Goal: Task Accomplishment & Management: Complete application form

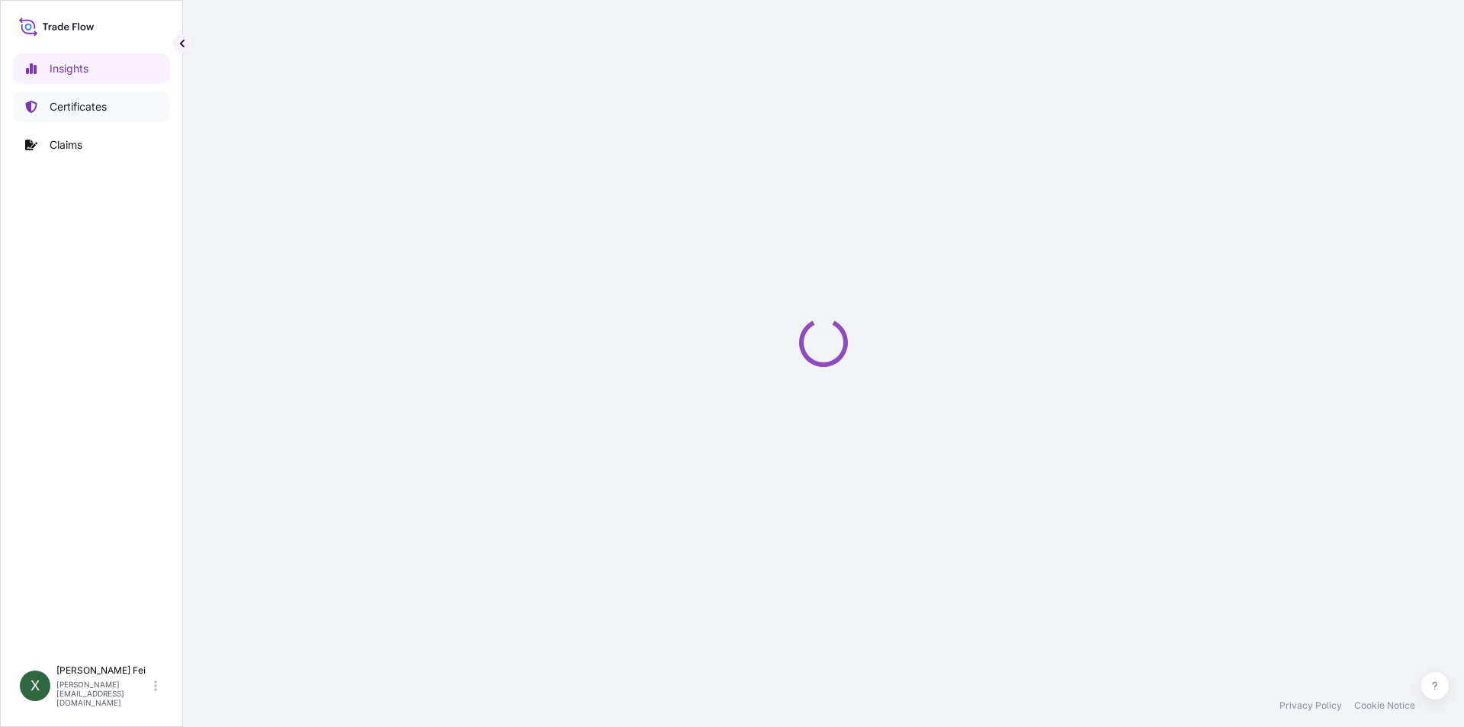
click at [104, 105] on p "Certificates" at bounding box center [78, 106] width 57 height 15
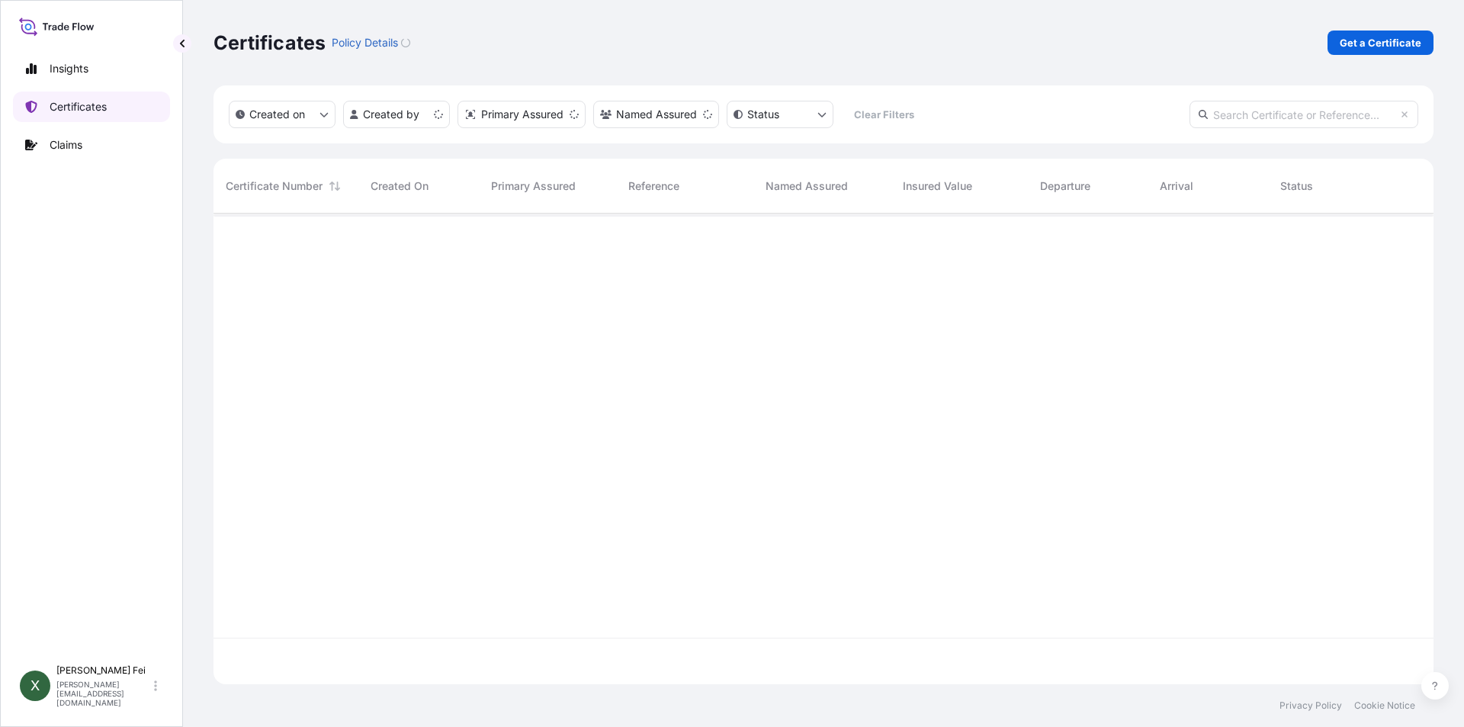
scroll to position [467, 1209]
click at [1389, 35] on p "Get a Certificate" at bounding box center [1381, 42] width 82 height 15
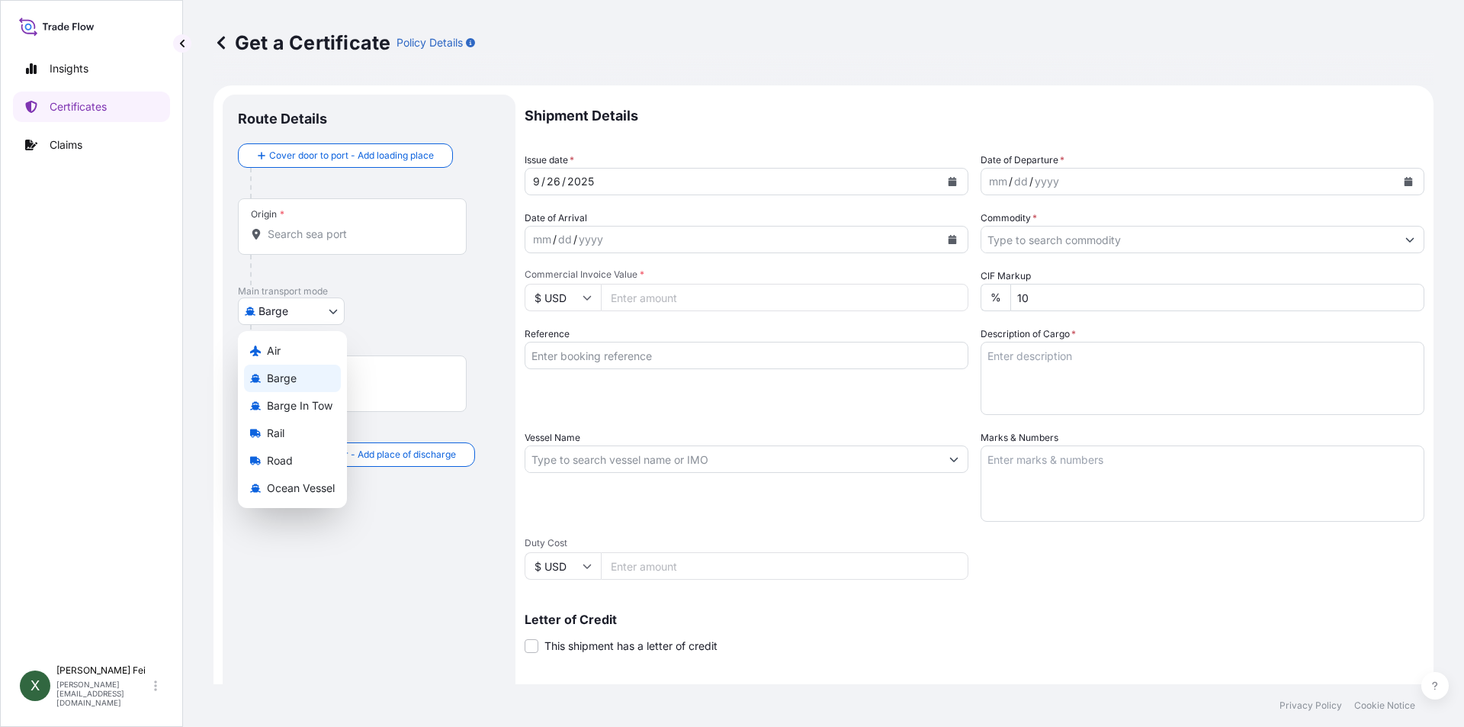
click at [286, 319] on body "Insights Certificates Claims X [PERSON_NAME] [PERSON_NAME][EMAIL_ADDRESS][DOMAI…" at bounding box center [732, 363] width 1464 height 727
click at [303, 490] on span "Ocean Vessel" at bounding box center [301, 487] width 68 height 15
select select "Ocean Vessel"
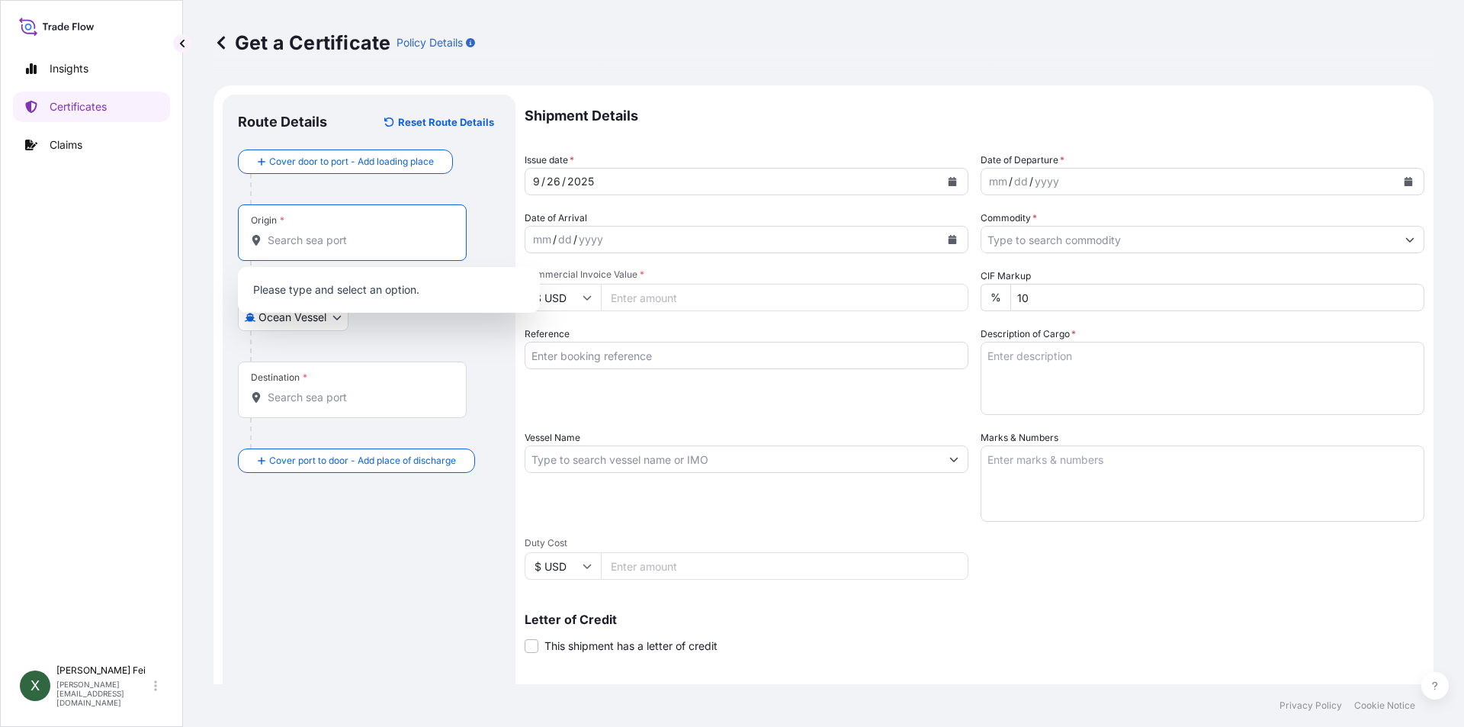
click at [326, 243] on input "Origin *" at bounding box center [358, 240] width 180 height 15
paste input "[GEOGRAPHIC_DATA]"
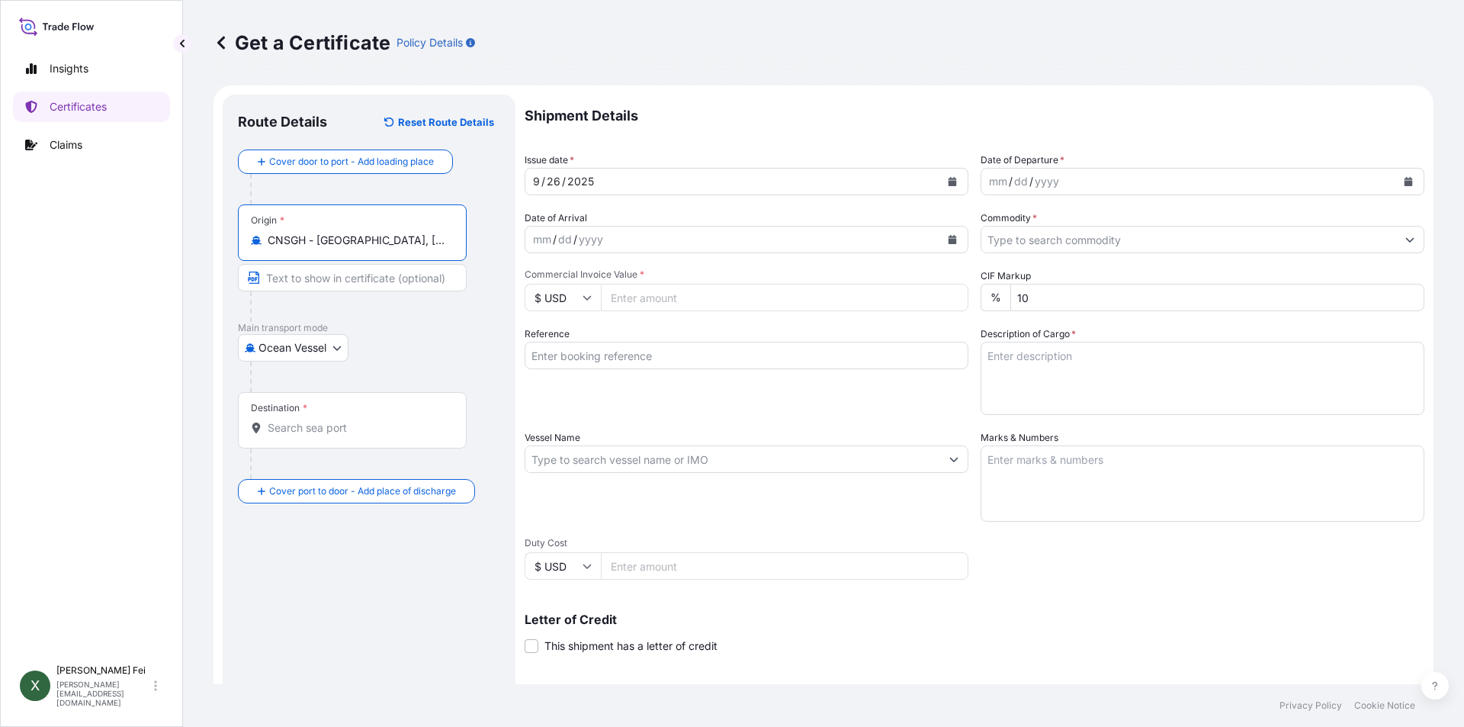
type input "CNSGH - [GEOGRAPHIC_DATA], [GEOGRAPHIC_DATA]"
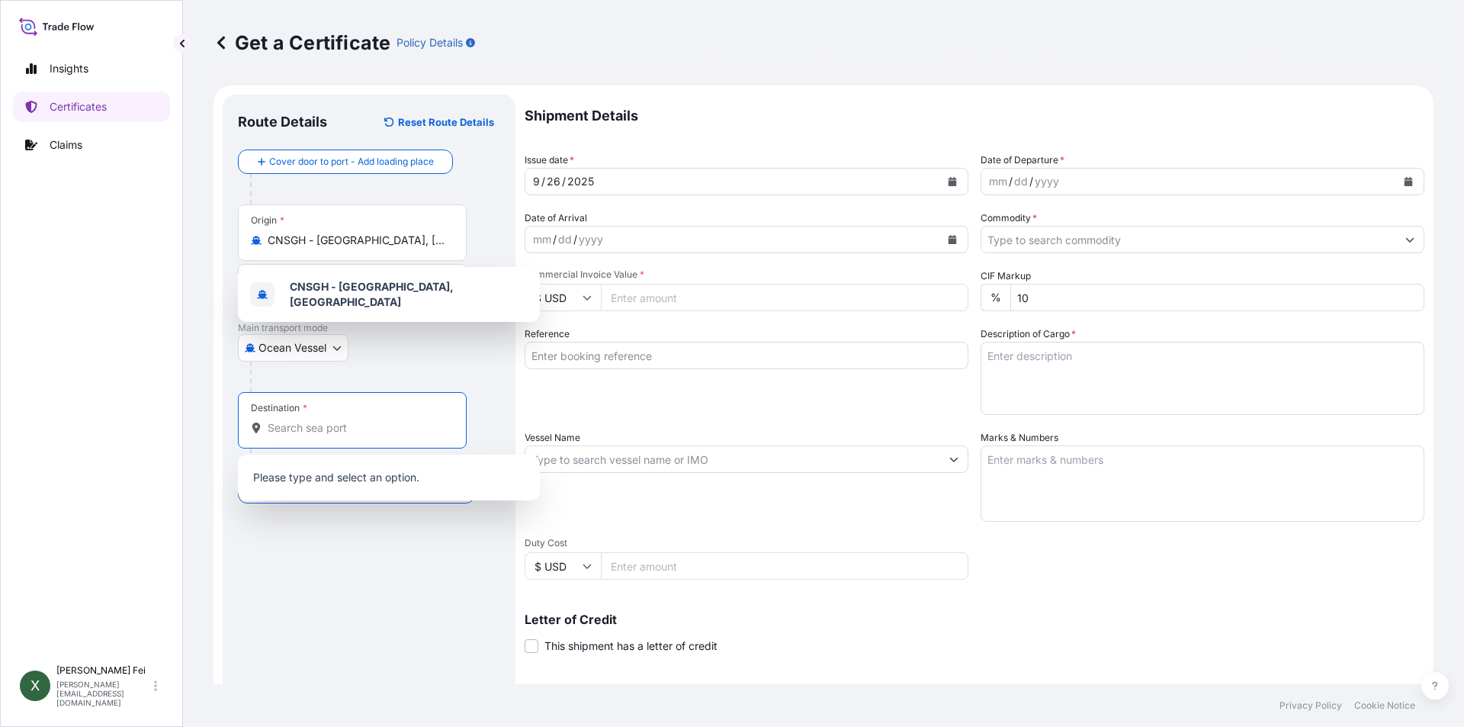
click at [300, 422] on input "Destination *" at bounding box center [358, 427] width 180 height 15
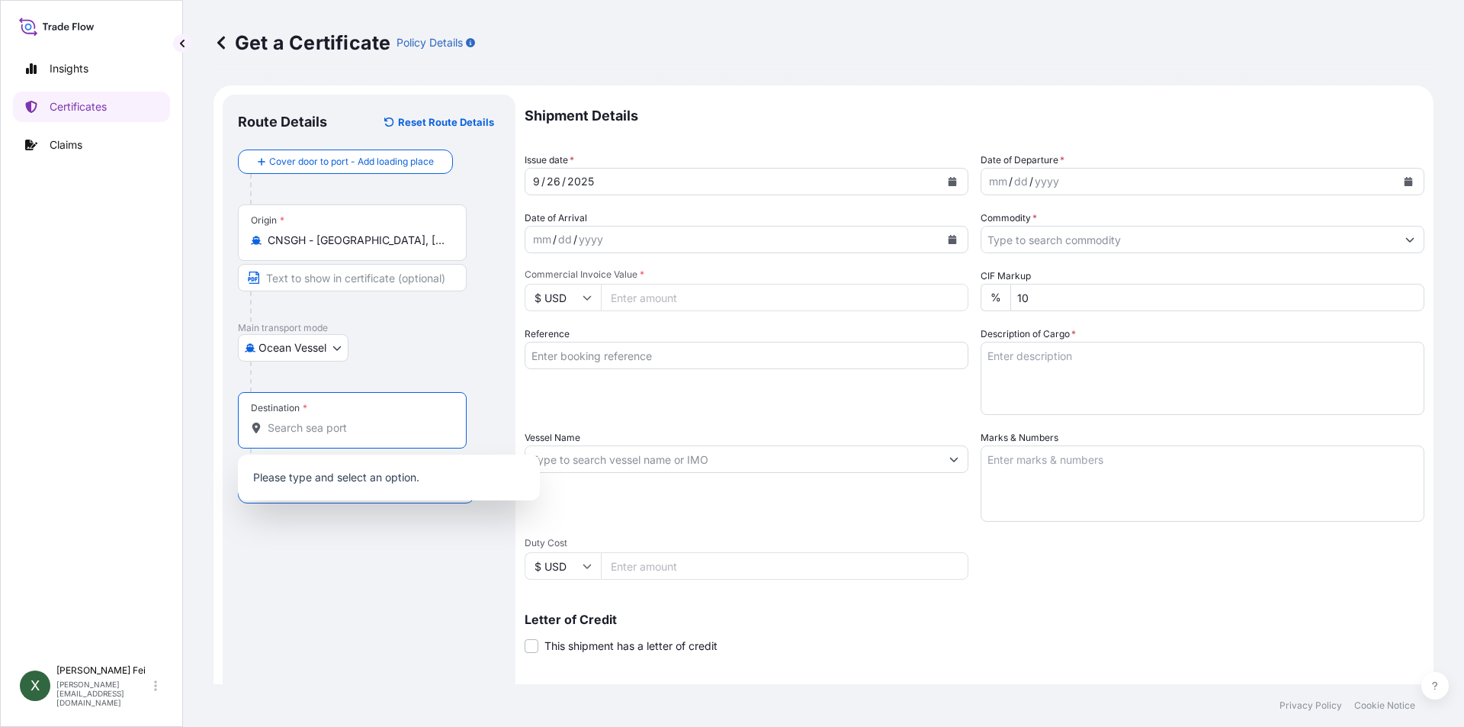
paste input "KEELUNG"
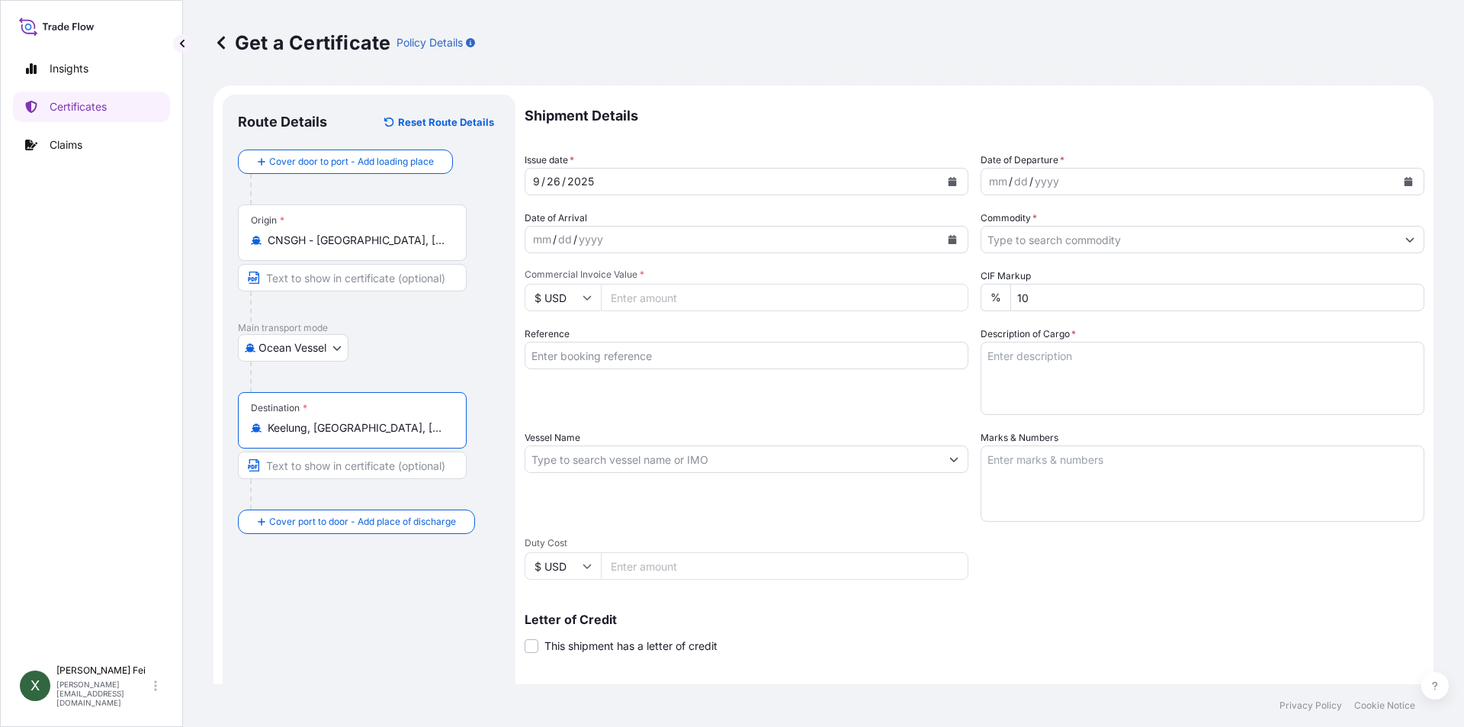
type input "Keelung, [GEOGRAPHIC_DATA], [GEOGRAPHIC_DATA], [GEOGRAPHIC_DATA]"
click at [433, 586] on div "Route Details Reset Route Details Cover door to port - Add loading place Place …" at bounding box center [369, 479] width 262 height 739
click at [371, 570] on div "Route Details Reset Route Details Cover door to port - Add loading place Place …" at bounding box center [369, 479] width 262 height 739
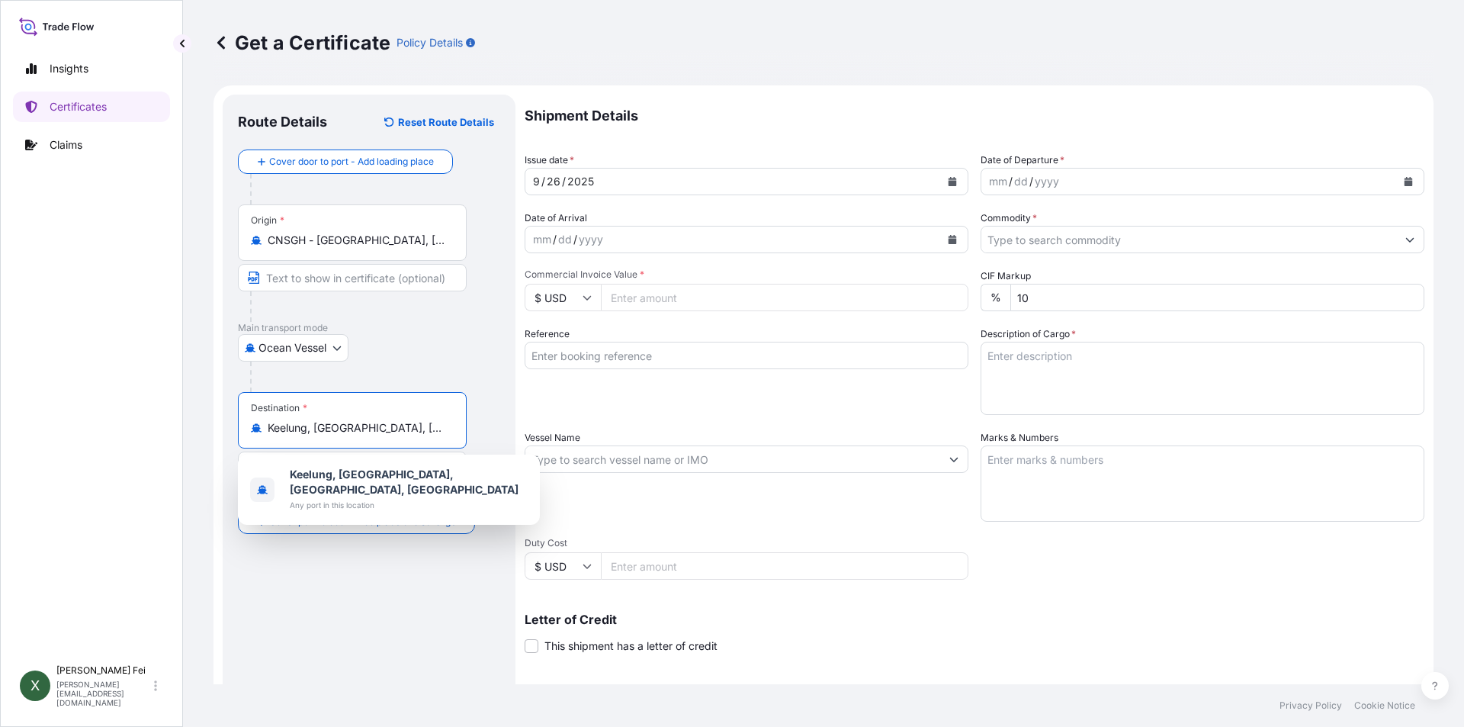
click at [447, 432] on input "Keelung, [GEOGRAPHIC_DATA], [GEOGRAPHIC_DATA], [GEOGRAPHIC_DATA]" at bounding box center [358, 427] width 180 height 15
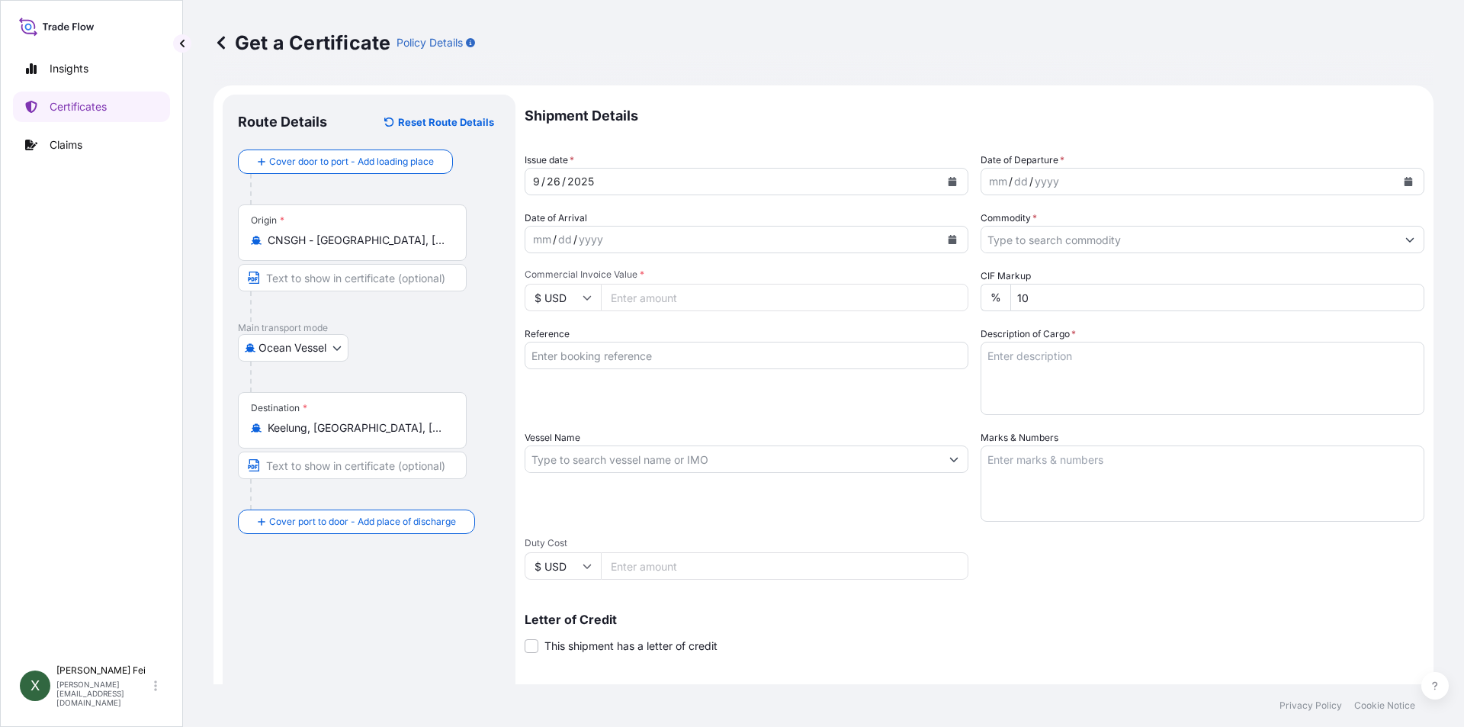
drag, startPoint x: 265, startPoint y: 429, endPoint x: 374, endPoint y: 427, distance: 109.1
click at [374, 427] on div "Keelung, [GEOGRAPHIC_DATA], [GEOGRAPHIC_DATA], [GEOGRAPHIC_DATA]" at bounding box center [352, 427] width 203 height 15
click at [374, 427] on input "Keelung, [GEOGRAPHIC_DATA], [GEOGRAPHIC_DATA], [GEOGRAPHIC_DATA]" at bounding box center [358, 427] width 180 height 15
drag, startPoint x: 416, startPoint y: 482, endPoint x: 345, endPoint y: 505, distance: 73.8
click at [345, 505] on div at bounding box center [358, 494] width 217 height 31
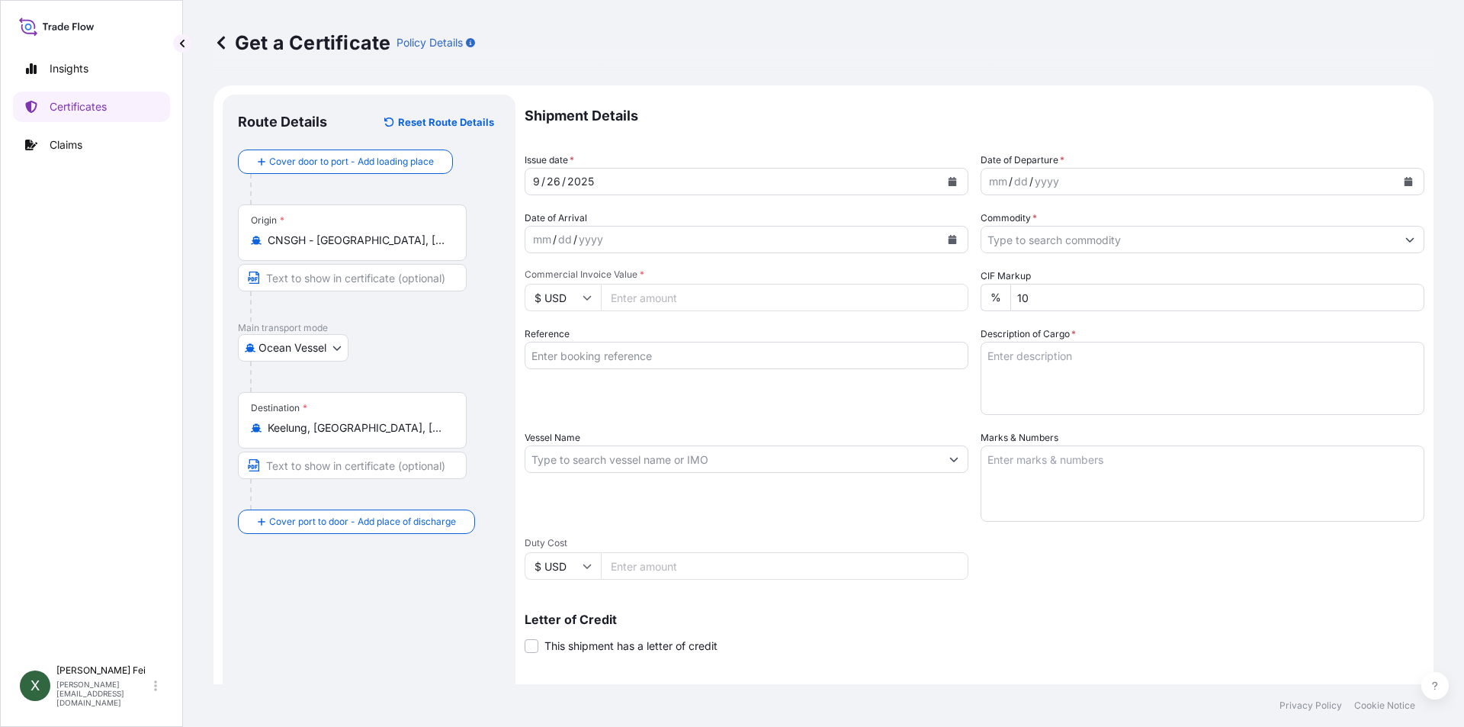
click at [342, 438] on div "Destination * Keelung, [GEOGRAPHIC_DATA], [GEOGRAPHIC_DATA], [GEOGRAPHIC_DATA]" at bounding box center [352, 420] width 229 height 56
click at [342, 435] on input "Keelung, [GEOGRAPHIC_DATA], [GEOGRAPHIC_DATA], [GEOGRAPHIC_DATA]" at bounding box center [358, 427] width 180 height 15
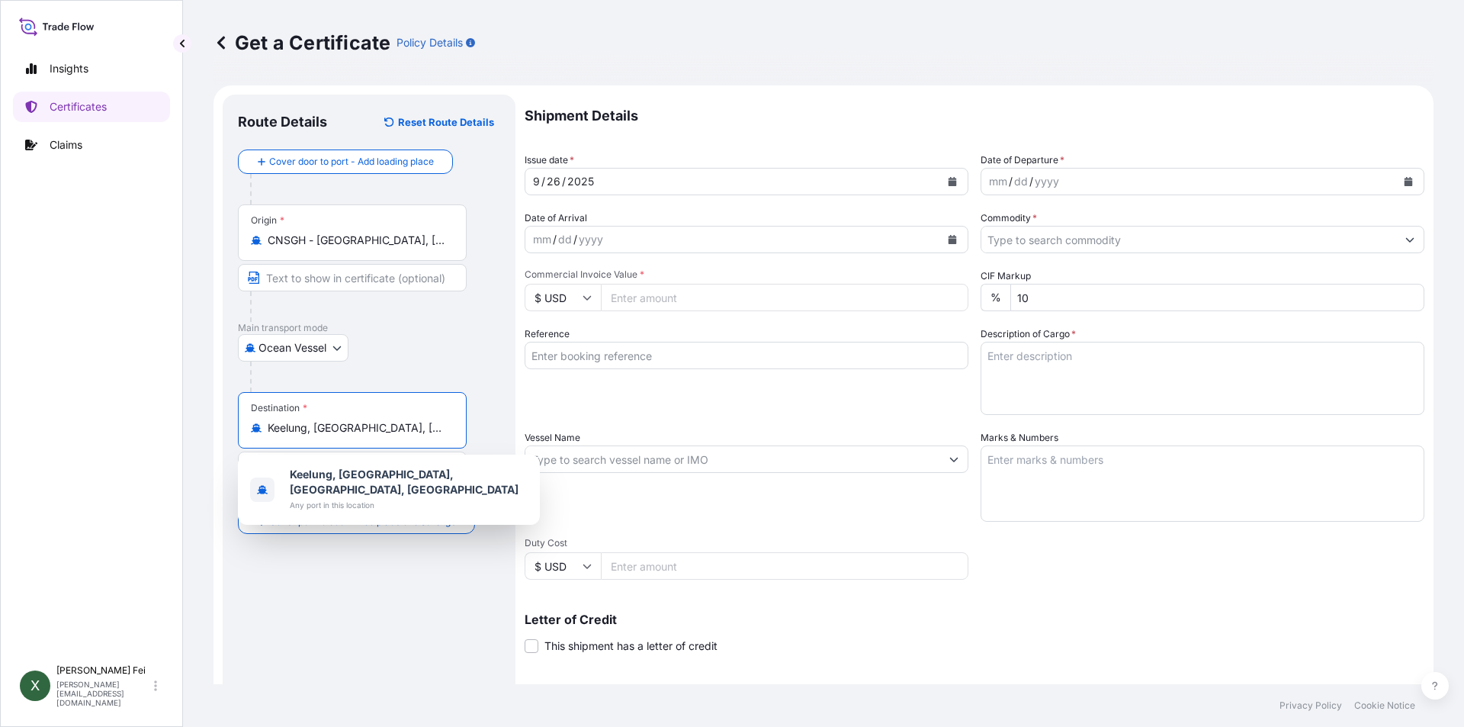
click at [403, 631] on div "Route Details Reset Route Details Cover door to port - Add loading place Place …" at bounding box center [369, 479] width 262 height 739
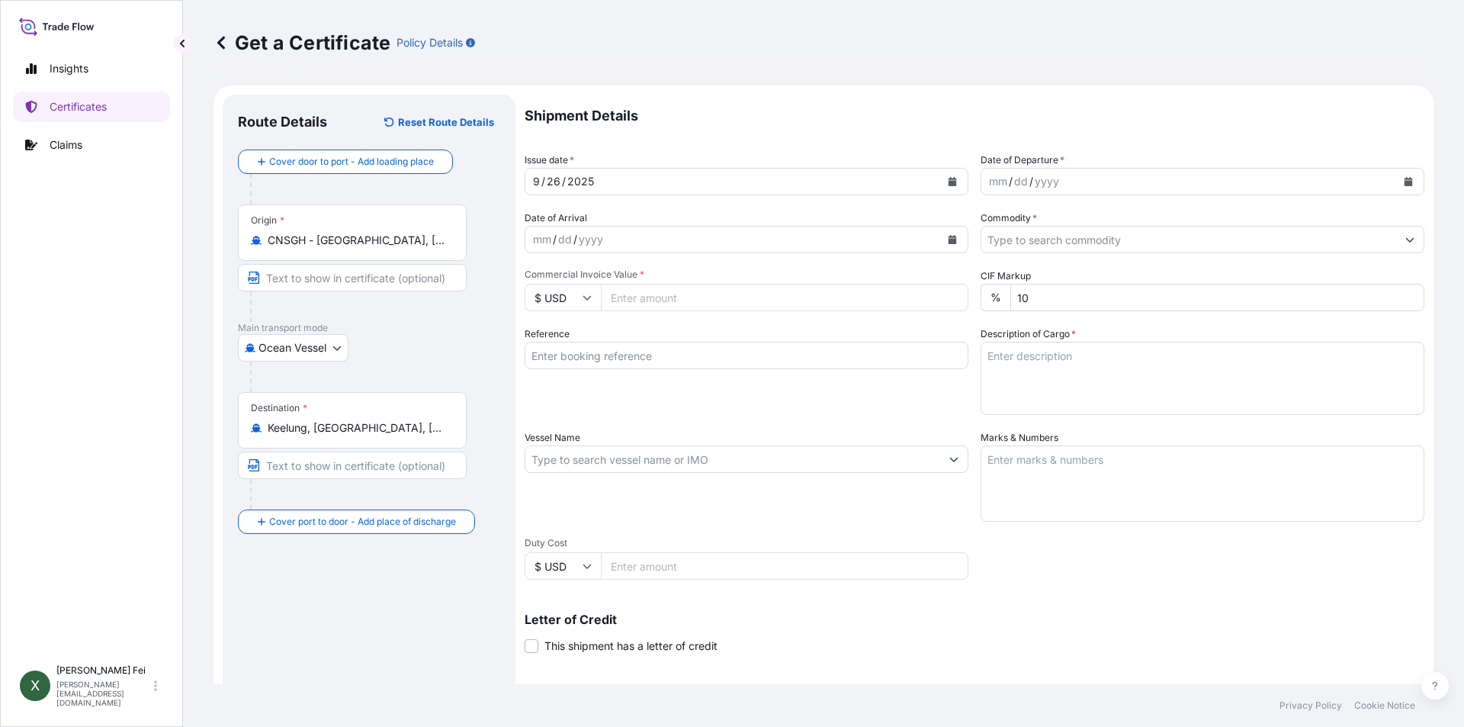
click at [406, 580] on div "Route Details Reset Route Details Cover door to port - Add loading place Place …" at bounding box center [369, 479] width 262 height 739
click at [406, 634] on div "Route Details Reset Route Details Cover door to port - Add loading place Place …" at bounding box center [369, 479] width 262 height 739
click at [943, 187] on button "Calendar" at bounding box center [952, 181] width 24 height 24
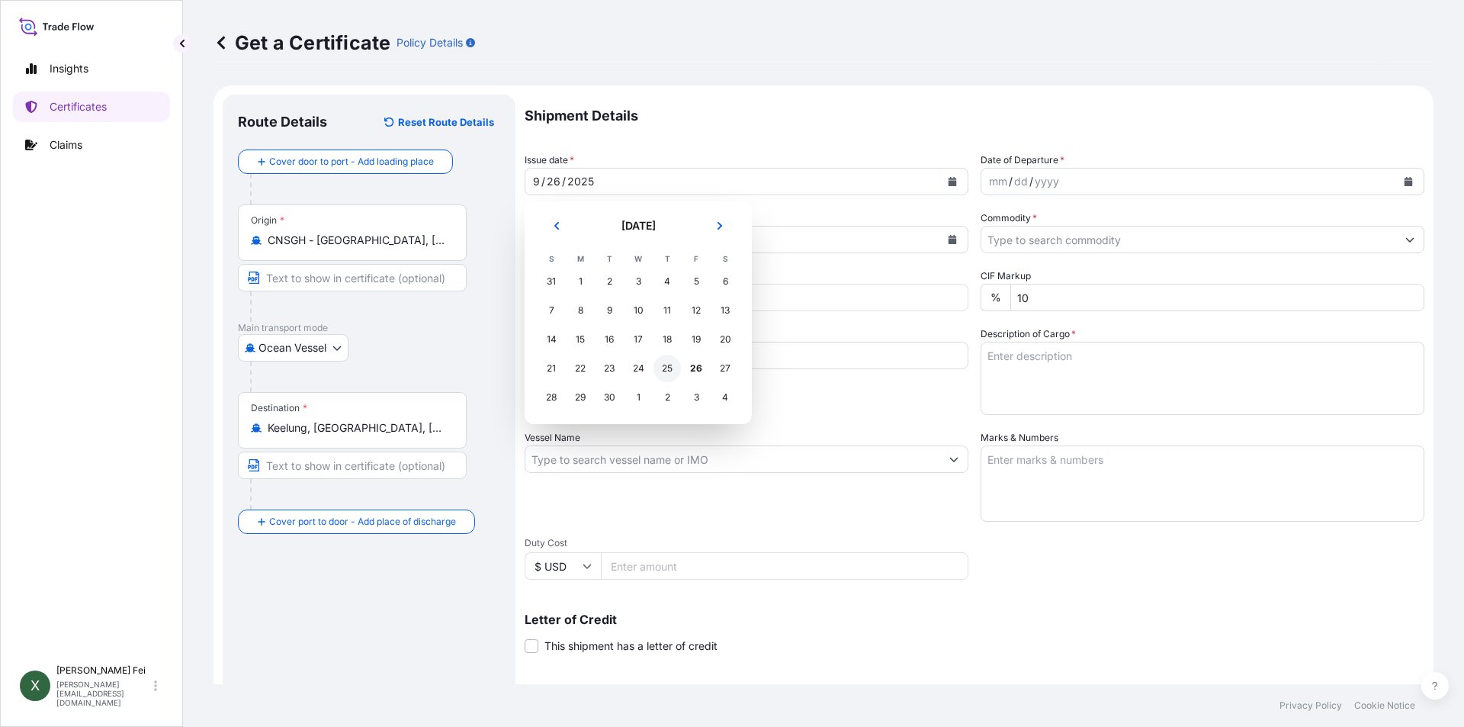
click at [663, 373] on div "25" at bounding box center [667, 368] width 27 height 27
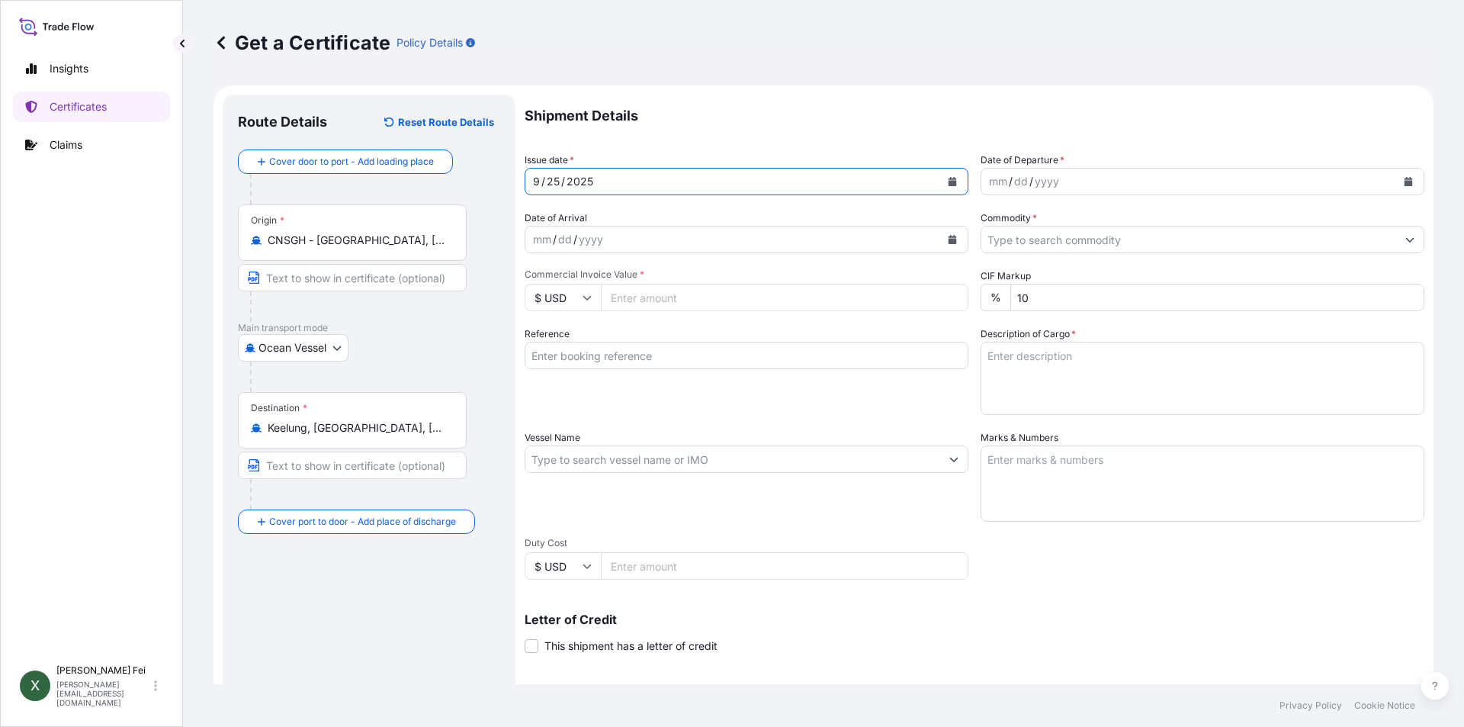
click at [1402, 182] on button "Calendar" at bounding box center [1408, 181] width 24 height 24
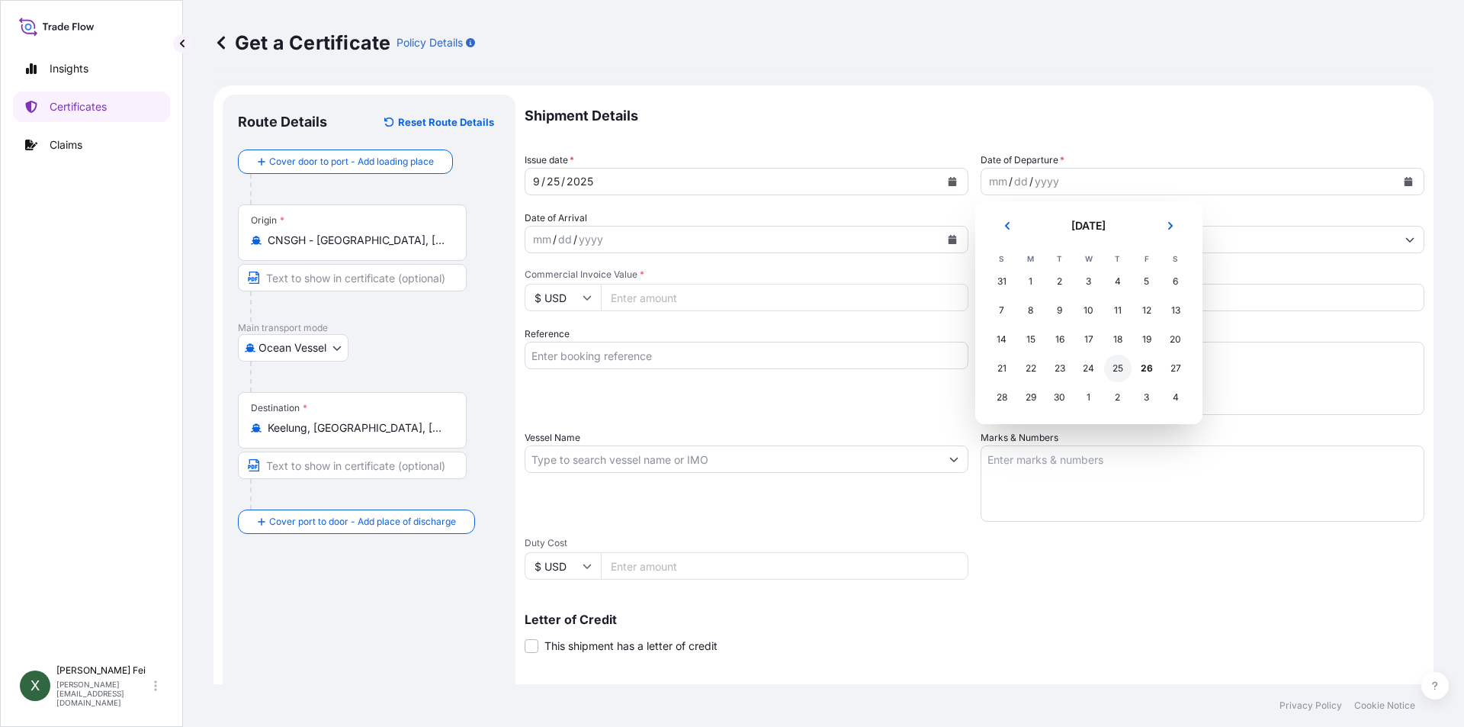
click at [1122, 371] on div "25" at bounding box center [1117, 368] width 27 height 27
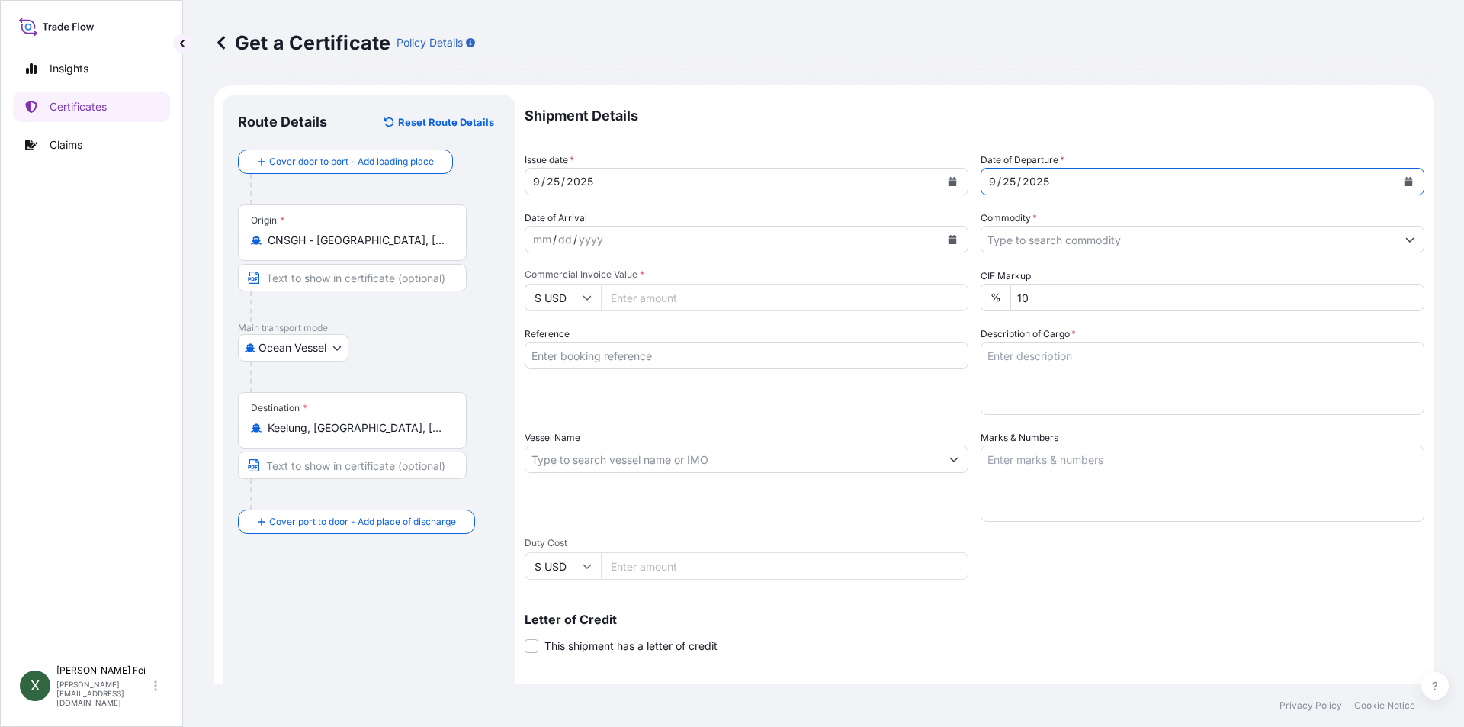
click at [1001, 237] on input "Commodity *" at bounding box center [1188, 239] width 415 height 27
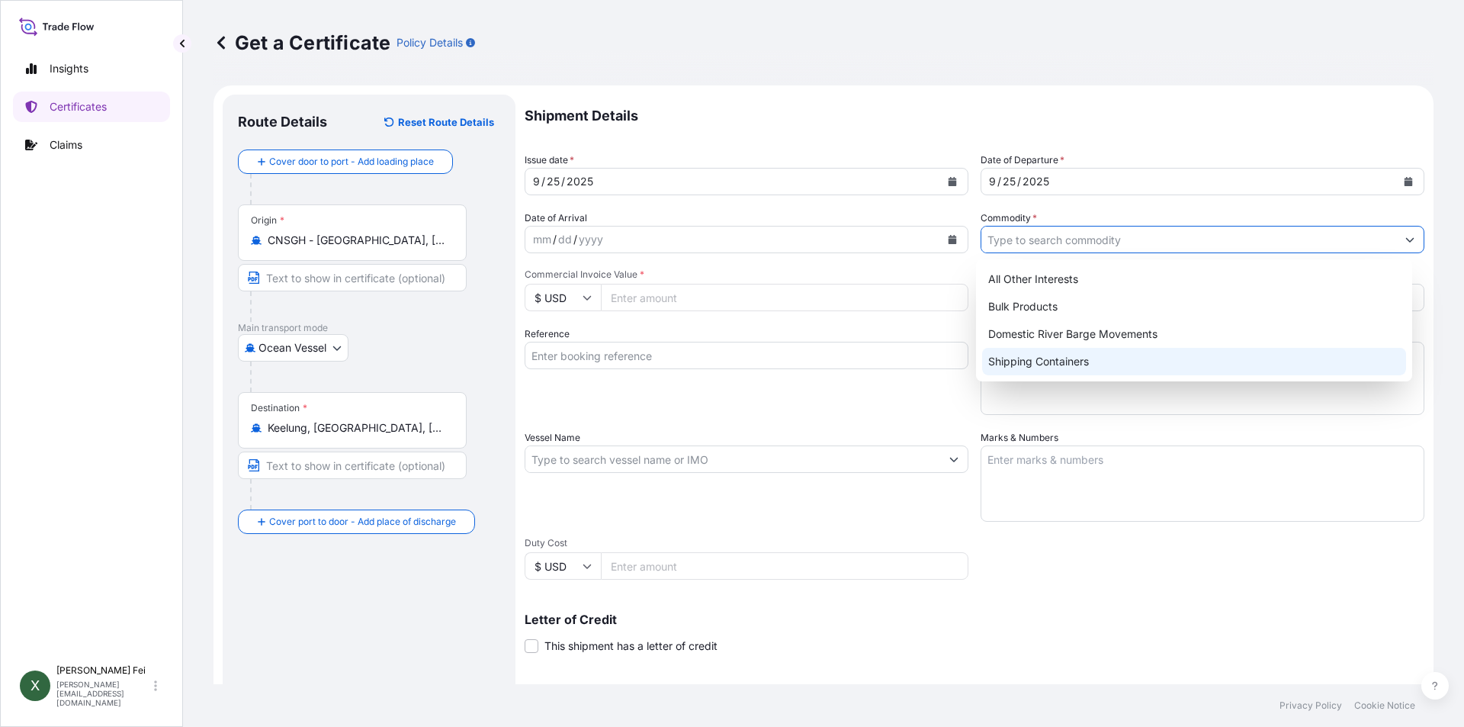
click at [1040, 363] on div "Shipping Containers" at bounding box center [1194, 361] width 425 height 27
type input "Shipping Containers"
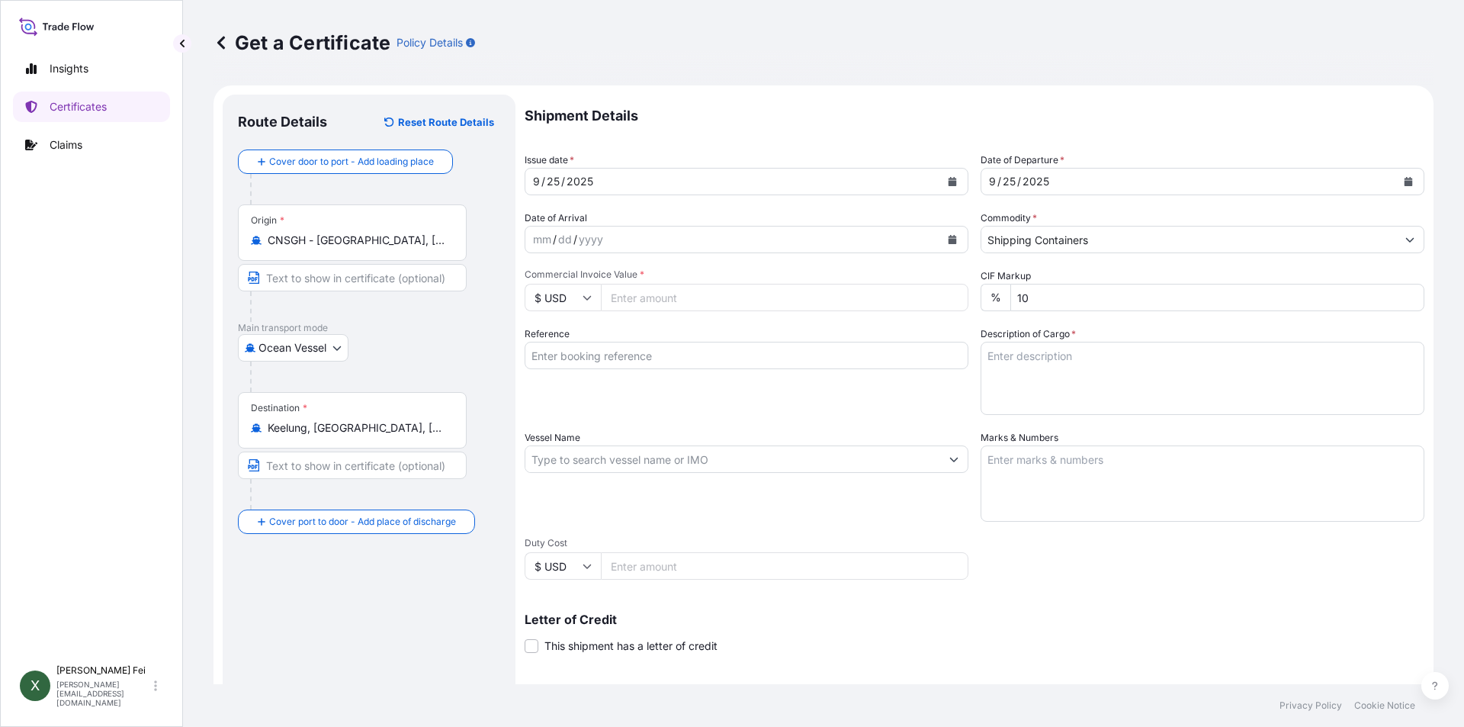
click at [655, 294] on input "Commercial Invoice Value *" at bounding box center [785, 297] width 368 height 27
type input "318325"
click at [914, 390] on div "Reference" at bounding box center [747, 370] width 444 height 88
click at [627, 352] on input "Reference" at bounding box center [747, 355] width 444 height 27
paste input "SITDSHKEA11745"
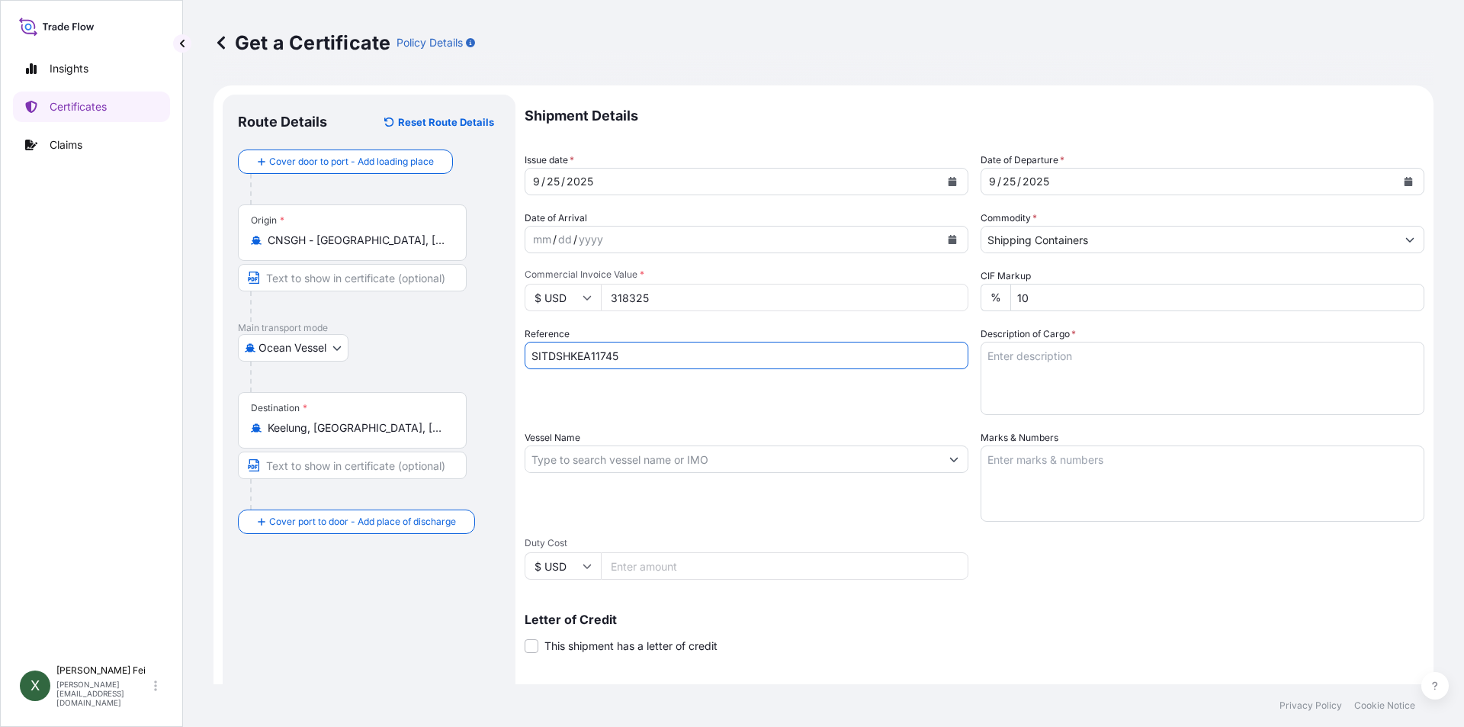
type input "SITDSHKEA11745"
click at [989, 374] on textarea "Description of Cargo *" at bounding box center [1203, 378] width 444 height 73
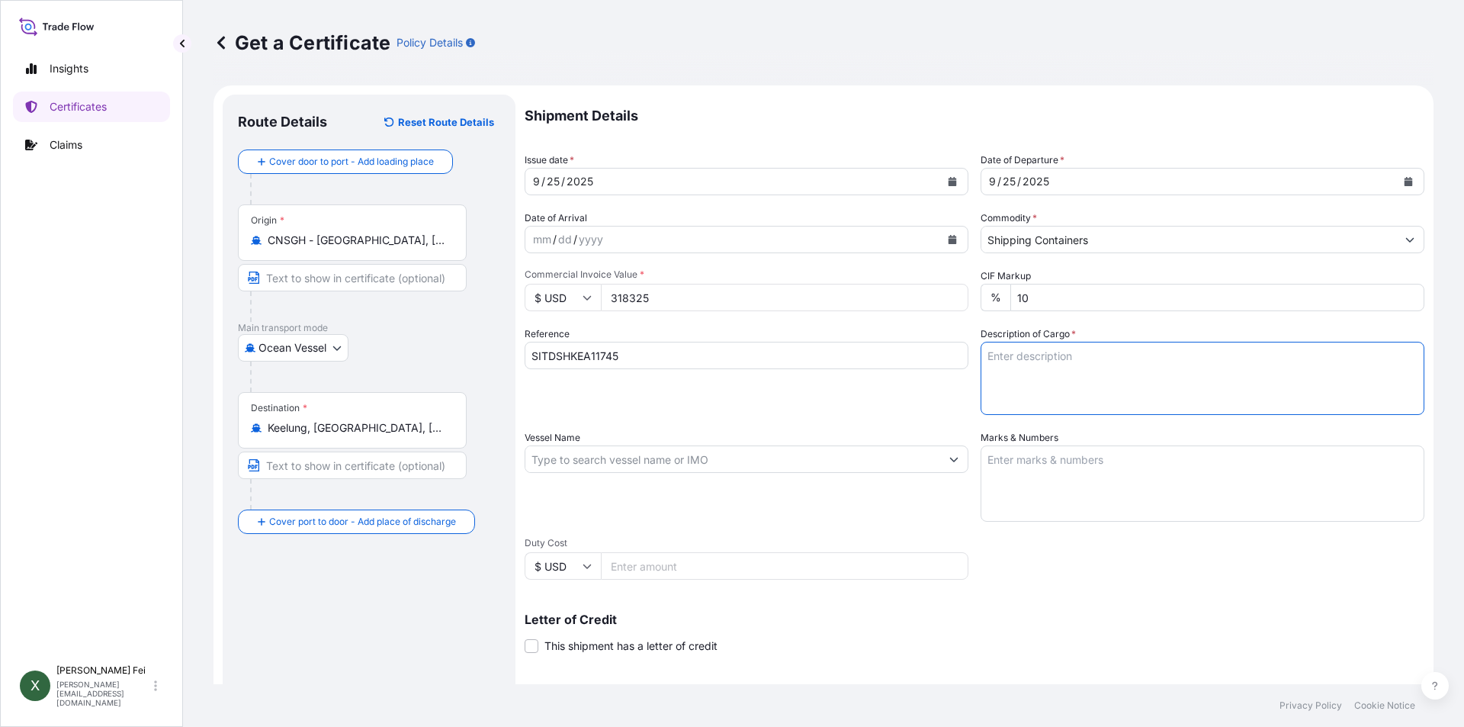
paste textarea "1819 BAG(S) THERMOPLASTIC POLYURETHANE ESTANE(R) MVT 80NT1 NAT 022 1819BAGS=50P…"
type textarea "1819 BAG(S) THERMOPLASTIC POLYURETHANE ESTANE(R) MVT 80NT1 NAT 022 1819BAGS=50P…"
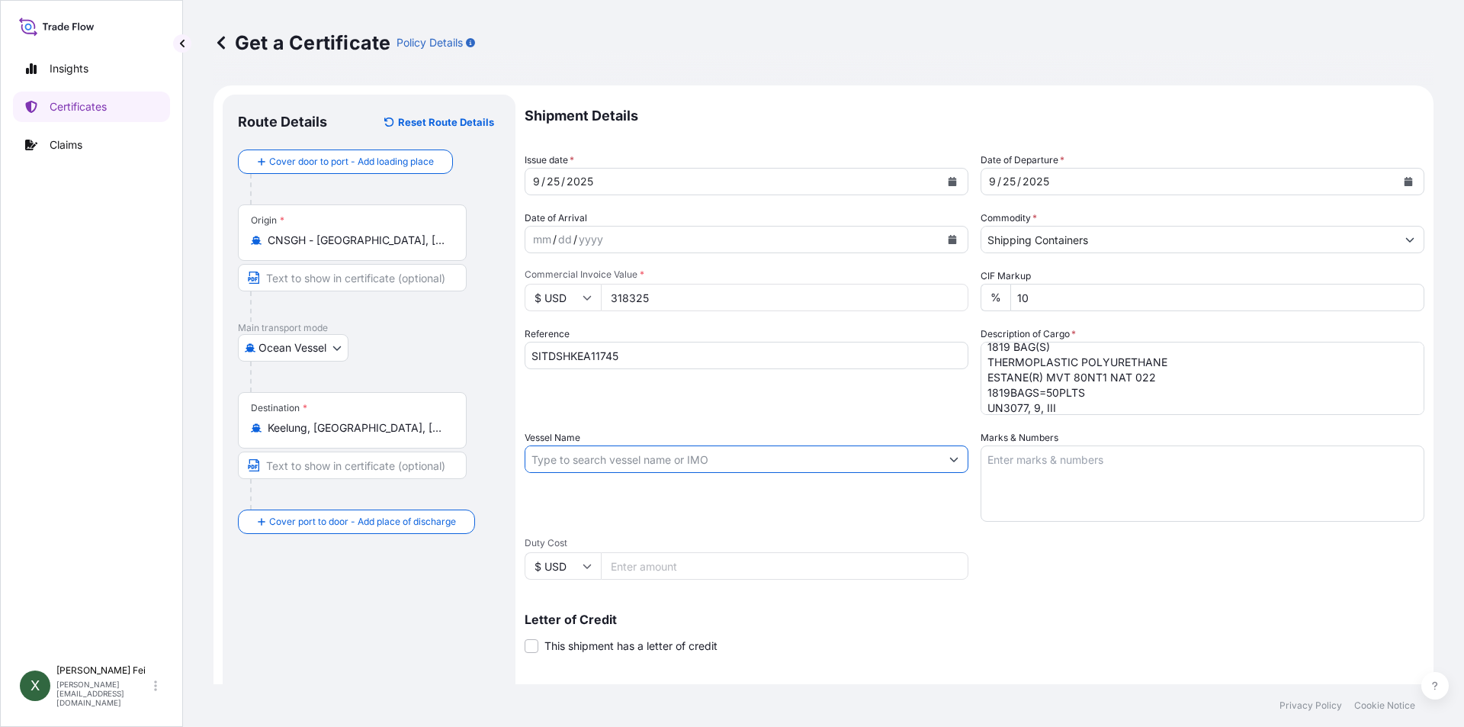
click at [596, 454] on input "Vessel Name" at bounding box center [732, 458] width 415 height 27
paste input "SITC NINGBO"
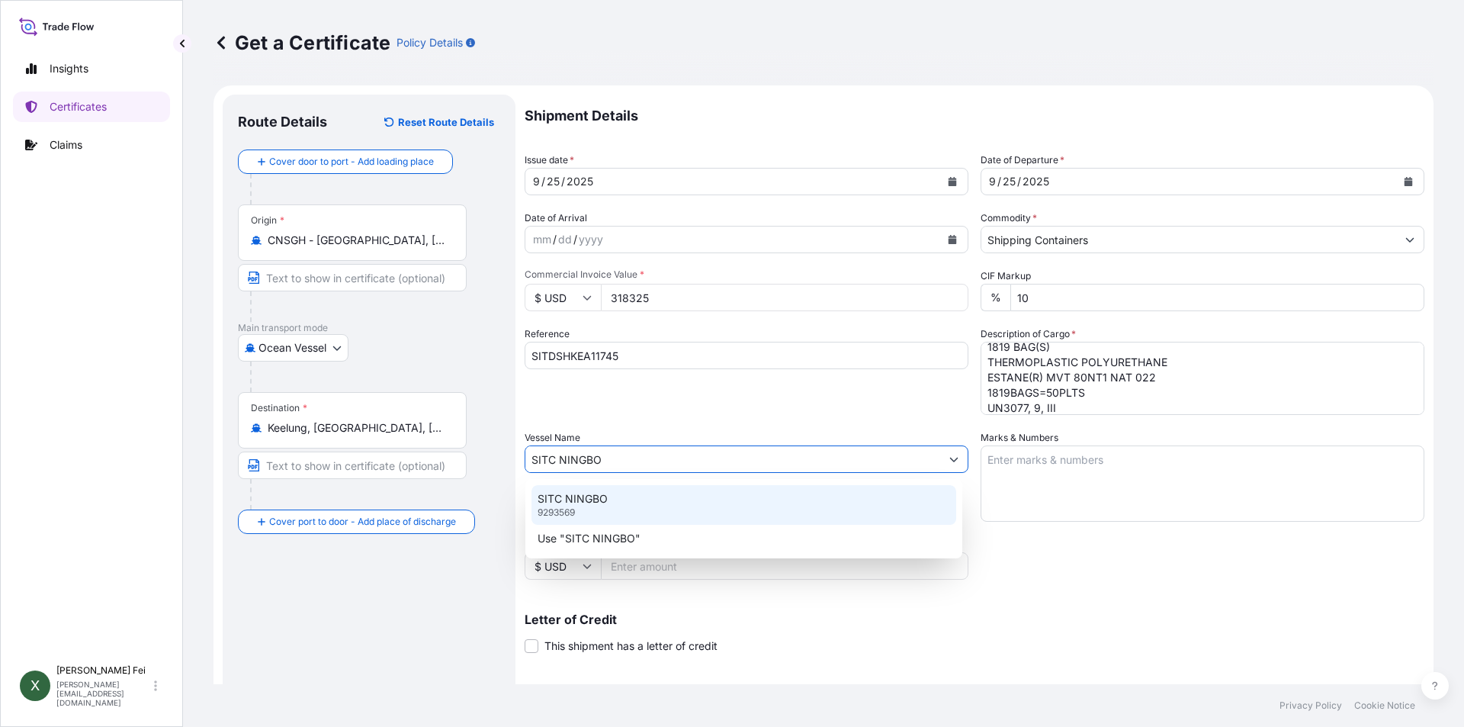
click at [604, 506] on div "SITC NINGBO 9293569" at bounding box center [744, 505] width 425 height 40
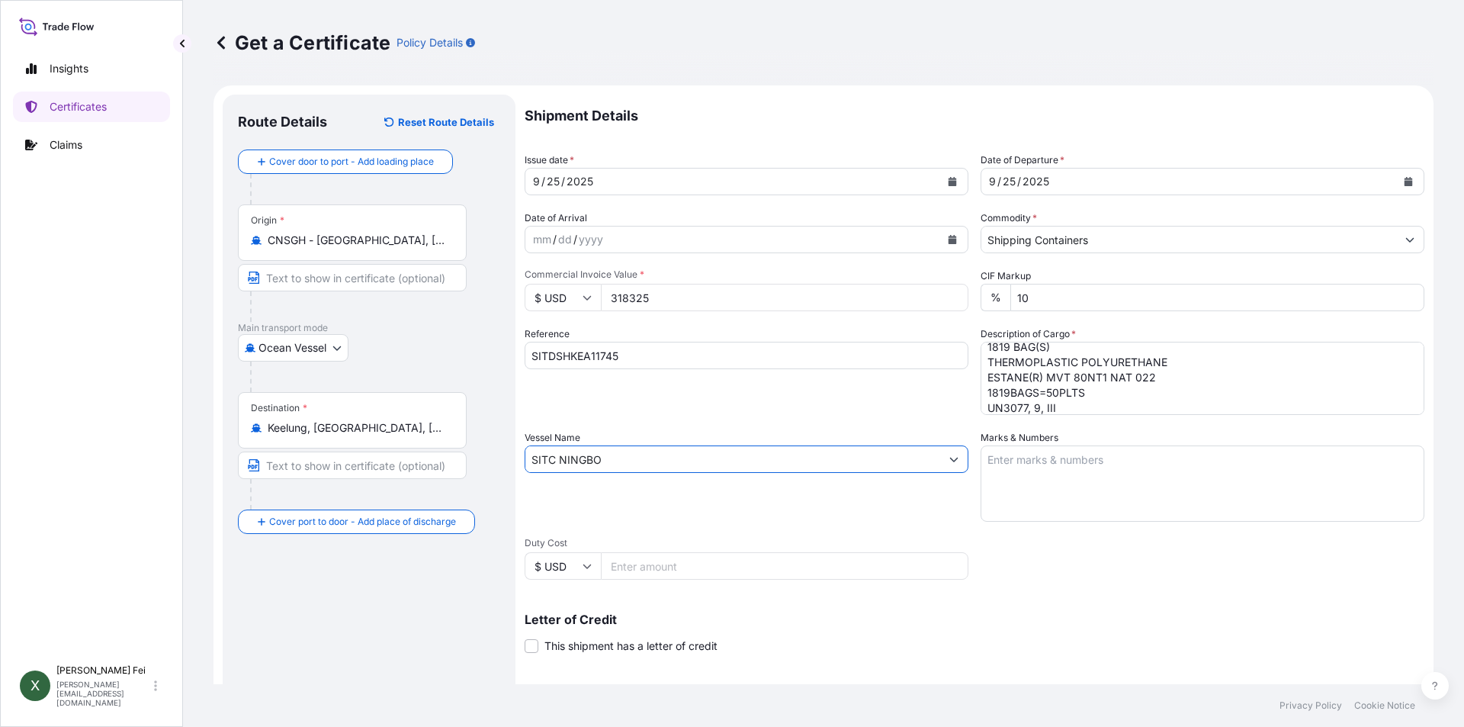
type input "SITC NINGBO"
click at [1017, 474] on textarea "Marks & Numbers" at bounding box center [1203, 483] width 444 height 76
paste textarea "CATHAY/ PO2025062318 [PERSON_NAME]/ PO2025062319 [PERSON_NAME]/ PO2025062711"
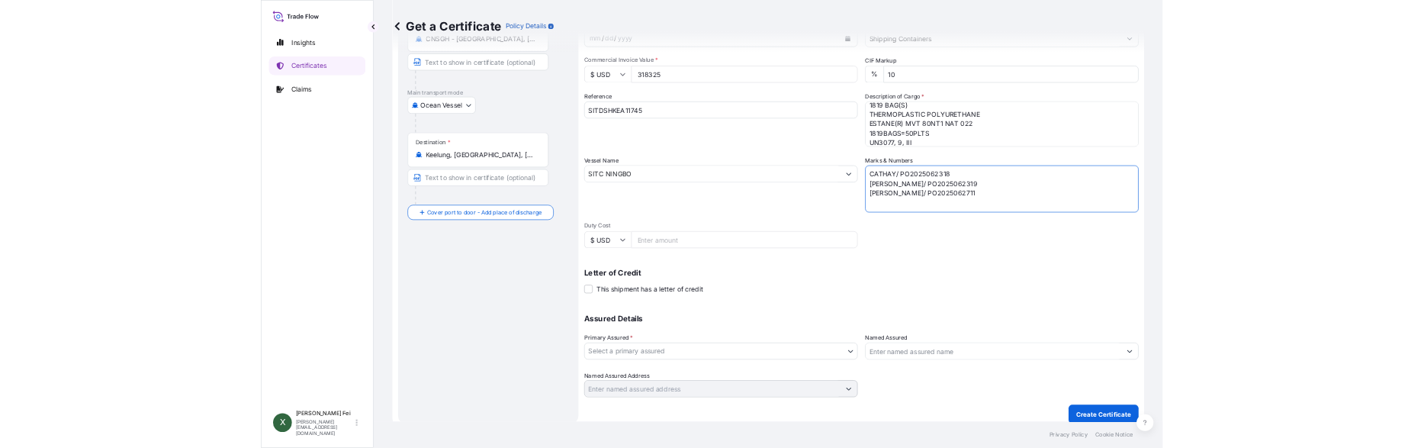
scroll to position [189, 0]
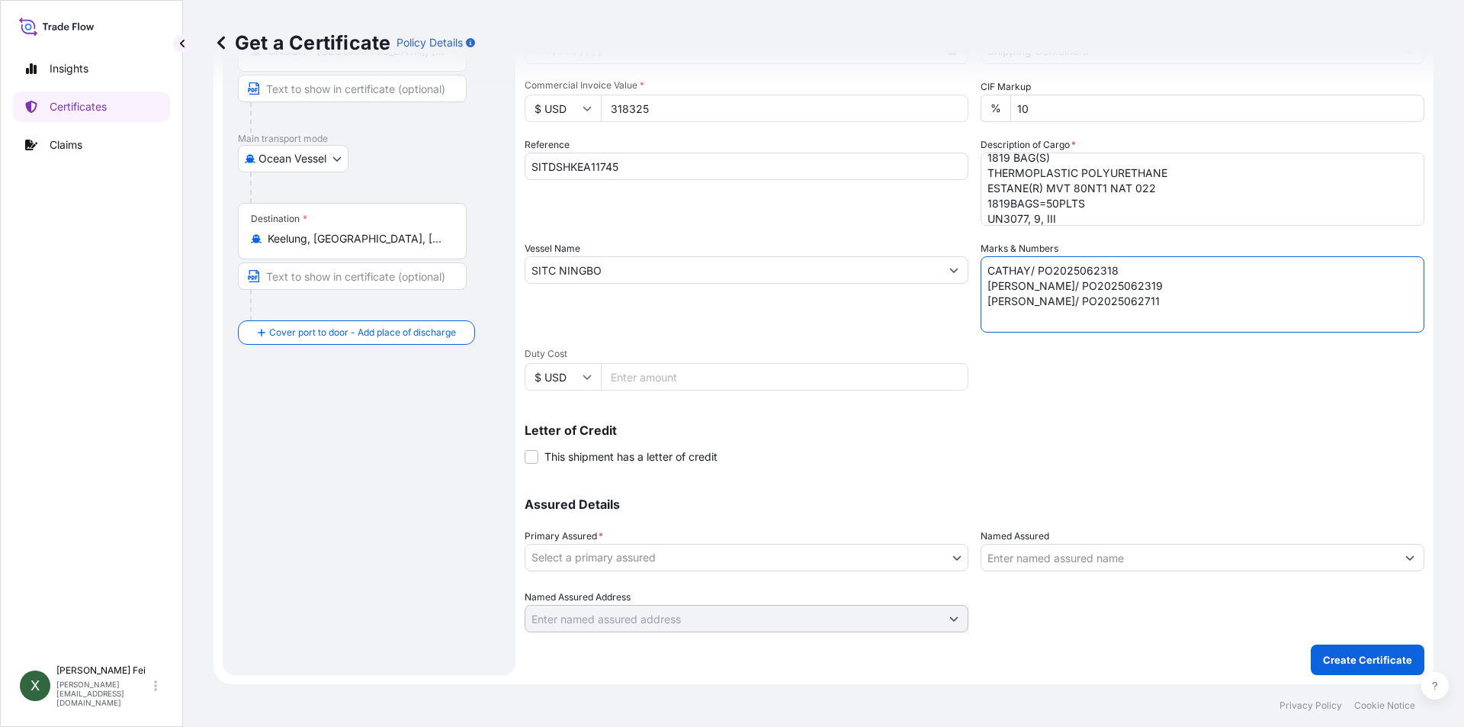
type textarea "CATHAY/ PO2025062318 [PERSON_NAME]/ PO2025062319 [PERSON_NAME]/ PO2025062711"
click at [576, 558] on body "Insights Certificates Claims X [PERSON_NAME] [PERSON_NAME][EMAIL_ADDRESS][DOMAI…" at bounding box center [732, 363] width 1464 height 727
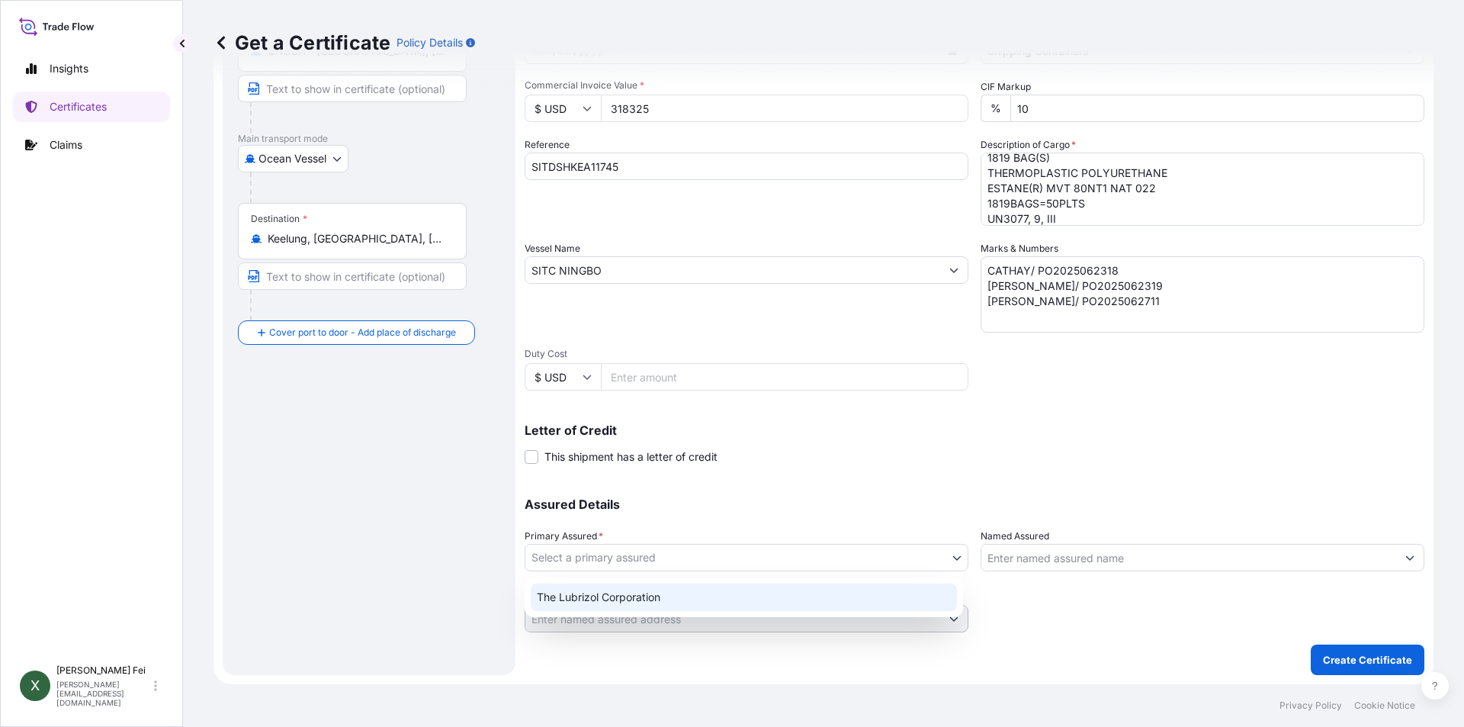
click at [599, 603] on div "The Lubrizol Corporation" at bounding box center [744, 596] width 426 height 27
select select "31566"
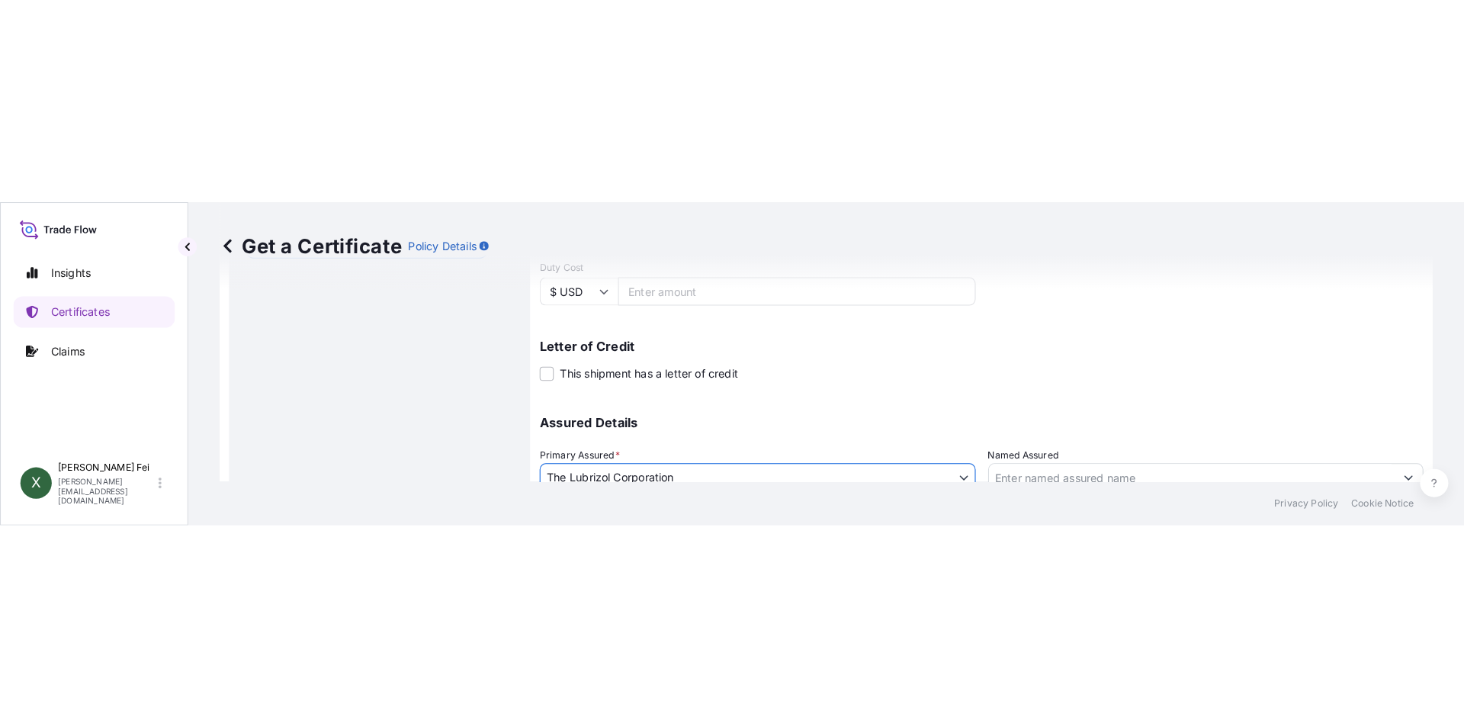
scroll to position [602, 0]
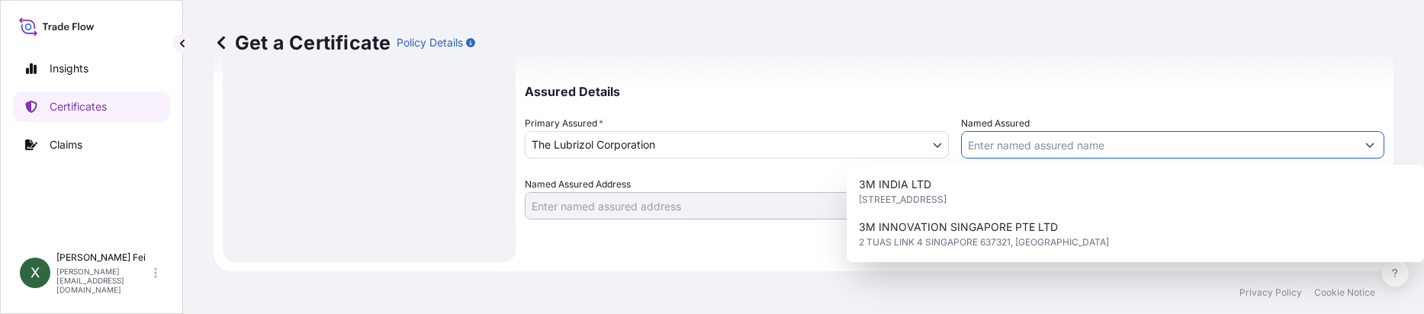
click at [1013, 137] on input "Named Assured" at bounding box center [1159, 144] width 395 height 27
paste input "CATHAY CONSOLIDATED INC"
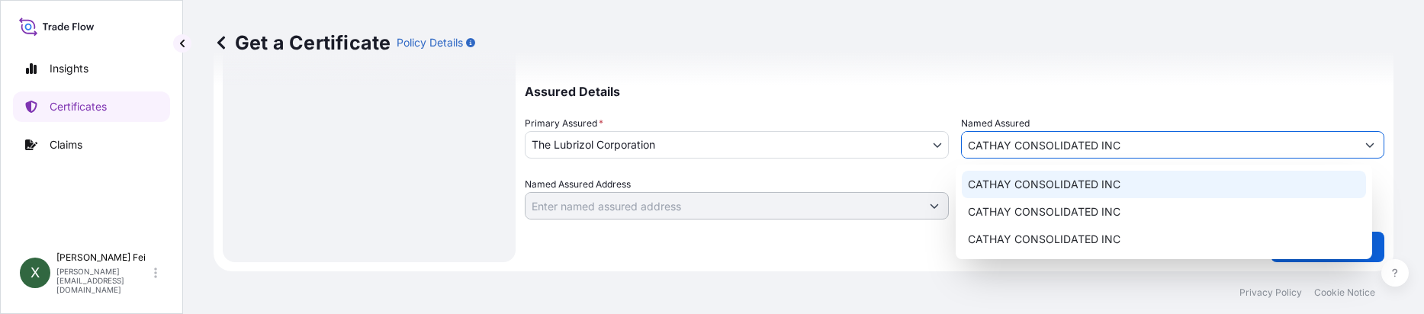
click at [1143, 189] on div "CATHAY CONSOLIDATED INC" at bounding box center [1164, 184] width 404 height 27
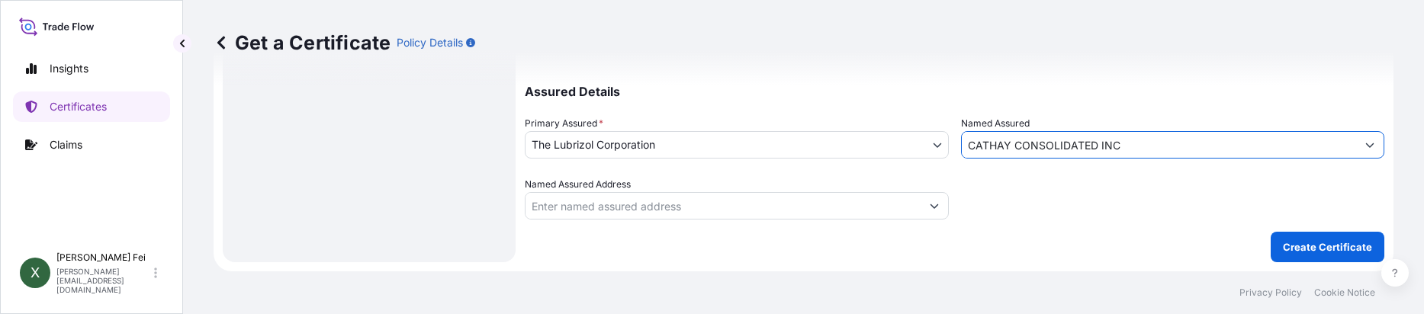
type input "CATHAY CONSOLIDATED INC"
click at [1107, 34] on div "Get a Certificate Policy Details" at bounding box center [804, 43] width 1180 height 24
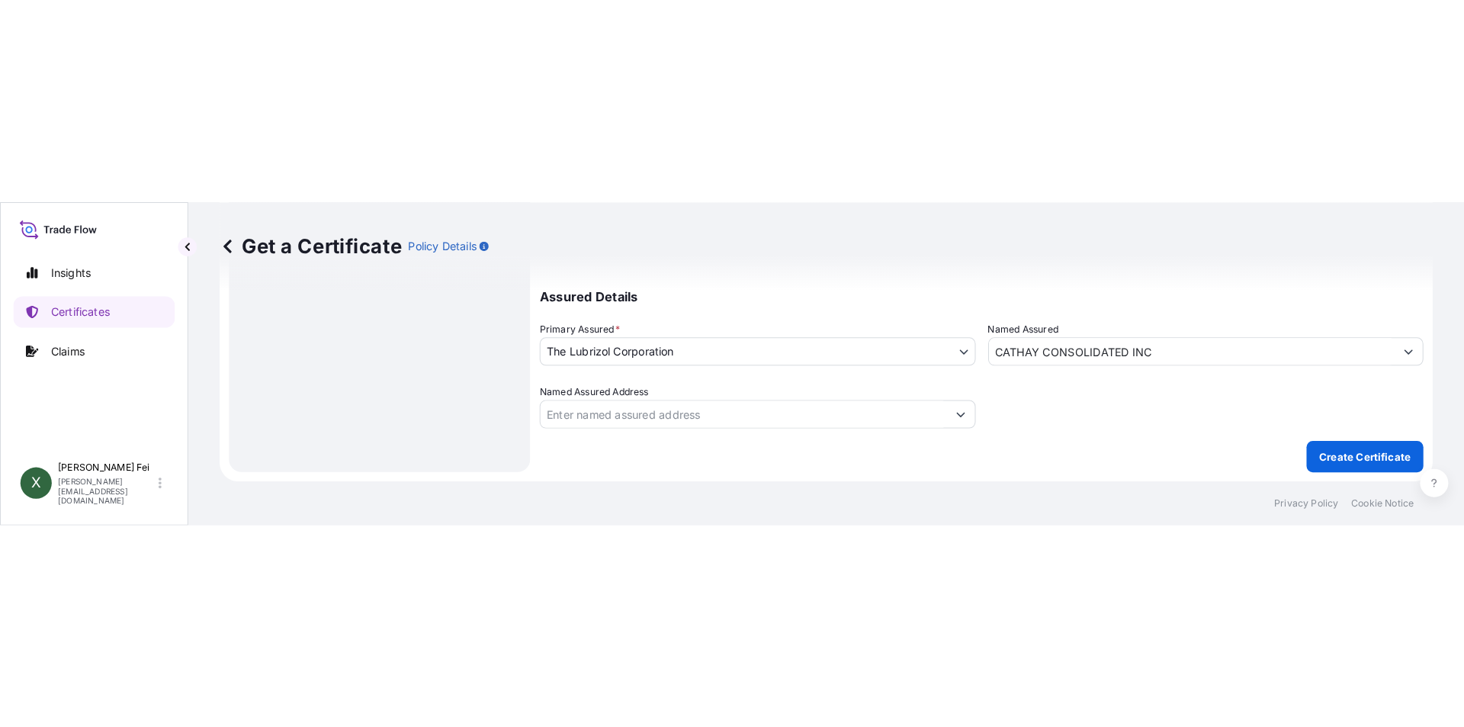
scroll to position [189, 0]
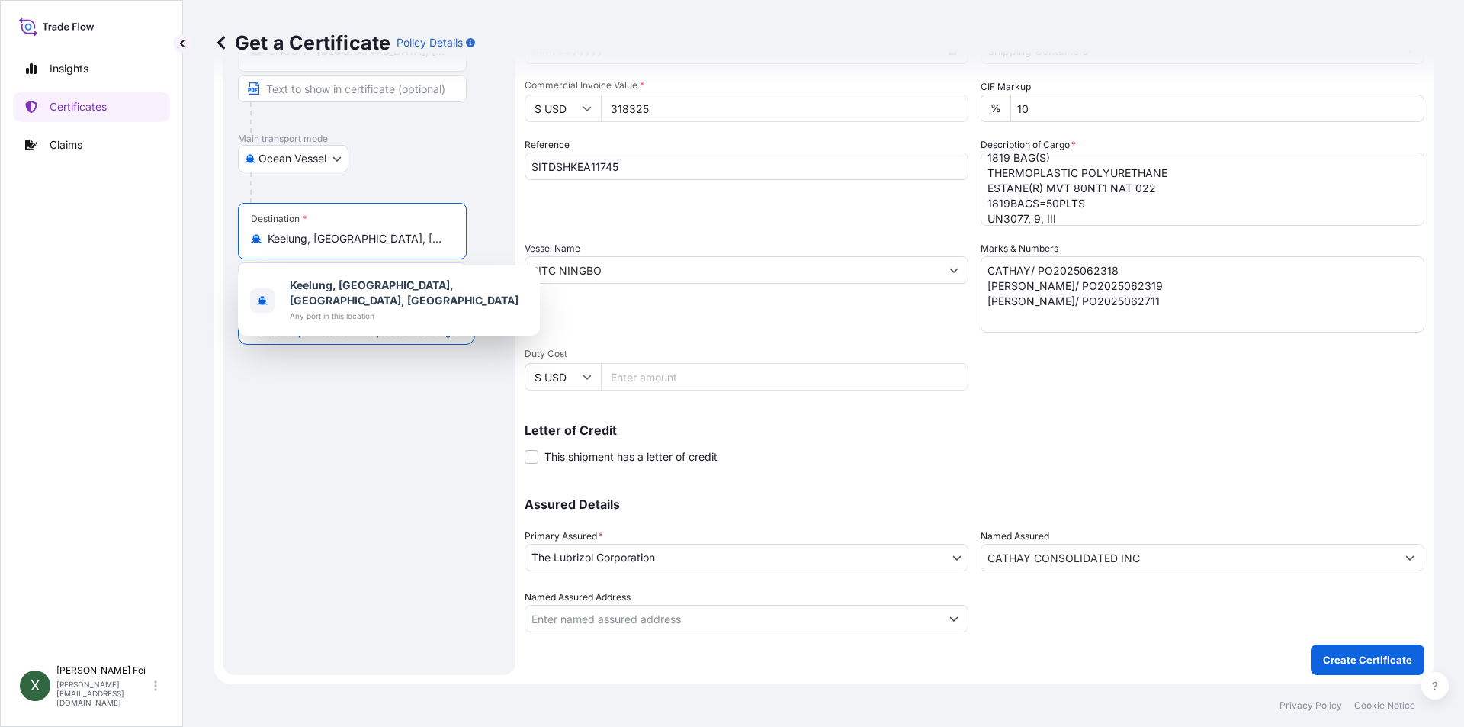
click at [409, 239] on input "Keelung, [GEOGRAPHIC_DATA], [GEOGRAPHIC_DATA], [GEOGRAPHIC_DATA]" at bounding box center [358, 238] width 180 height 15
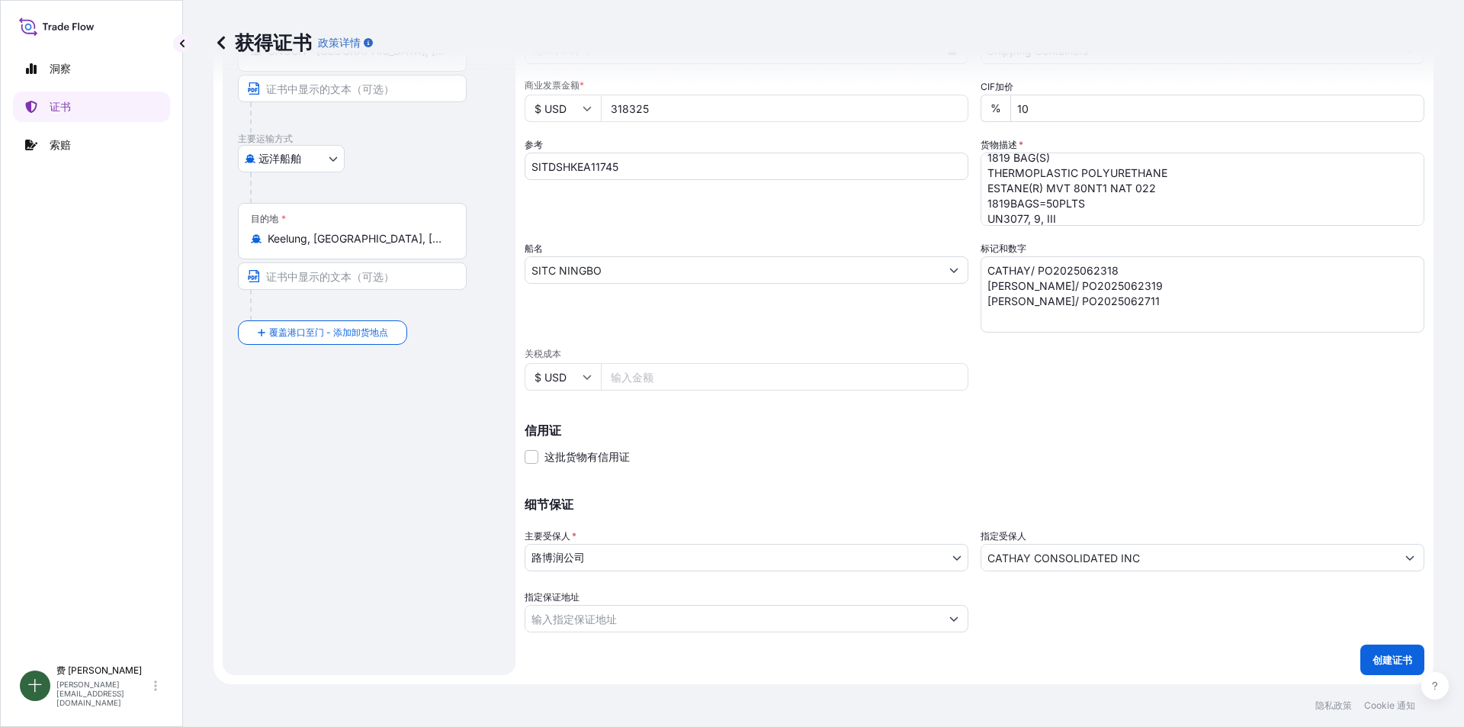
click at [424, 246] on input "Keelung, [GEOGRAPHIC_DATA], [GEOGRAPHIC_DATA], [GEOGRAPHIC_DATA]" at bounding box center [358, 238] width 180 height 15
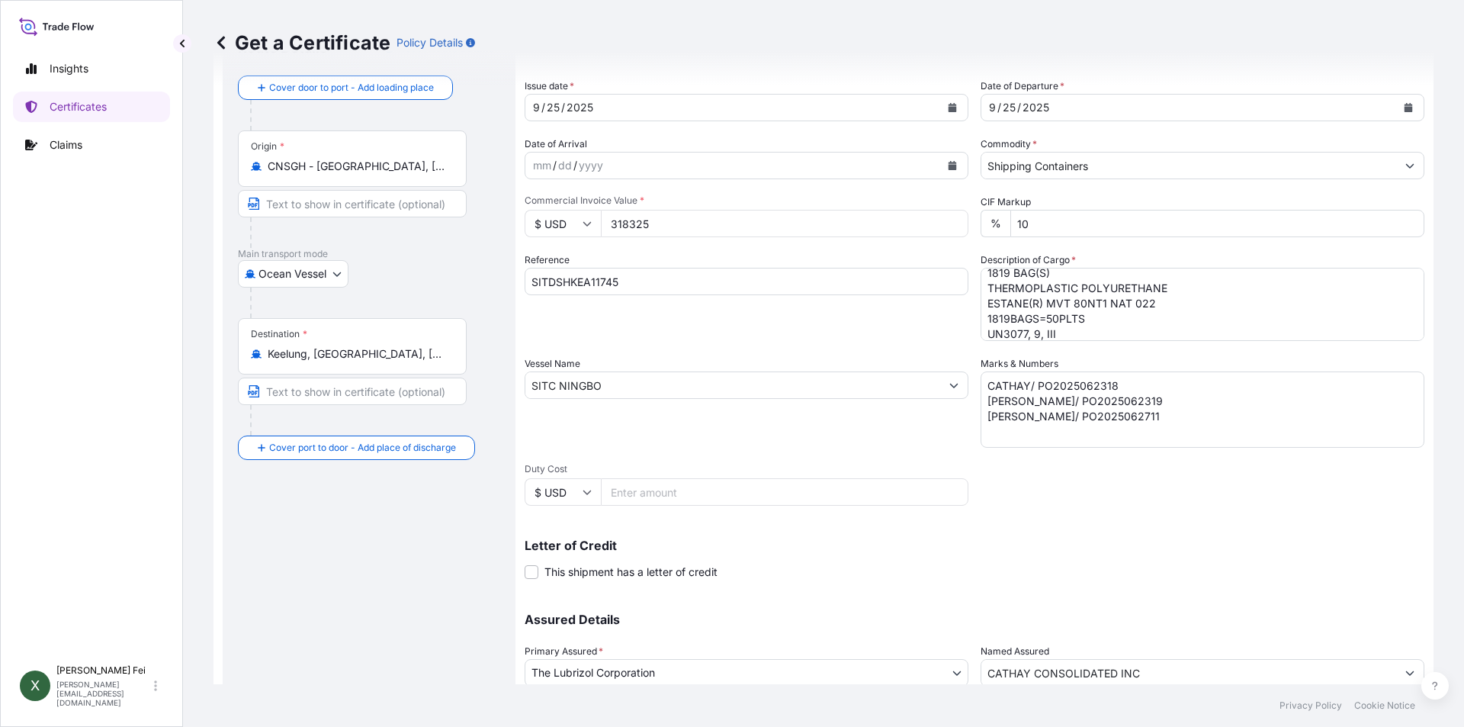
scroll to position [89, 0]
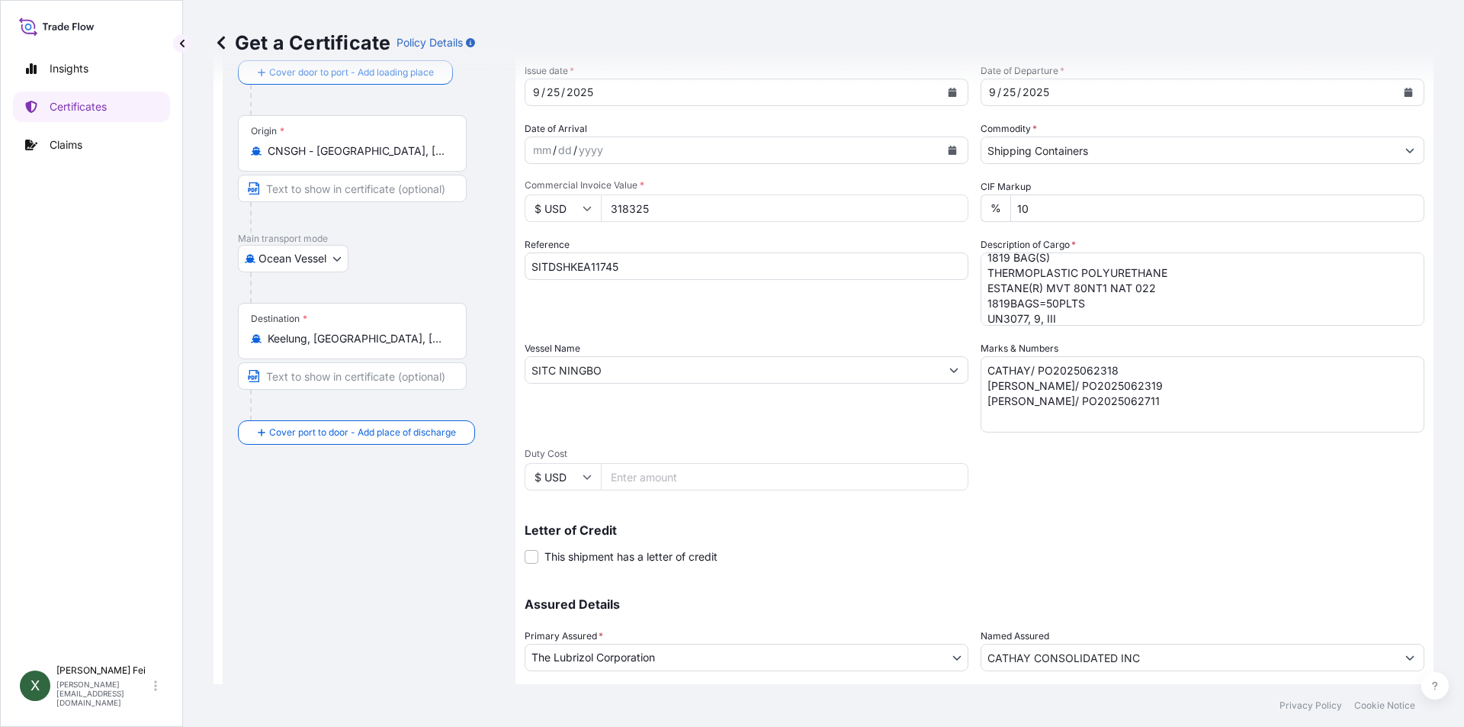
click at [438, 335] on input "Keelung, [GEOGRAPHIC_DATA], [GEOGRAPHIC_DATA], [GEOGRAPHIC_DATA]" at bounding box center [358, 338] width 180 height 15
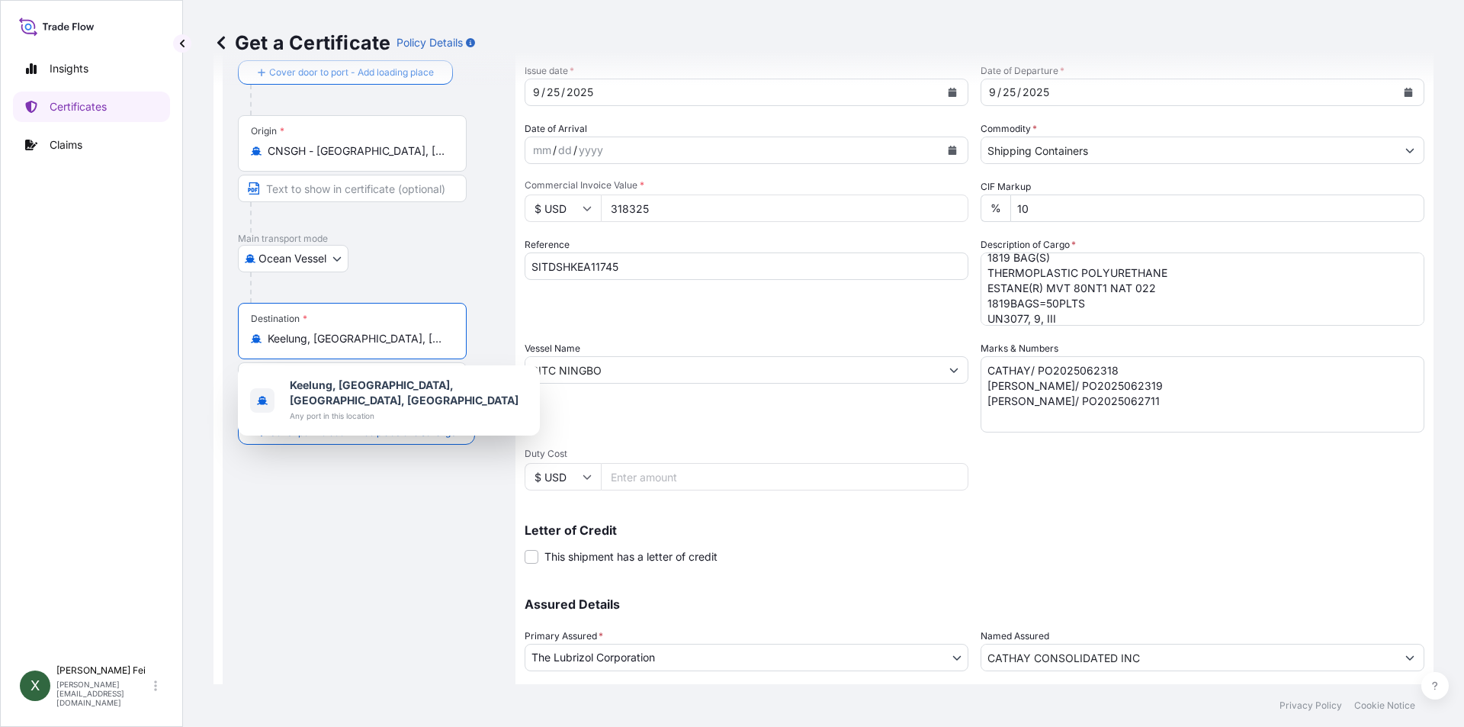
scroll to position [0, 47]
drag, startPoint x: 313, startPoint y: 335, endPoint x: 547, endPoint y: 339, distance: 234.1
click at [547, 339] on form "Route Details Reset Route Details Cover door to port - Add loading place Place …" at bounding box center [824, 390] width 1220 height 788
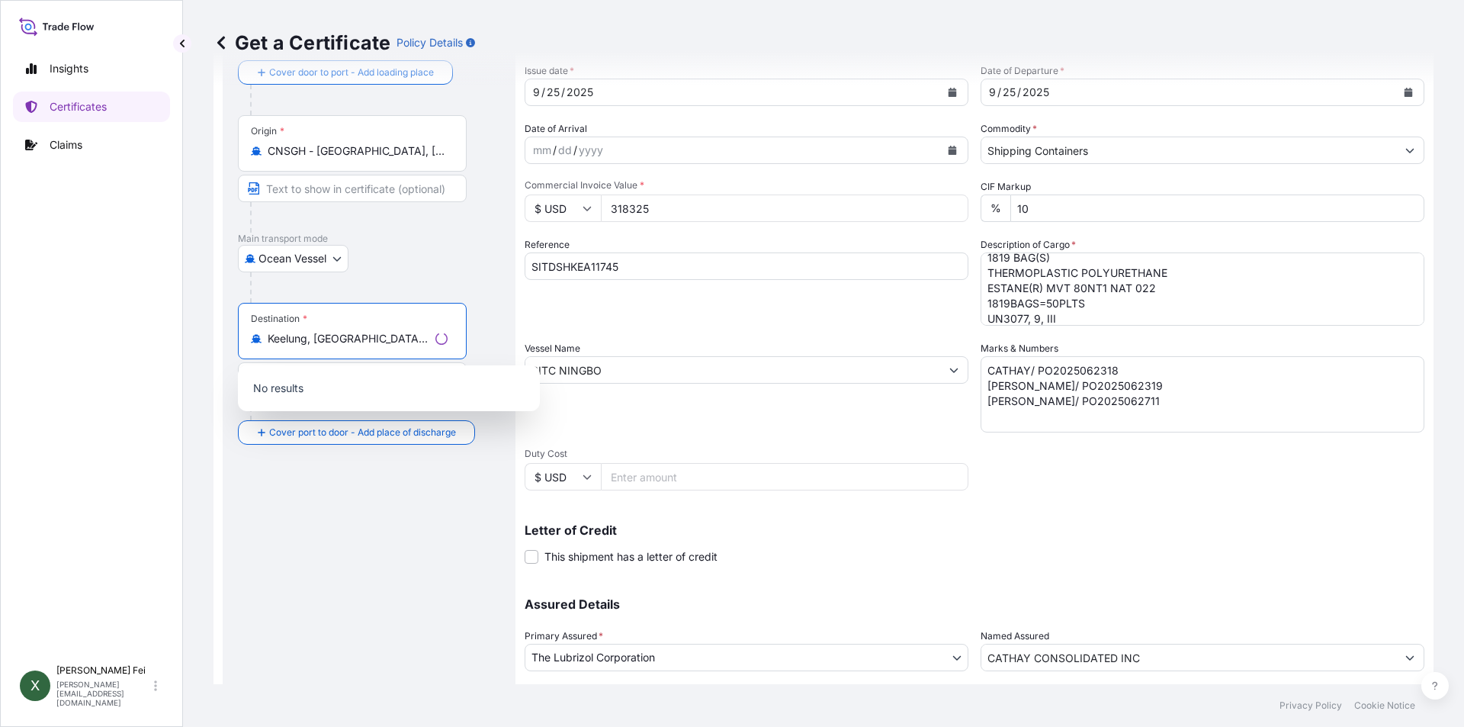
click at [381, 348] on div "Destination * Keelung, [GEOGRAPHIC_DATA], [GEOGRAPHIC_DATA], [GEOGRAPHIC_DATA]" at bounding box center [352, 331] width 229 height 56
click at [381, 346] on input "Keelung, [GEOGRAPHIC_DATA], [GEOGRAPHIC_DATA], [GEOGRAPHIC_DATA]" at bounding box center [349, 338] width 162 height 15
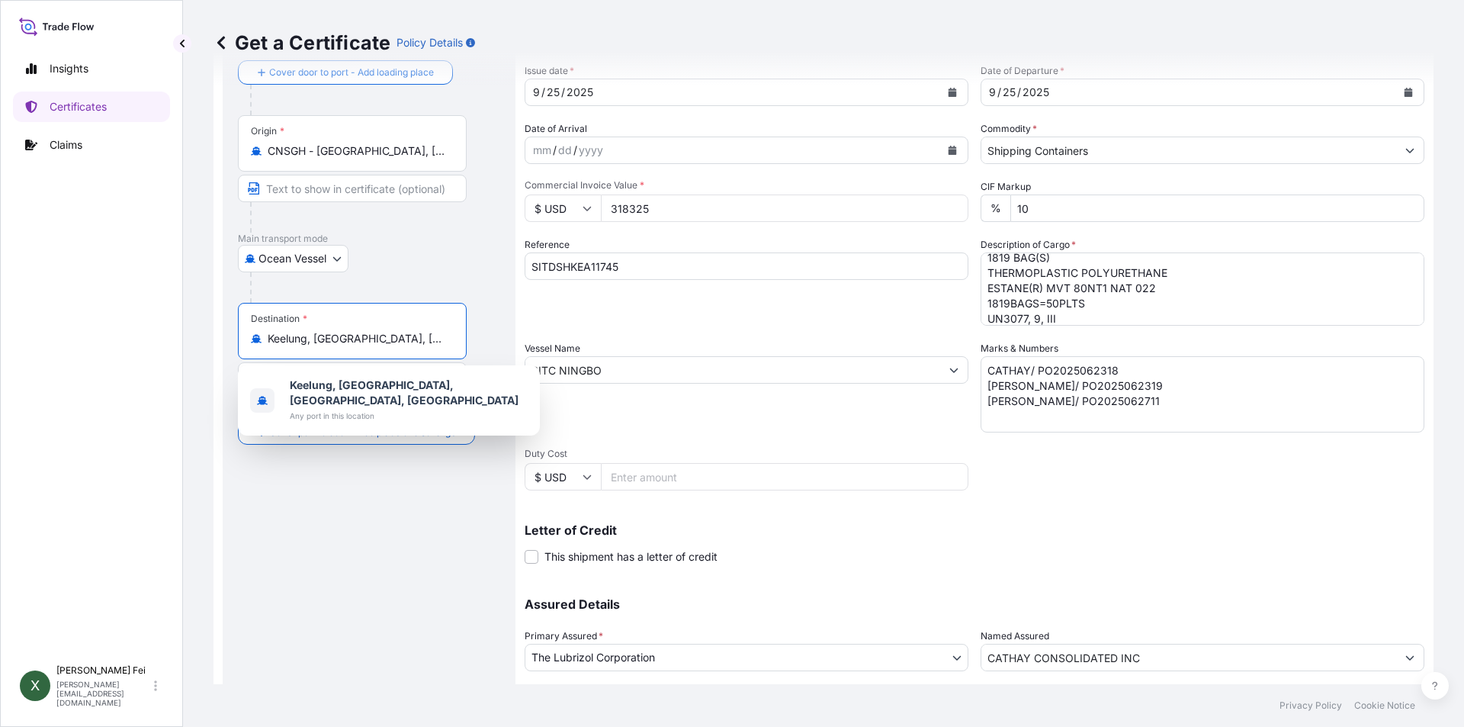
drag, startPoint x: 447, startPoint y: 340, endPoint x: 315, endPoint y: 337, distance: 132.0
click at [315, 337] on input "Keelung, [GEOGRAPHIC_DATA], [GEOGRAPHIC_DATA], [GEOGRAPHIC_DATA]" at bounding box center [358, 338] width 180 height 15
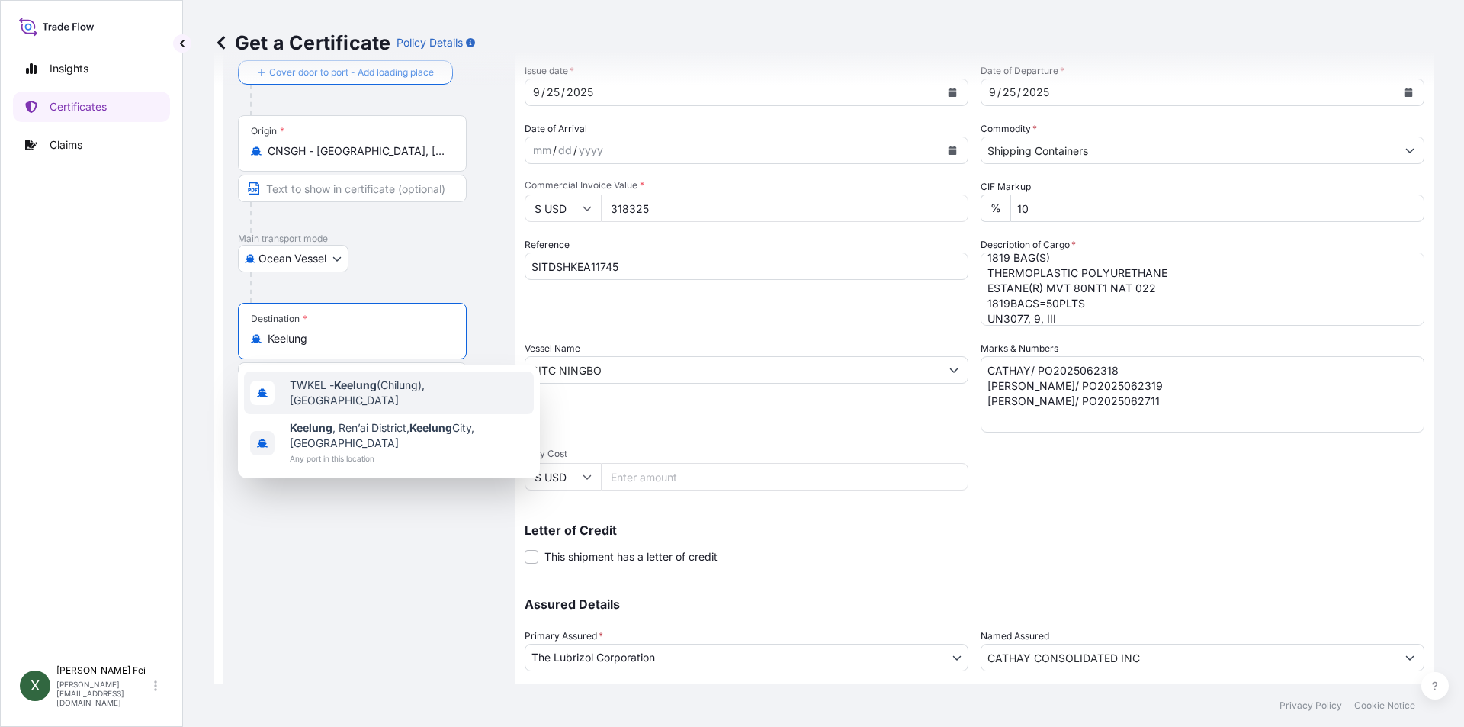
click at [395, 384] on span "TWKEL - Keelung (Chilung), [GEOGRAPHIC_DATA]" at bounding box center [409, 392] width 238 height 31
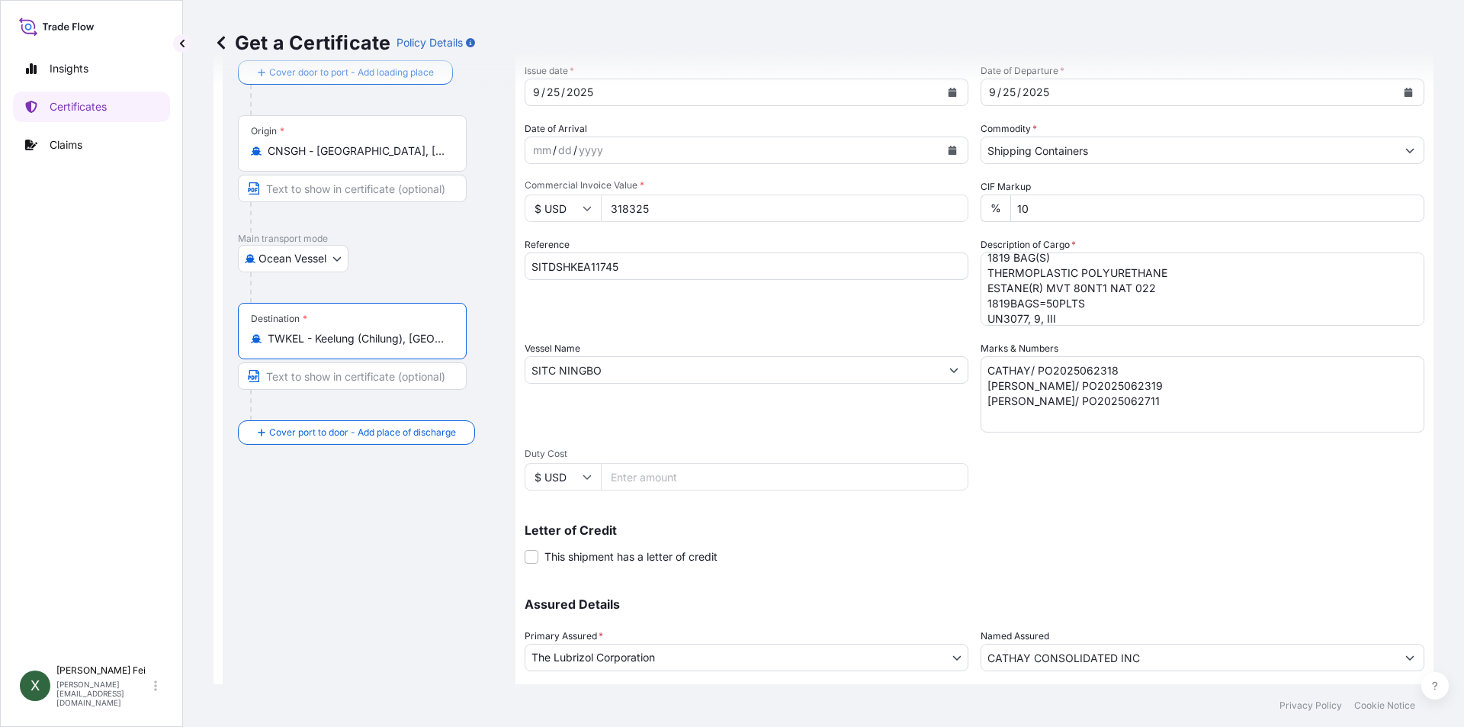
drag, startPoint x: 300, startPoint y: 336, endPoint x: 267, endPoint y: 332, distance: 33.0
click at [267, 332] on div "TWKEL - Keelung (Chilung), [GEOGRAPHIC_DATA]" at bounding box center [352, 338] width 203 height 15
drag, startPoint x: 304, startPoint y: 336, endPoint x: 247, endPoint y: 330, distance: 57.4
click at [247, 330] on div "Destination * TWKEL - Keelung ([GEOGRAPHIC_DATA]), [GEOGRAPHIC_DATA]" at bounding box center [352, 331] width 229 height 56
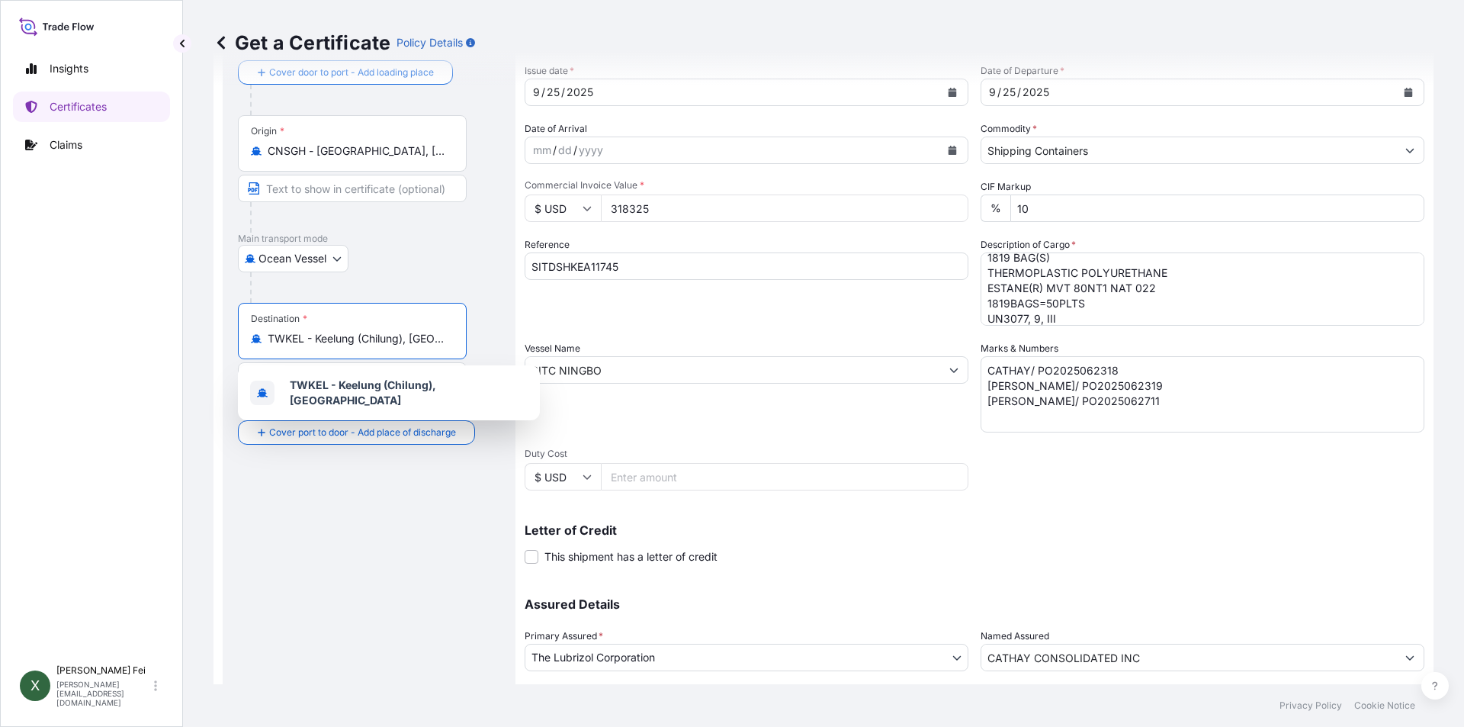
click at [376, 618] on div "Route Details Reset Route Details Cover door to port - Add loading place Place …" at bounding box center [369, 390] width 262 height 739
drag, startPoint x: 314, startPoint y: 336, endPoint x: 494, endPoint y: 328, distance: 180.2
click at [494, 328] on div "Destination * TWKEL - Keelung ([GEOGRAPHIC_DATA]), [GEOGRAPHIC_DATA]" at bounding box center [369, 361] width 262 height 117
click at [419, 522] on div "Route Details Reset Route Details Cover door to port - Add loading place Place …" at bounding box center [369, 390] width 262 height 739
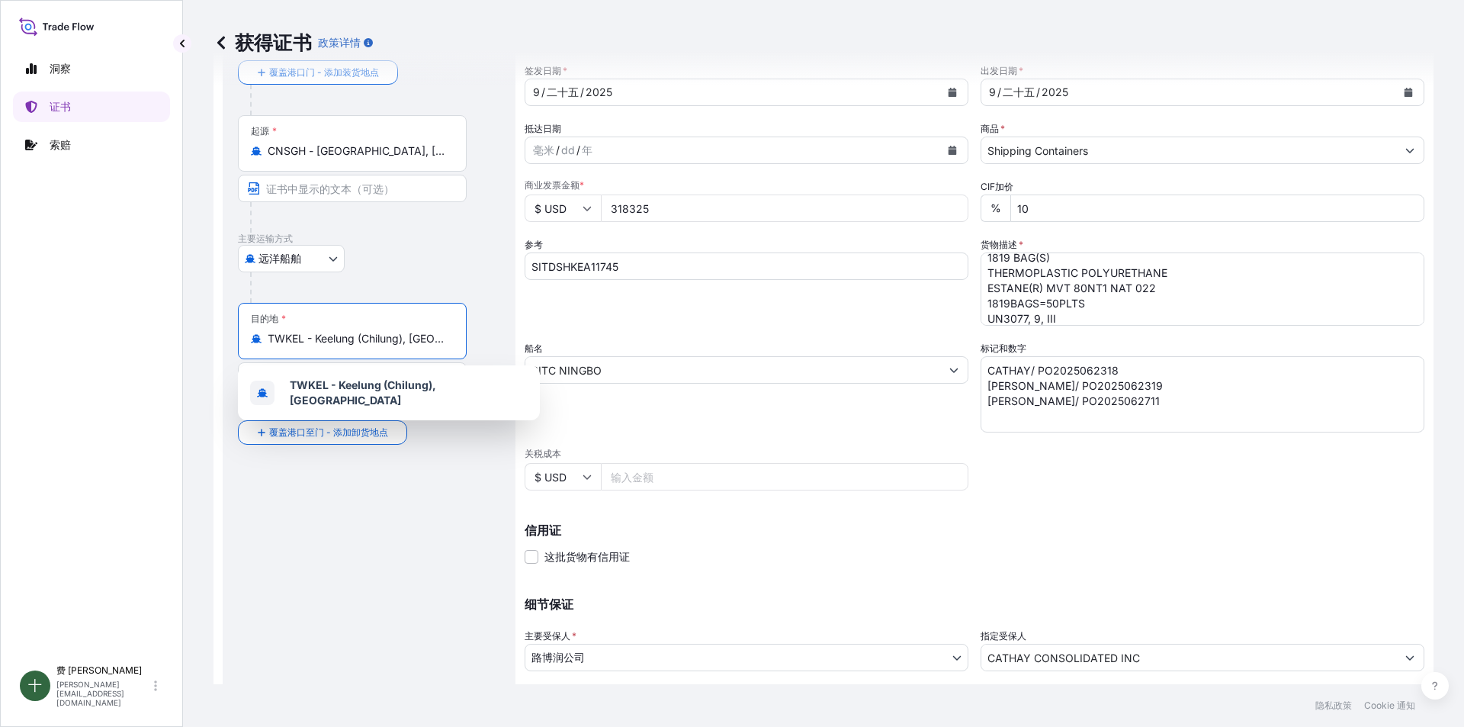
click at [358, 344] on input "TWKEL - Keelung (Chilung), [GEOGRAPHIC_DATA]" at bounding box center [358, 338] width 180 height 15
click at [446, 336] on input "TWKEL - Keelung (Chilung), [GEOGRAPHIC_DATA]" at bounding box center [358, 338] width 180 height 15
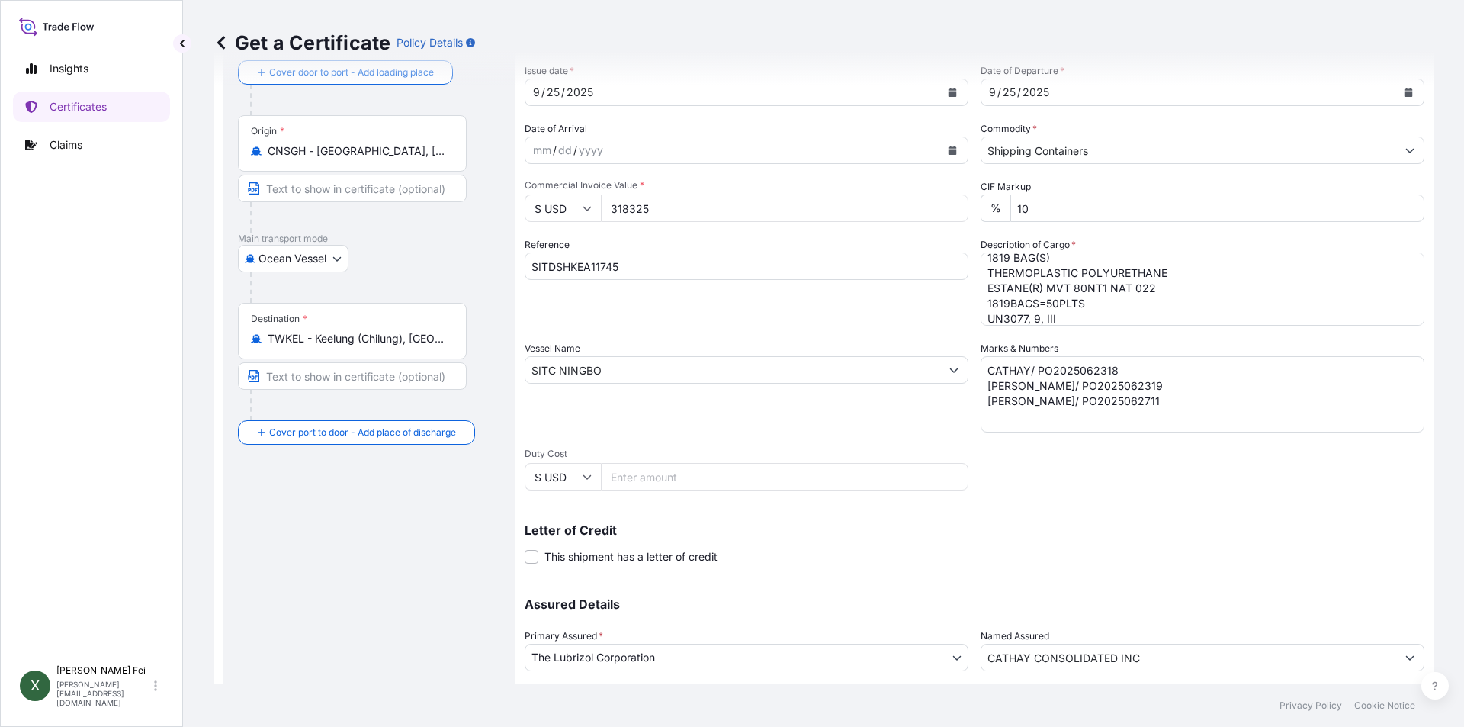
click at [355, 500] on div "Route Details Reset Route Details Cover door to port - Add loading place Place …" at bounding box center [369, 390] width 262 height 739
drag, startPoint x: 266, startPoint y: 336, endPoint x: 457, endPoint y: 340, distance: 190.7
click at [457, 340] on div "Destination * TWKEL - Keelung ([GEOGRAPHIC_DATA]), [GEOGRAPHIC_DATA]" at bounding box center [352, 331] width 229 height 56
click at [330, 516] on div "Route Details Reset Route Details Cover door to port - Add loading place Place …" at bounding box center [369, 390] width 262 height 739
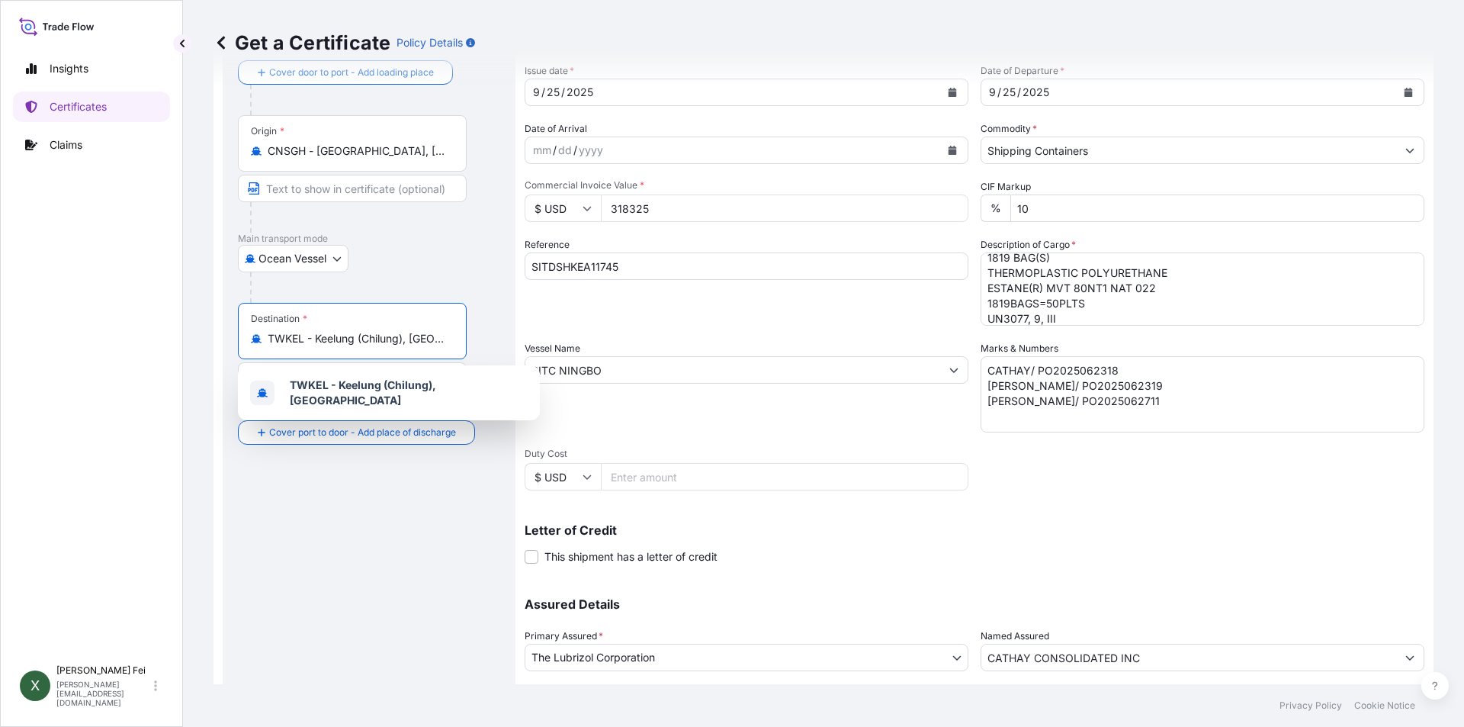
drag, startPoint x: 447, startPoint y: 336, endPoint x: 276, endPoint y: 337, distance: 170.8
click at [276, 337] on input "TWKEL - Keelung (Chilung), [GEOGRAPHIC_DATA]" at bounding box center [358, 338] width 180 height 15
type input "T"
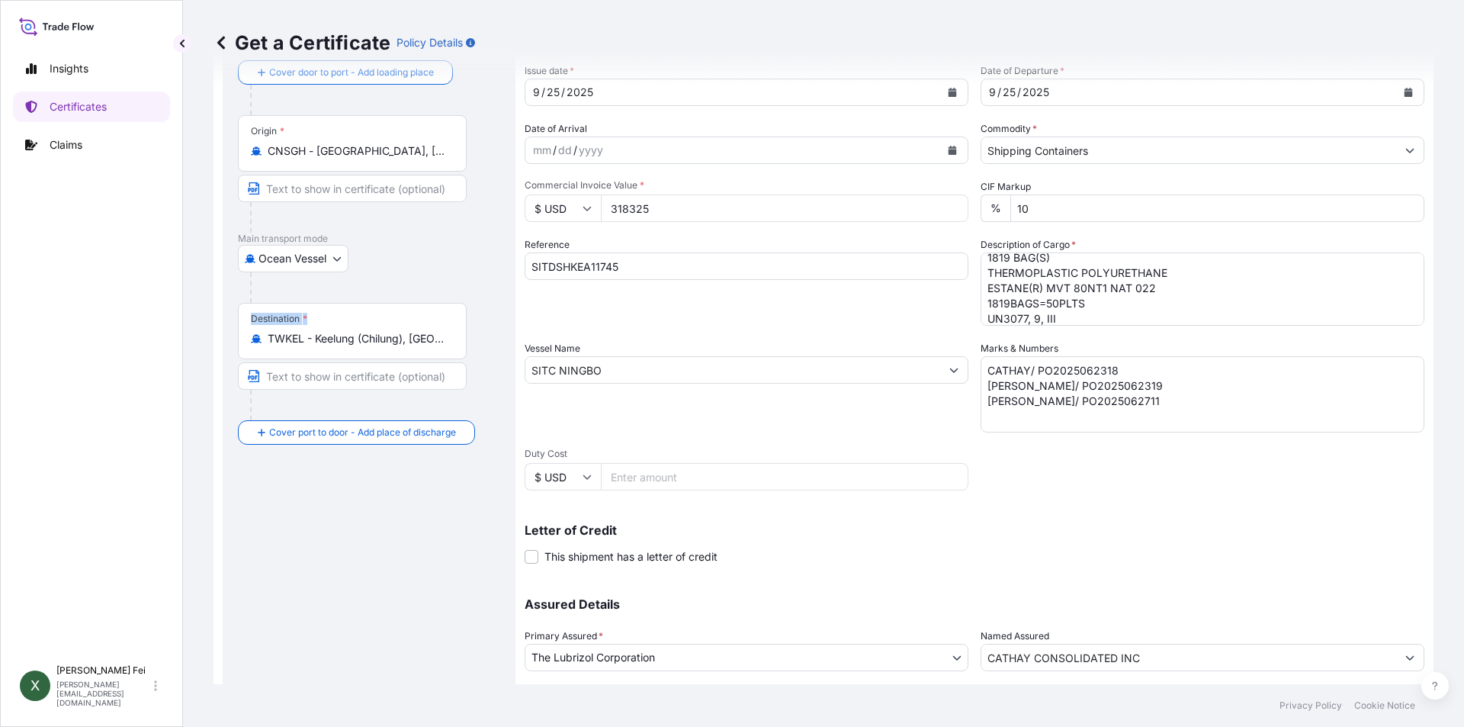
drag, startPoint x: 448, startPoint y: 339, endPoint x: 233, endPoint y: 332, distance: 214.4
click at [233, 332] on div "Route Details Reset Route Details Cover door to port - Add loading place Place …" at bounding box center [369, 389] width 293 height 769
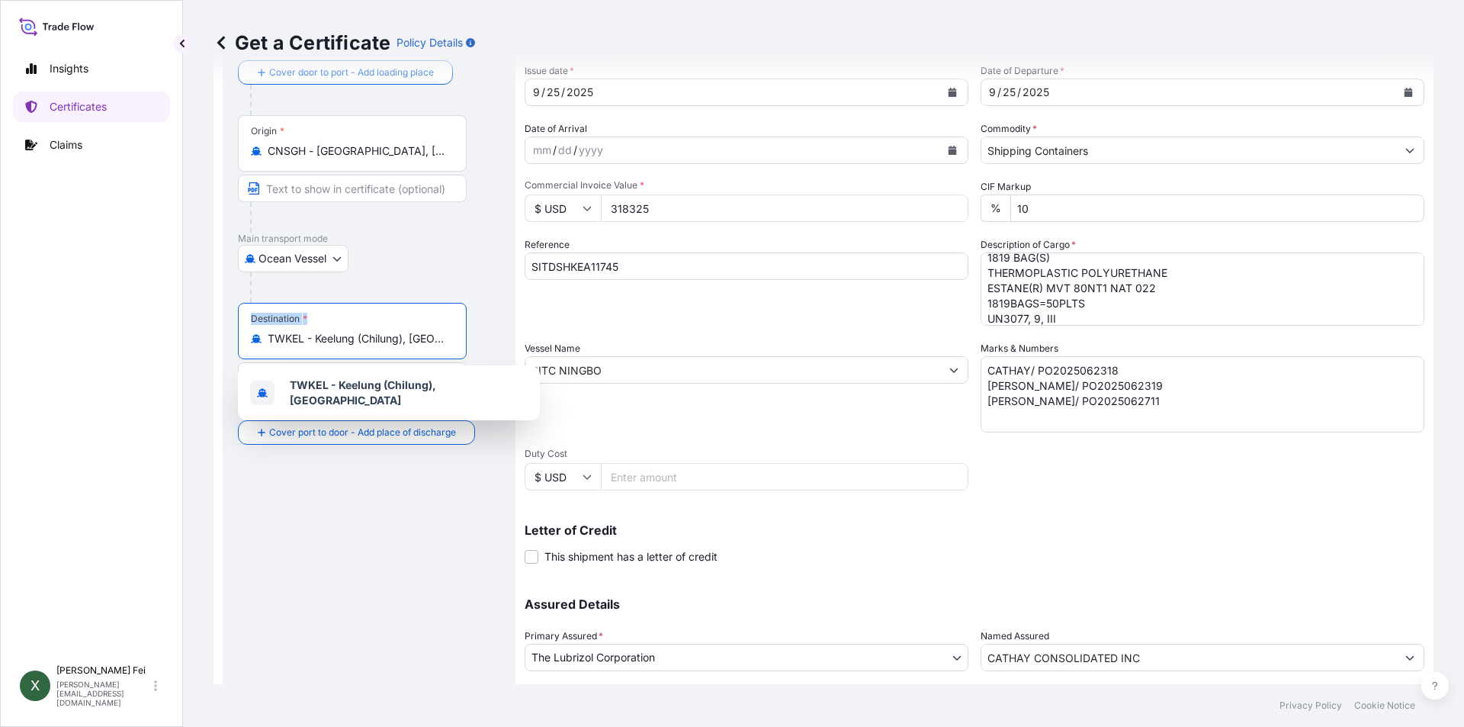
click at [447, 339] on input "TWKEL - Keelung (Chilung), [GEOGRAPHIC_DATA]" at bounding box center [358, 338] width 180 height 15
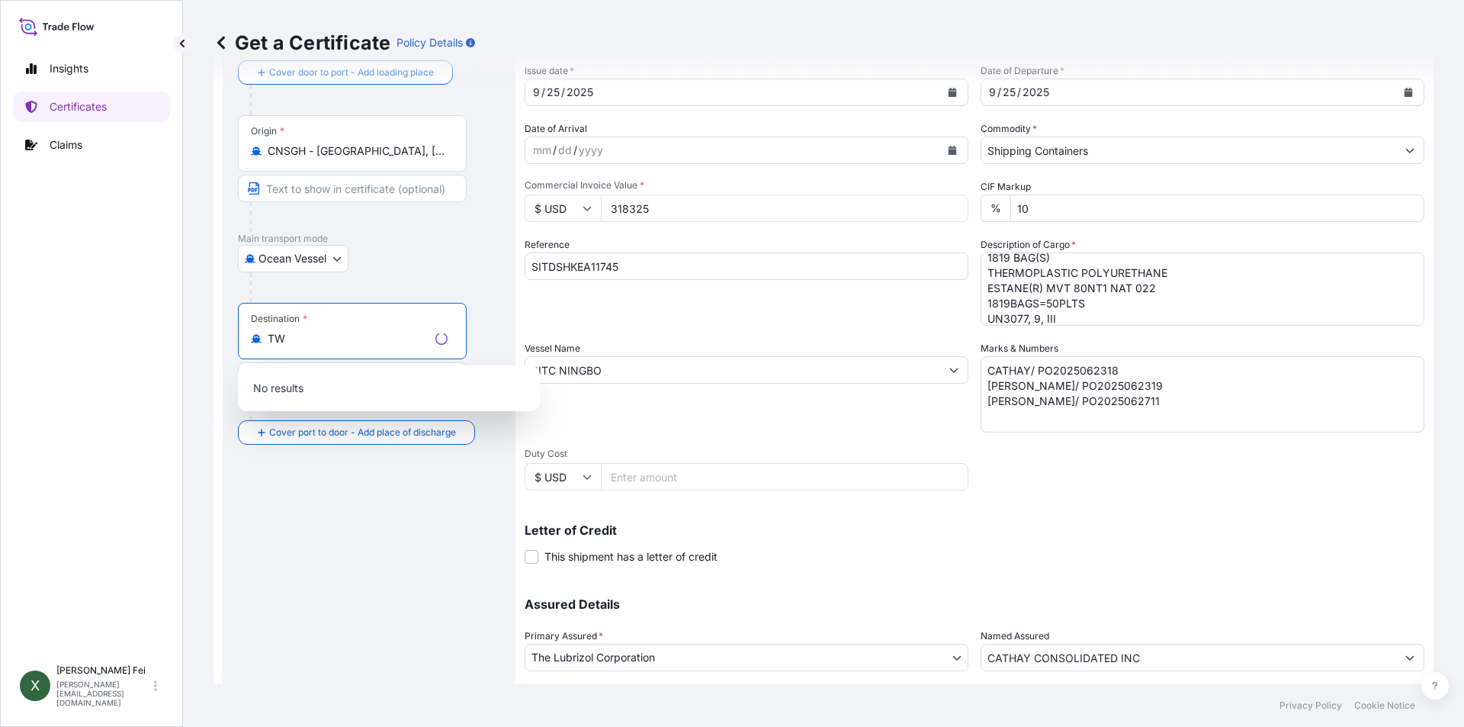
type input "T"
paste input "KEELUNG"
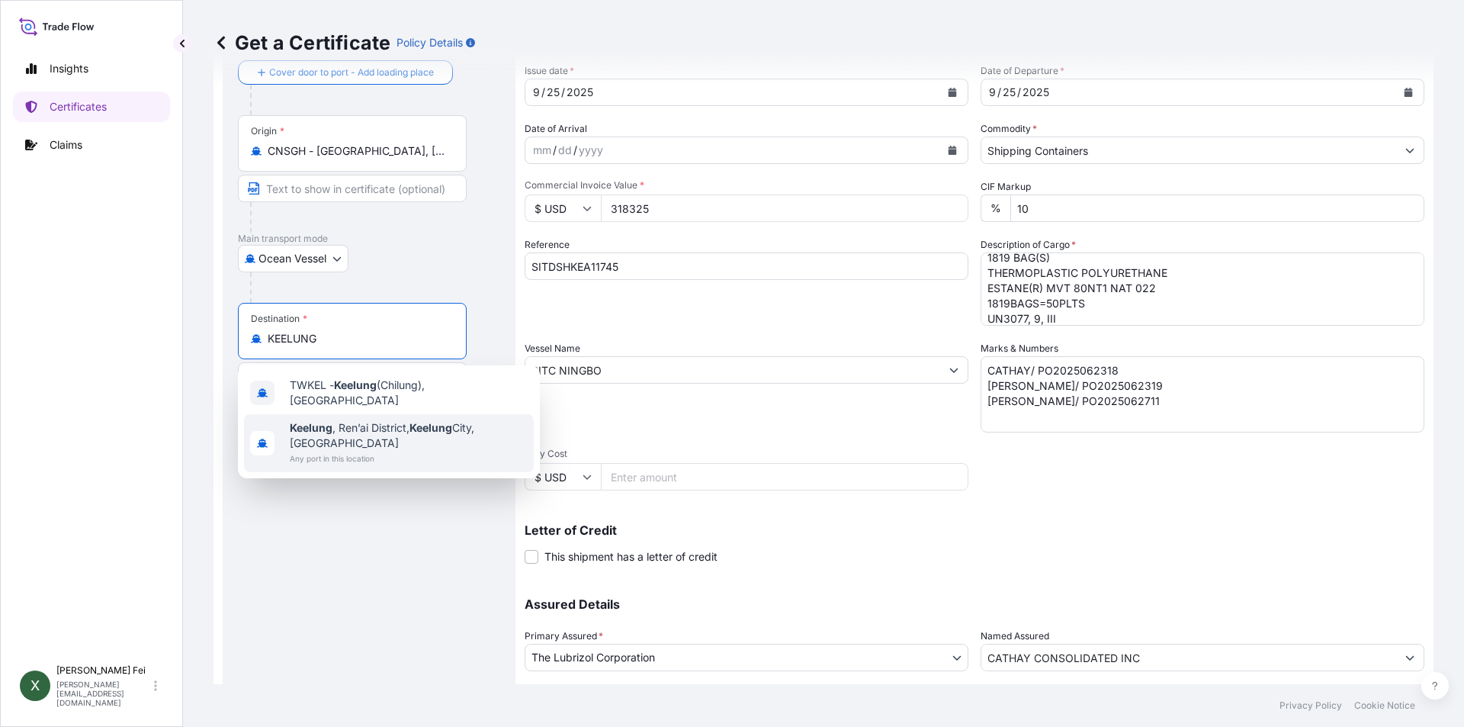
click at [378, 429] on span "Keelung , [GEOGRAPHIC_DATA], [GEOGRAPHIC_DATA], [GEOGRAPHIC_DATA]" at bounding box center [409, 435] width 238 height 31
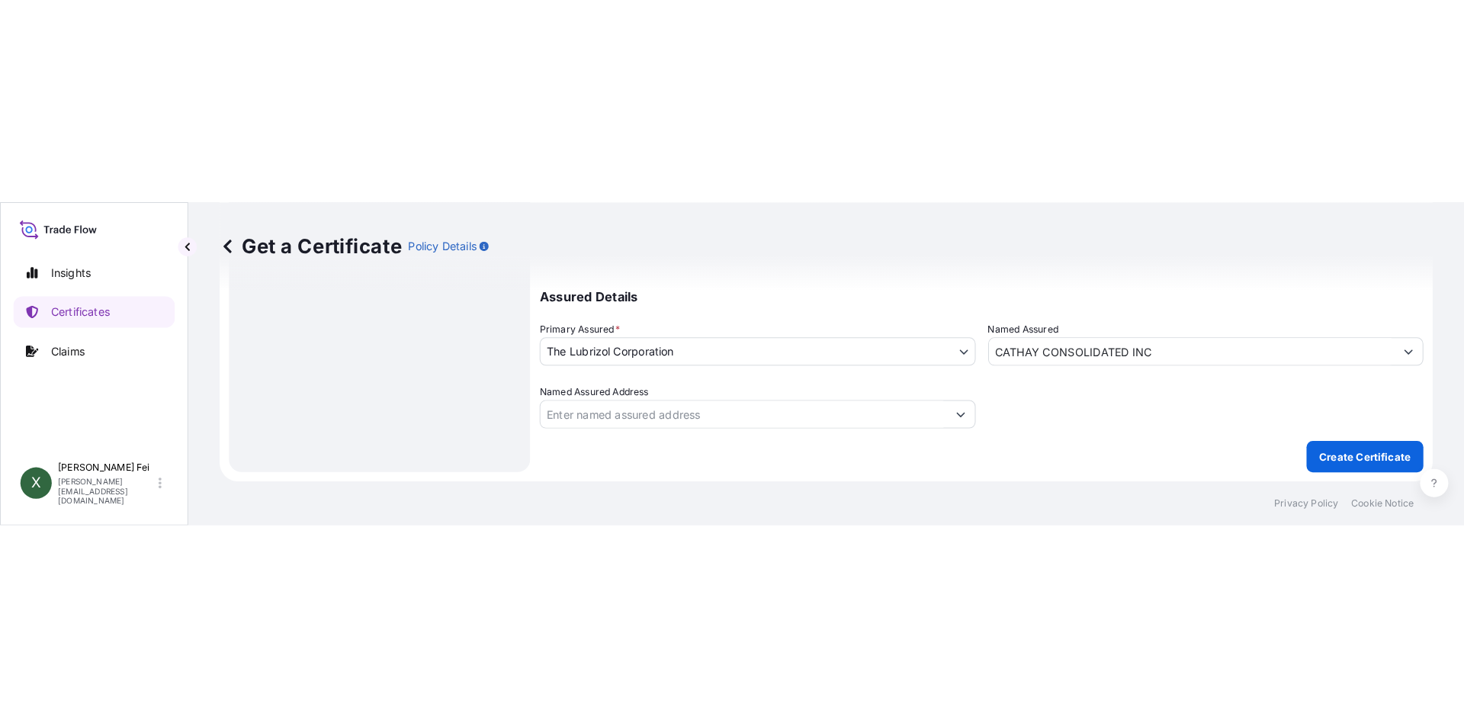
scroll to position [189, 0]
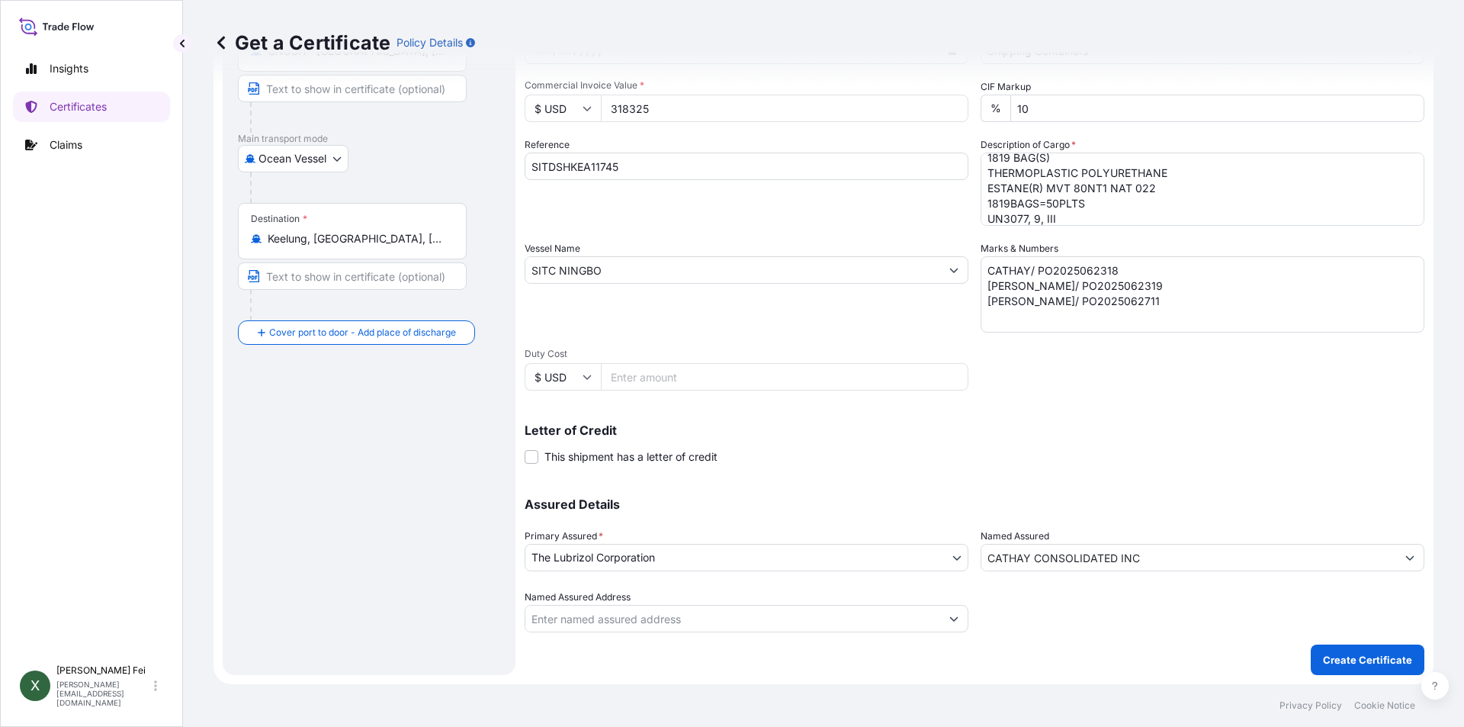
click at [289, 445] on div "Route Details Reset Route Details Cover door to port - Add loading place Place …" at bounding box center [369, 290] width 262 height 739
click at [449, 242] on div "Keelung, [GEOGRAPHIC_DATA], [GEOGRAPHIC_DATA], [GEOGRAPHIC_DATA]" at bounding box center [352, 238] width 203 height 15
click at [448, 242] on input "Keelung, [GEOGRAPHIC_DATA], [GEOGRAPHIC_DATA], [GEOGRAPHIC_DATA]" at bounding box center [358, 238] width 180 height 15
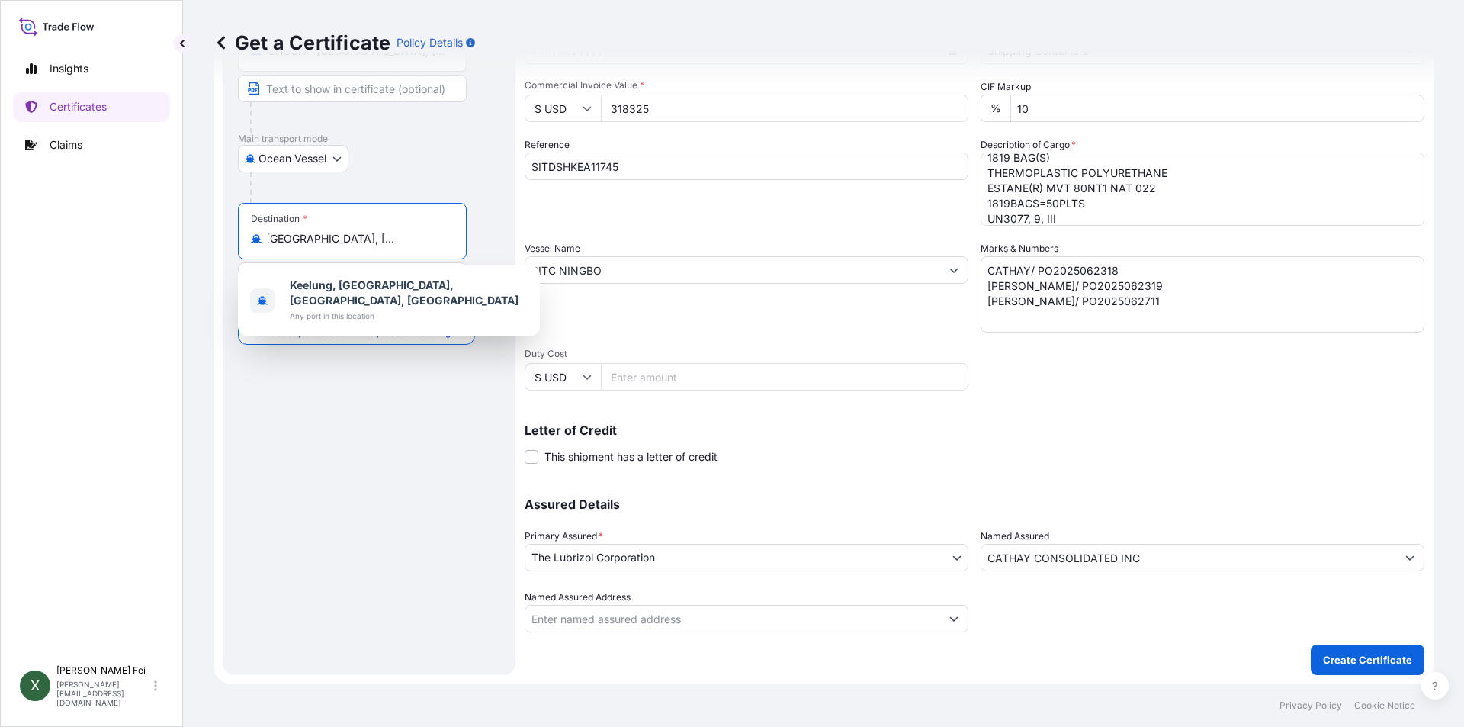
scroll to position [0, 0]
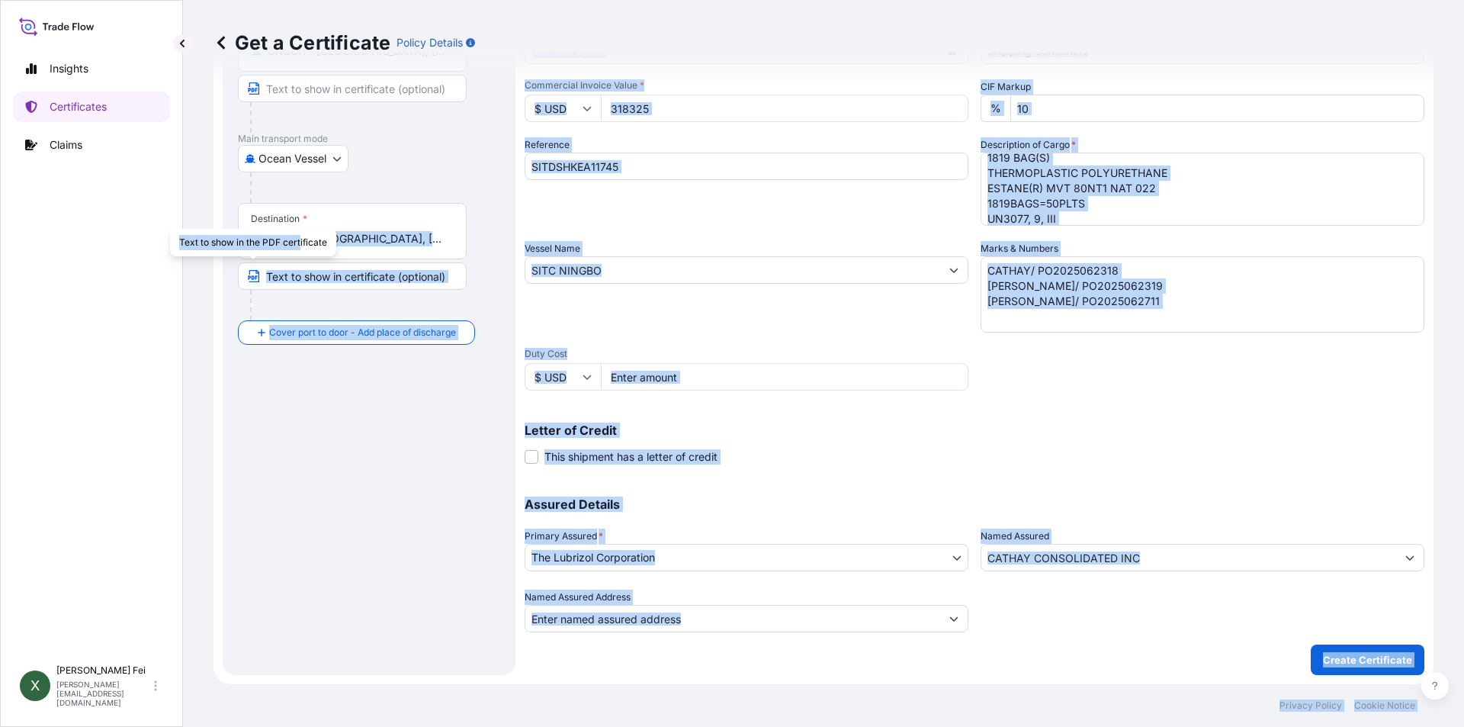
drag, startPoint x: 449, startPoint y: 242, endPoint x: 300, endPoint y: 239, distance: 148.8
click at [300, 239] on body "1 option available. Insights Certificates Claims X [PERSON_NAME] [PERSON_NAME][…" at bounding box center [732, 363] width 1464 height 727
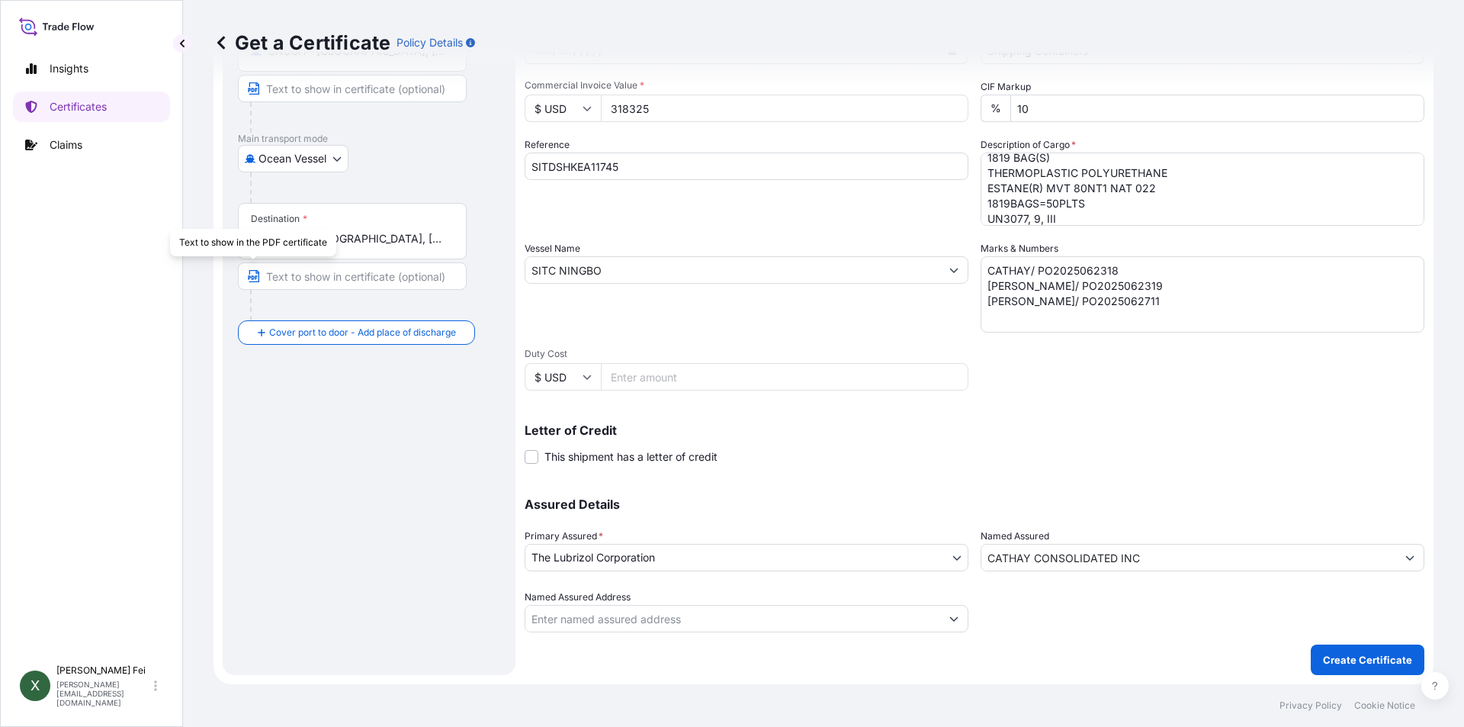
click at [449, 238] on div "Keelung, [GEOGRAPHIC_DATA], [GEOGRAPHIC_DATA], [GEOGRAPHIC_DATA]" at bounding box center [352, 238] width 203 height 15
click at [448, 238] on input "Keelung, [GEOGRAPHIC_DATA], [GEOGRAPHIC_DATA], [GEOGRAPHIC_DATA]" at bounding box center [358, 238] width 180 height 15
drag, startPoint x: 449, startPoint y: 238, endPoint x: 268, endPoint y: 239, distance: 181.5
click at [268, 239] on div "Keelung, [GEOGRAPHIC_DATA], [GEOGRAPHIC_DATA], [GEOGRAPHIC_DATA]" at bounding box center [352, 238] width 203 height 15
click at [445, 244] on div "Keelung, [GEOGRAPHIC_DATA], [GEOGRAPHIC_DATA], [GEOGRAPHIC_DATA]" at bounding box center [352, 238] width 203 height 15
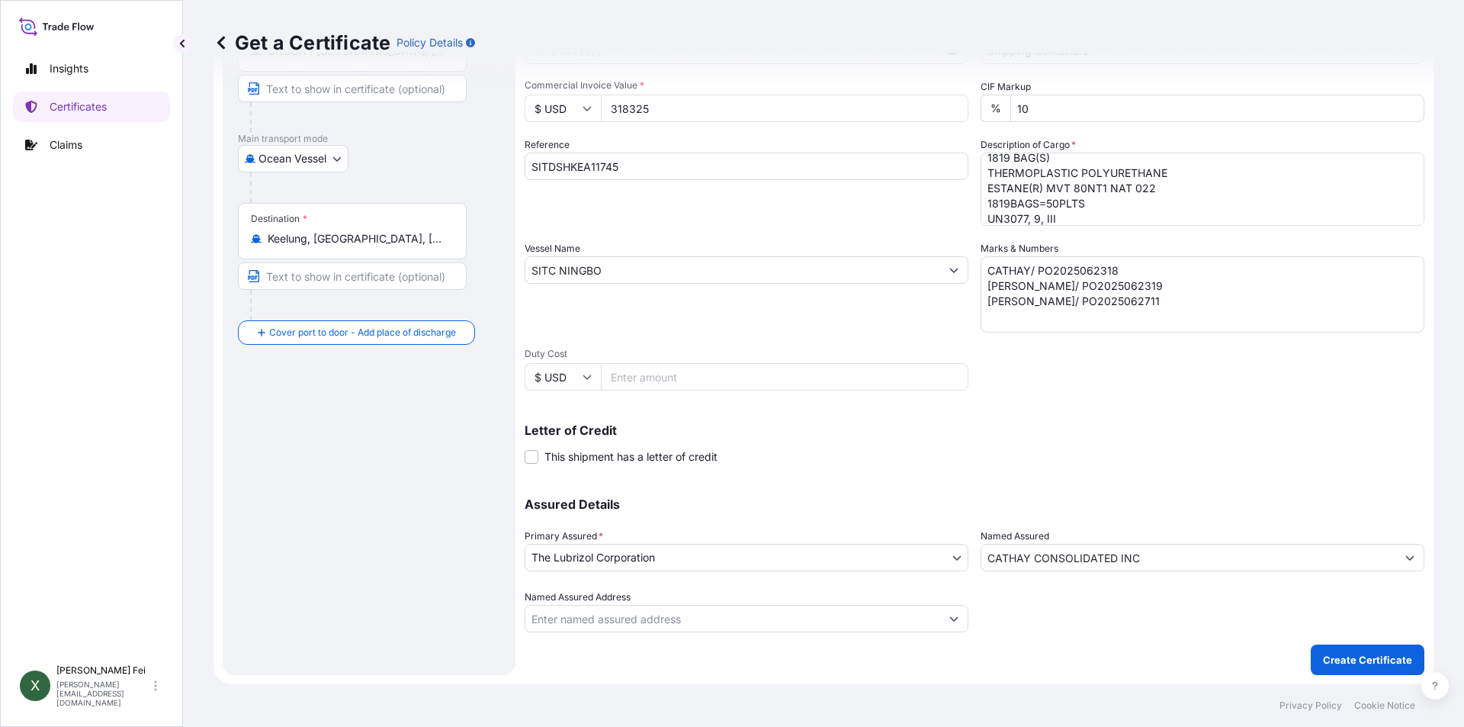
click at [445, 244] on input "Keelung, [GEOGRAPHIC_DATA], [GEOGRAPHIC_DATA], [GEOGRAPHIC_DATA]" at bounding box center [358, 238] width 180 height 15
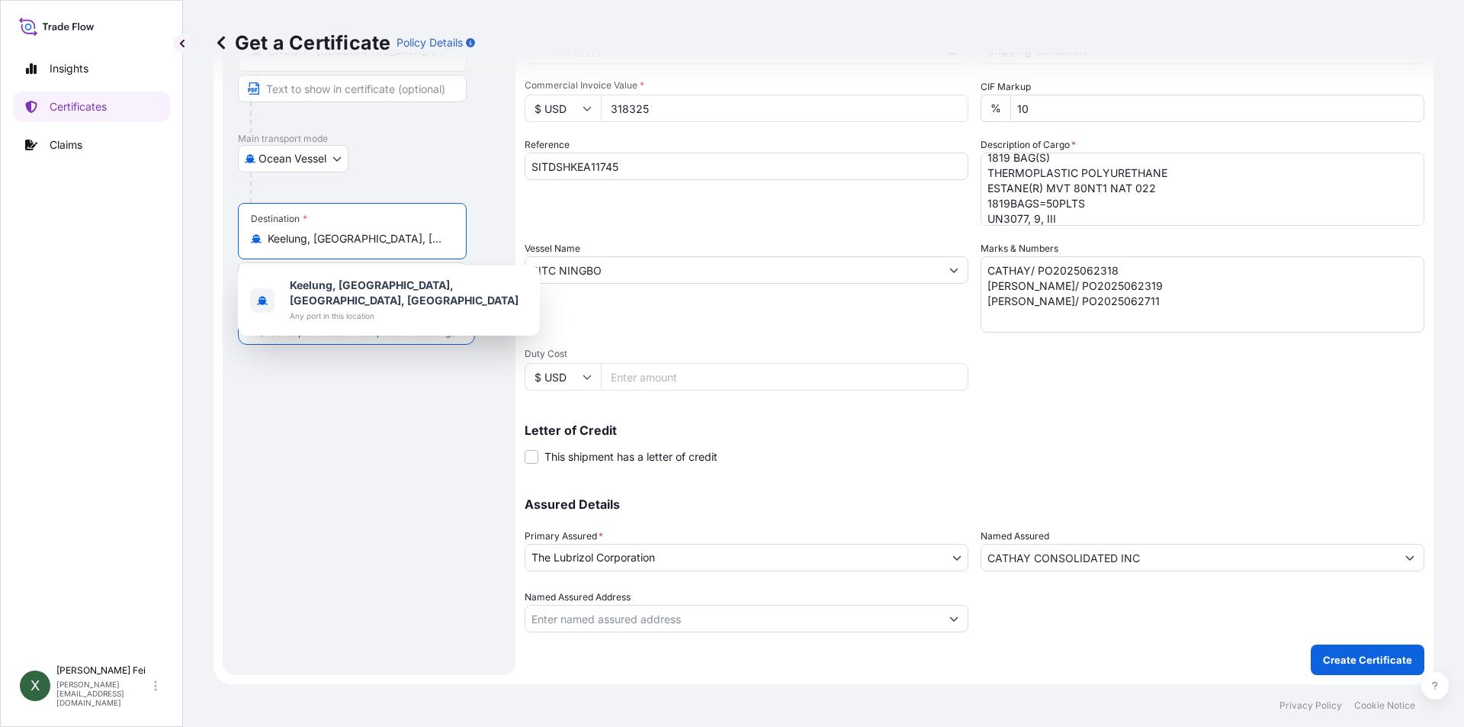
drag, startPoint x: 429, startPoint y: 239, endPoint x: 320, endPoint y: 233, distance: 110.0
click at [320, 233] on div "Keelung, [GEOGRAPHIC_DATA], [GEOGRAPHIC_DATA], [GEOGRAPHIC_DATA]" at bounding box center [352, 238] width 203 height 15
click at [320, 233] on input "Keelung, [GEOGRAPHIC_DATA], [GEOGRAPHIC_DATA], [GEOGRAPHIC_DATA]" at bounding box center [358, 238] width 180 height 15
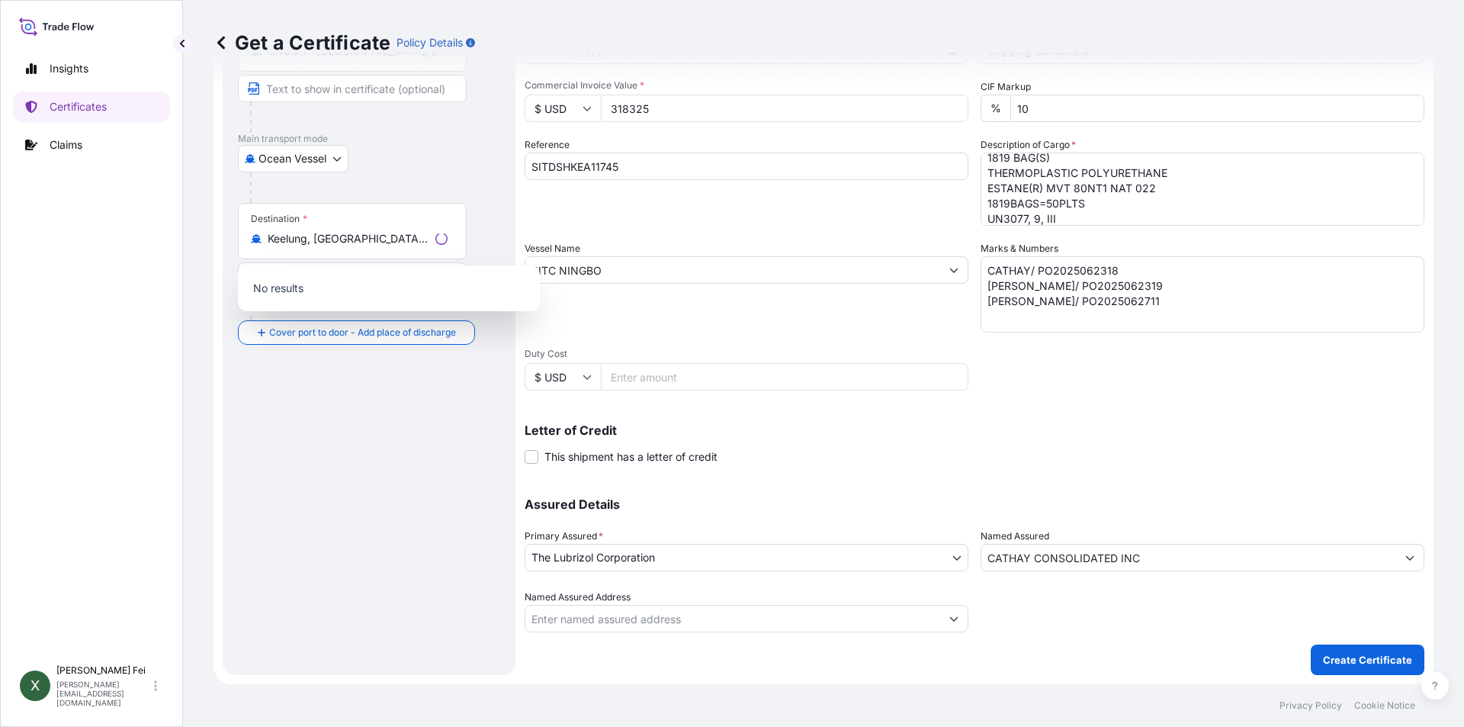
click at [448, 238] on icon "Loading" at bounding box center [442, 239] width 18 height 18
click at [429, 238] on input "Keelung, [GEOGRAPHIC_DATA], [GEOGRAPHIC_DATA], [GEOGRAPHIC_DATA]" at bounding box center [349, 238] width 162 height 15
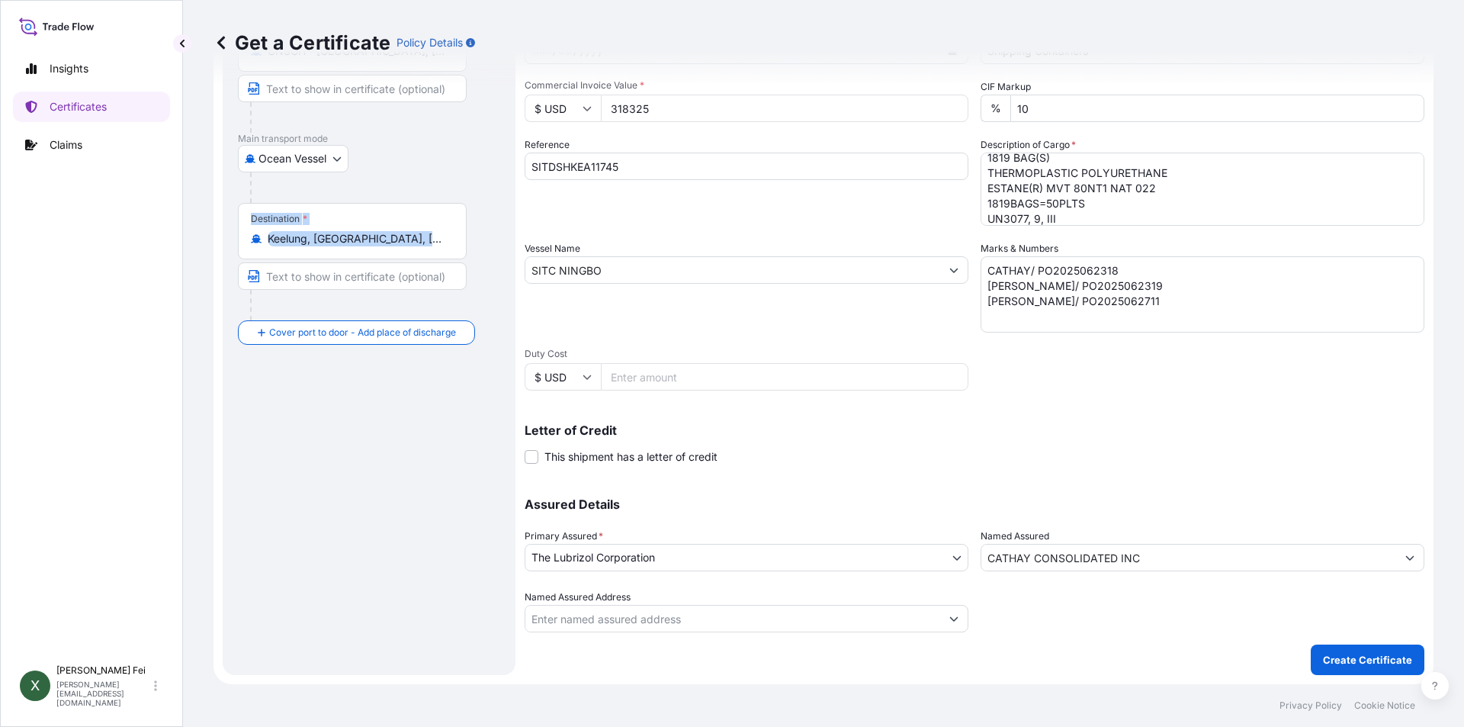
drag, startPoint x: 451, startPoint y: 238, endPoint x: 234, endPoint y: 226, distance: 216.9
click at [234, 226] on div "Route Details Reset Route Details Cover door to port - Add loading place Place …" at bounding box center [369, 289] width 293 height 769
click at [335, 424] on div "Route Details Reset Route Details Cover door to port - Add loading place Place …" at bounding box center [369, 290] width 262 height 739
click at [412, 238] on input "Keelung, [GEOGRAPHIC_DATA], [GEOGRAPHIC_DATA], [GEOGRAPHIC_DATA]" at bounding box center [358, 238] width 180 height 15
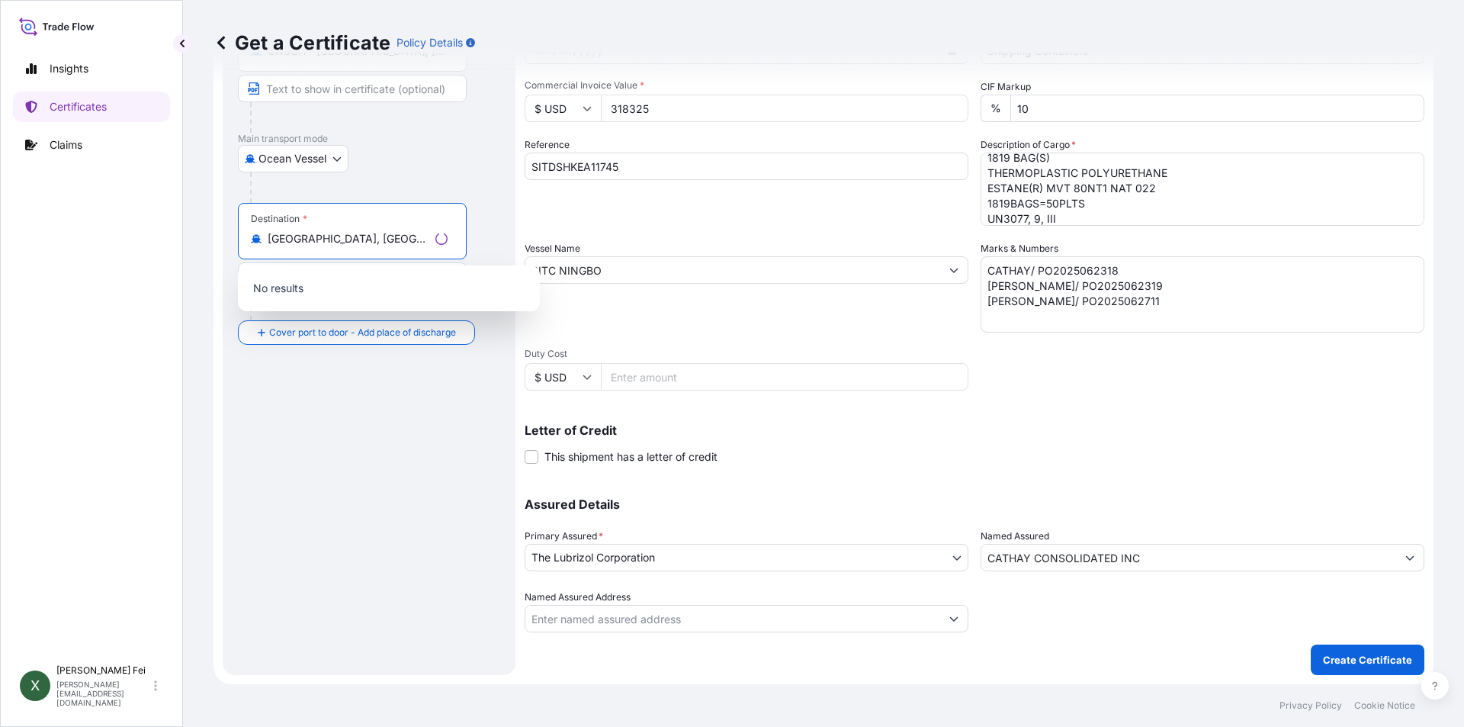
click at [412, 238] on input "[GEOGRAPHIC_DATA], [GEOGRAPHIC_DATA]" at bounding box center [349, 238] width 162 height 15
type input "u"
paste input "[GEOGRAPHIC_DATA]"
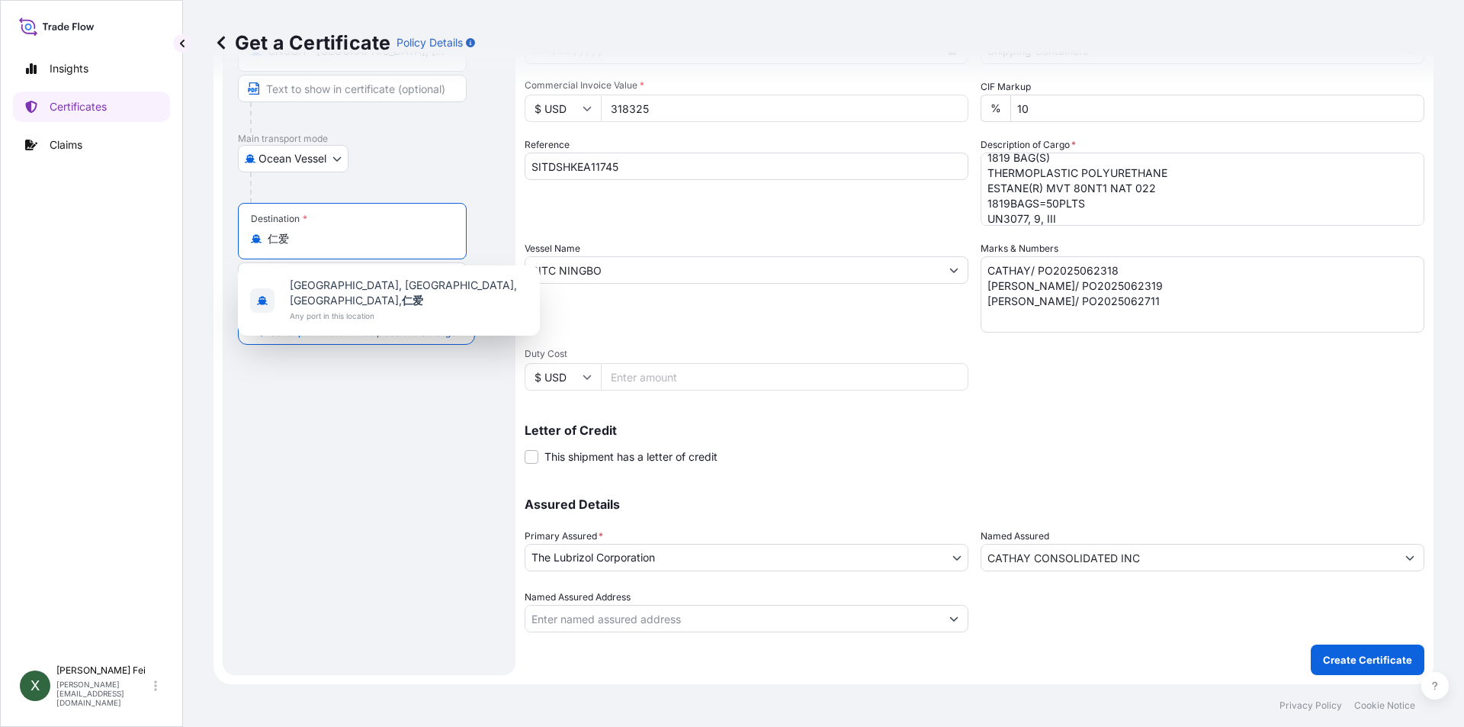
type input "仁"
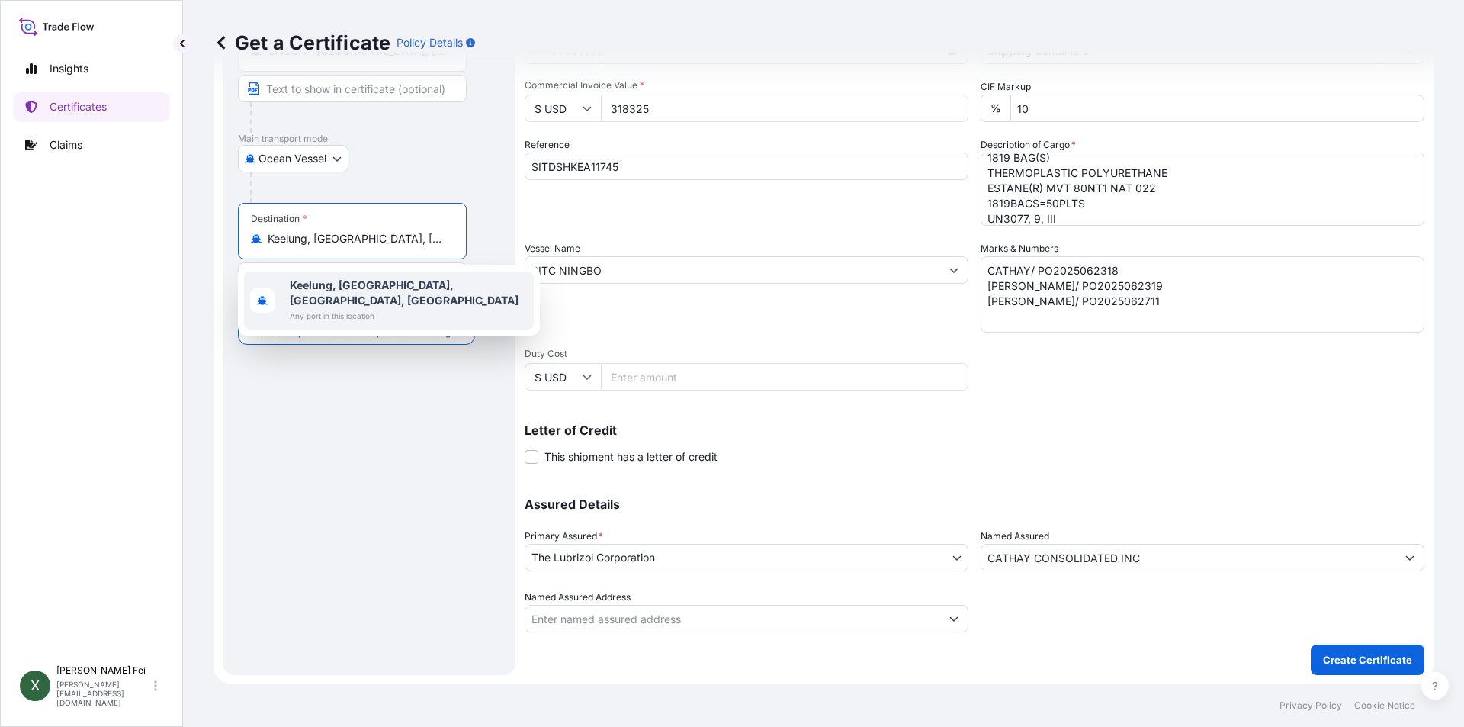
click at [426, 500] on div "Route Details Reset Route Details Cover door to port - Add loading place Place …" at bounding box center [369, 290] width 262 height 739
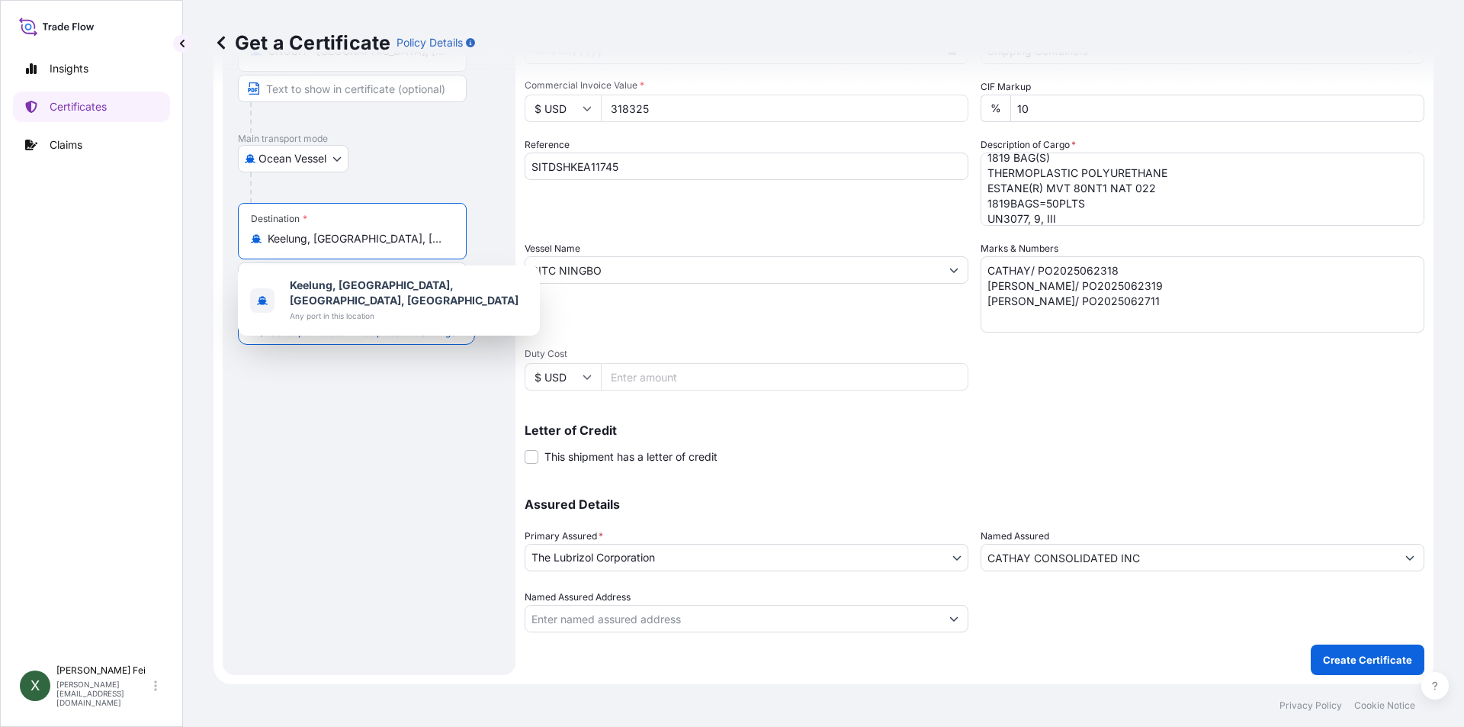
drag, startPoint x: 455, startPoint y: 238, endPoint x: 264, endPoint y: 226, distance: 191.8
click at [264, 226] on div "Destination * Keelung, [GEOGRAPHIC_DATA], [GEOGRAPHIC_DATA], [GEOGRAPHIC_DATA]" at bounding box center [352, 231] width 229 height 56
type input "n"
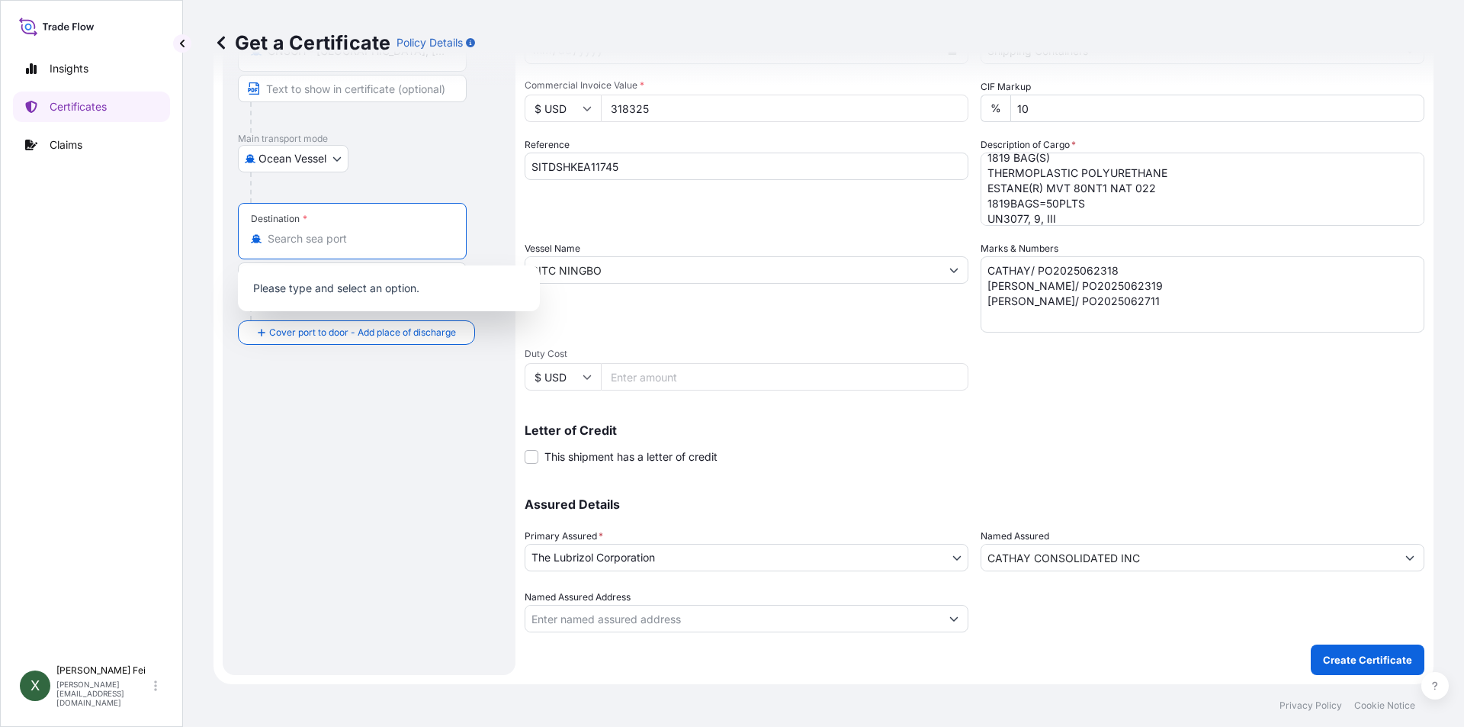
paste input "KEELUNG"
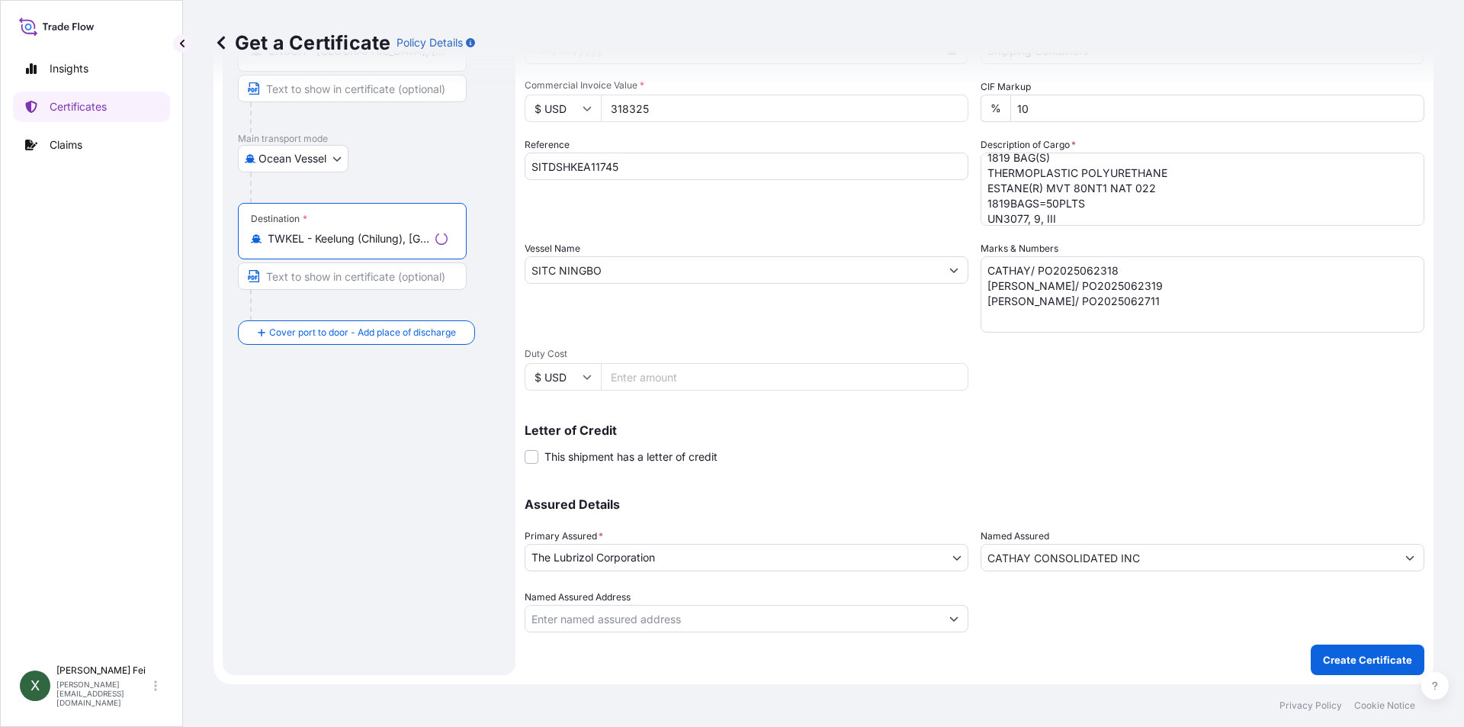
type input "TWKEL - Keelung (Chilung), [GEOGRAPHIC_DATA]"
click at [349, 464] on div "Route Details Reset Route Details Cover door to port - Add loading place Place …" at bounding box center [369, 290] width 262 height 739
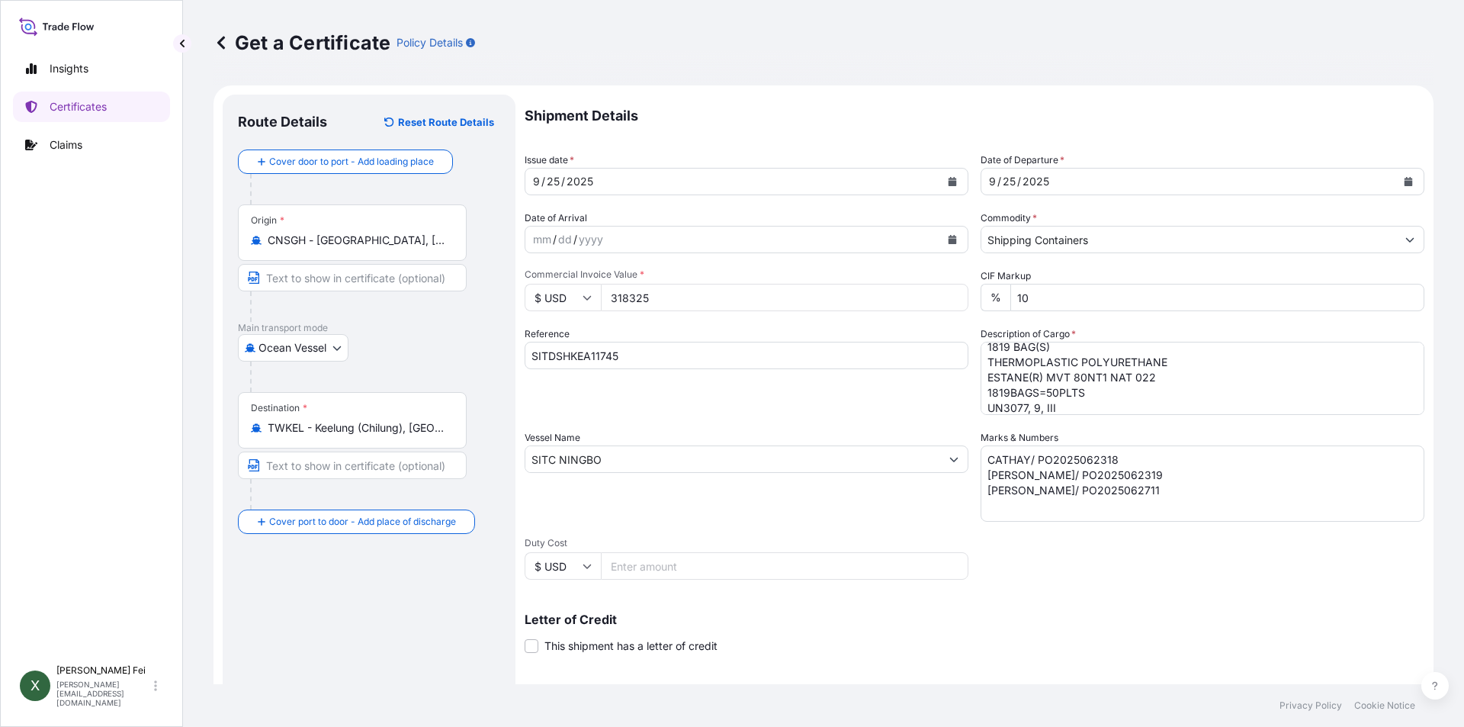
scroll to position [189, 0]
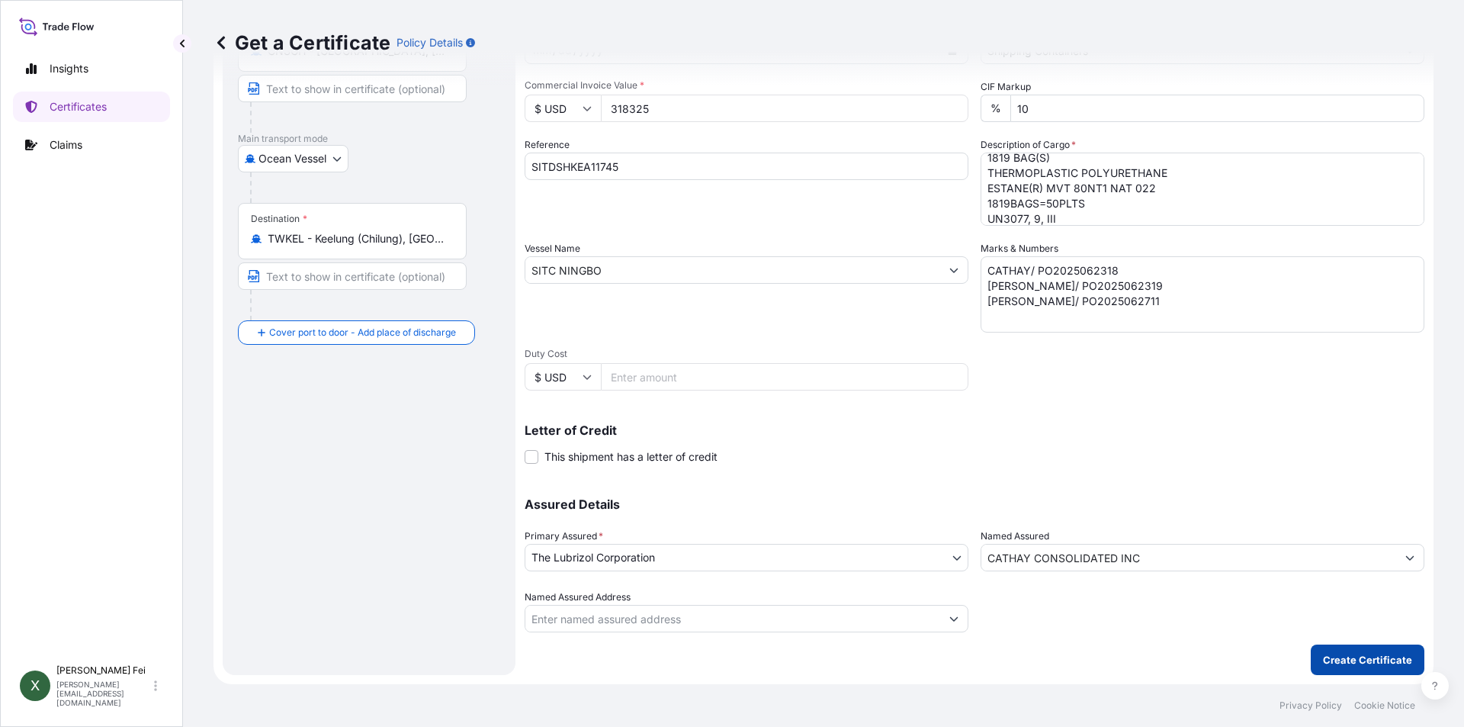
click at [1341, 661] on p "Create Certificate" at bounding box center [1367, 659] width 89 height 15
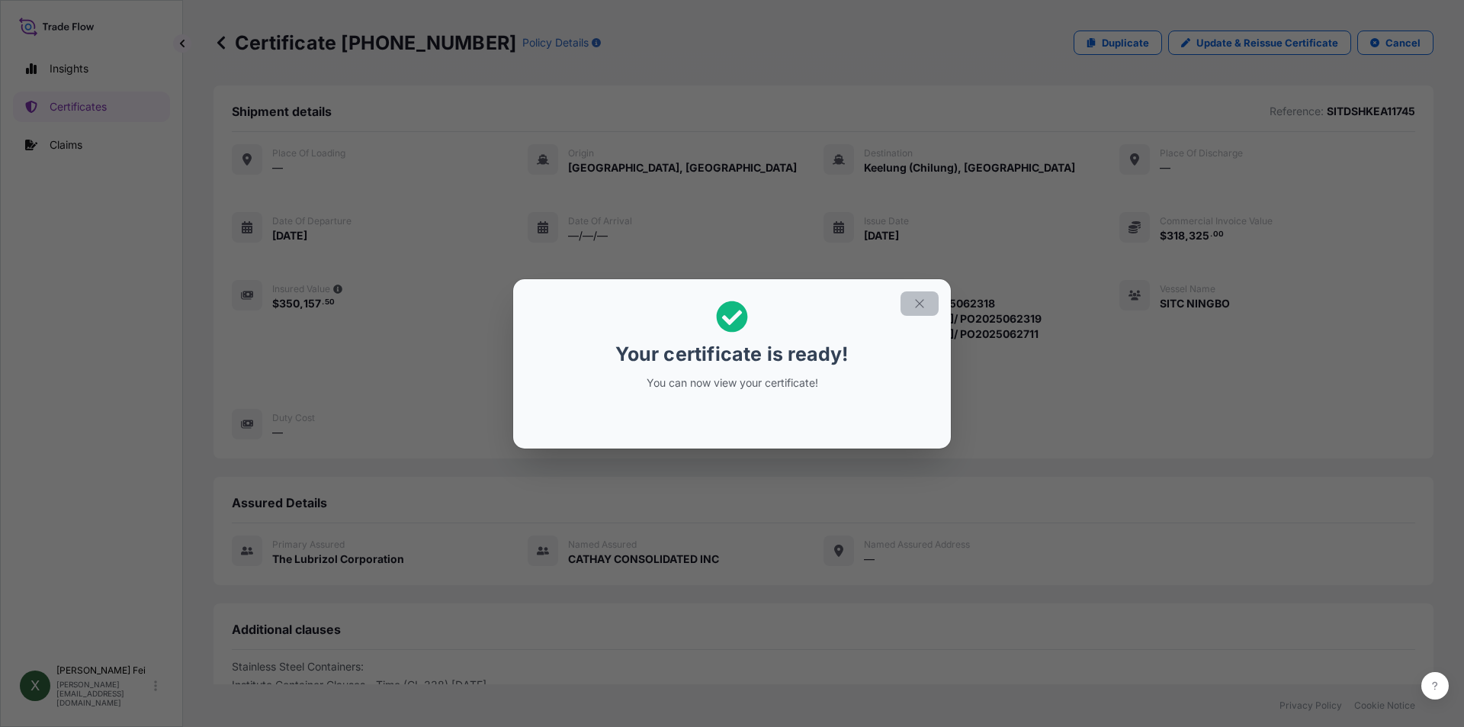
click at [912, 302] on button "button" at bounding box center [920, 303] width 38 height 24
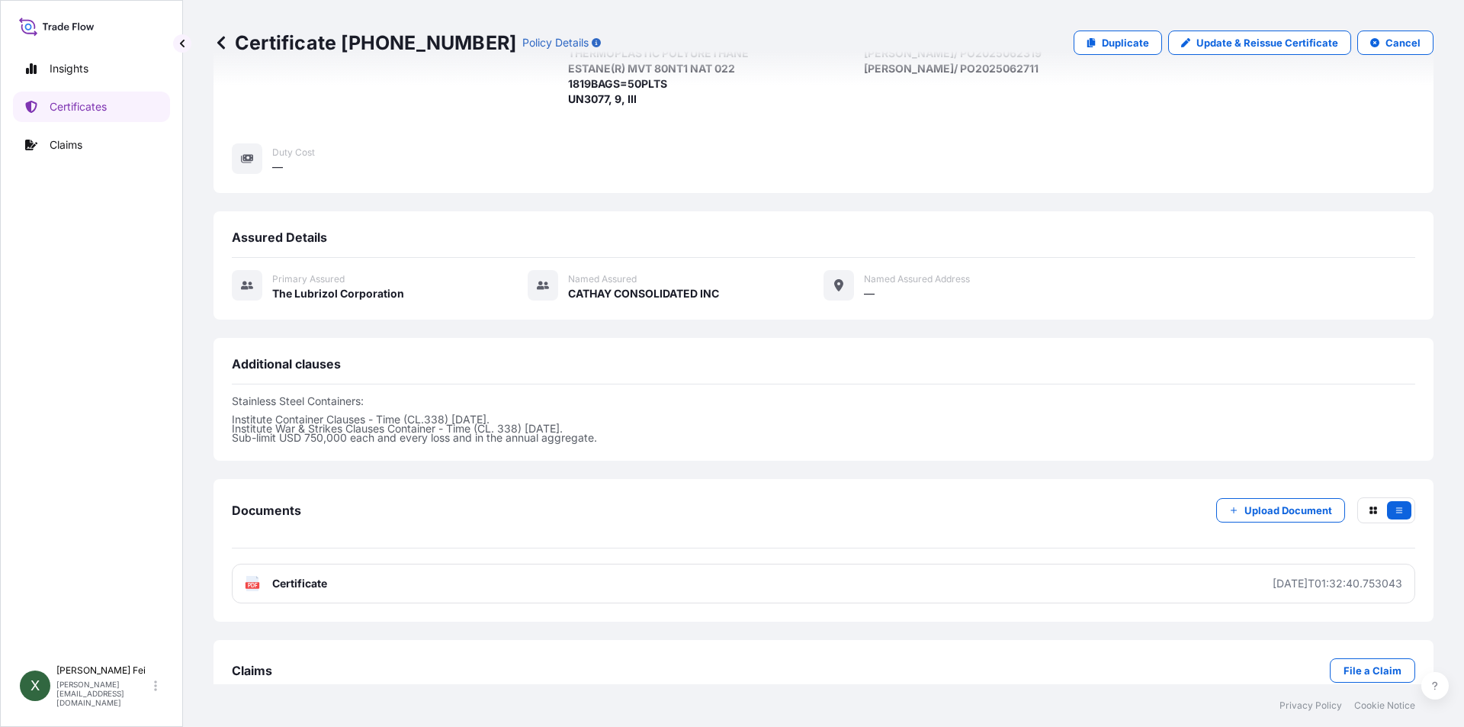
scroll to position [268, 0]
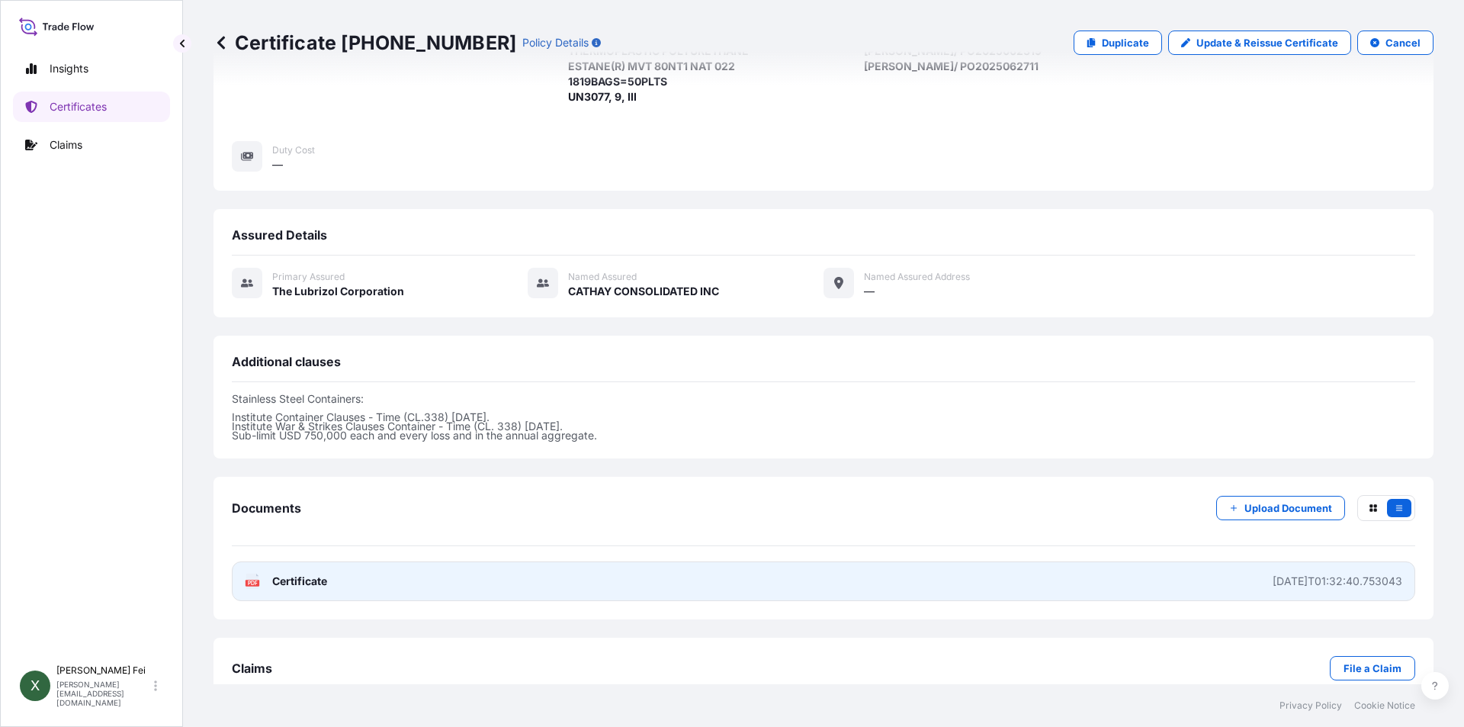
click at [541, 580] on link "PDF Certificate [DATE]T01:32:40.753043" at bounding box center [824, 581] width 1184 height 40
